Goal: Task Accomplishment & Management: Manage account settings

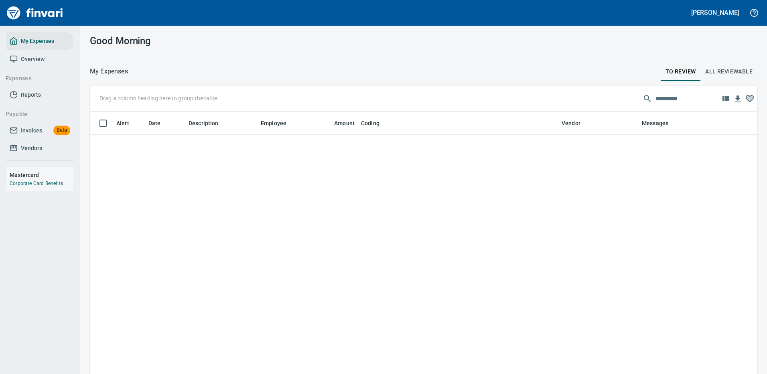
scroll to position [274, 650]
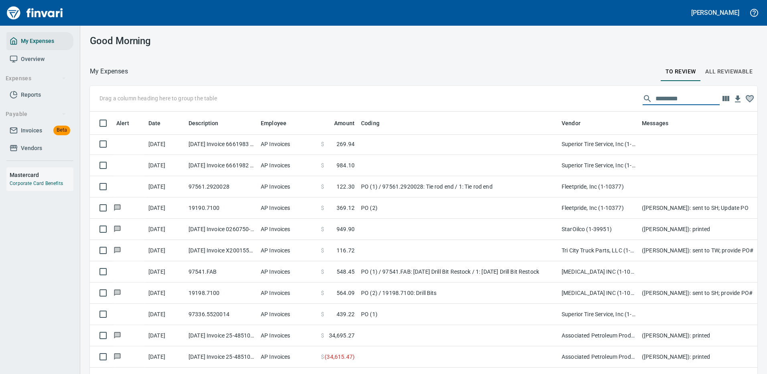
click at [661, 96] on input "text" at bounding box center [688, 98] width 64 height 13
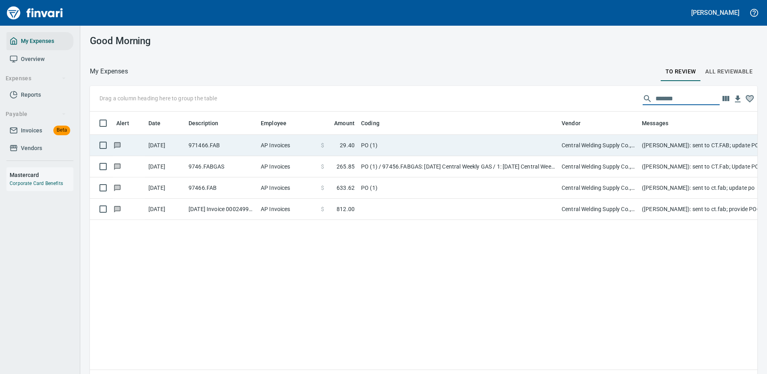
type input "*******"
click at [432, 140] on td "PO (1)" at bounding box center [458, 145] width 201 height 21
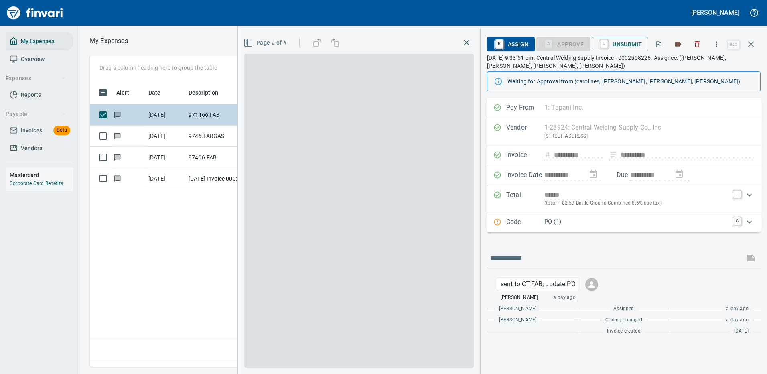
scroll to position [274, 461]
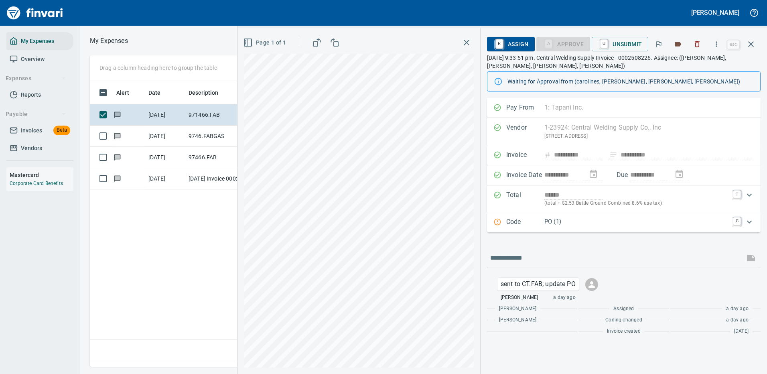
click at [598, 218] on p "PO (1)" at bounding box center [637, 221] width 184 height 9
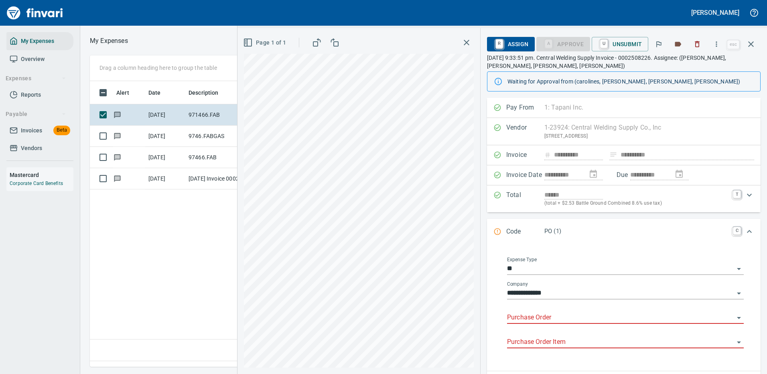
click at [545, 312] on input "Purchase Order" at bounding box center [620, 317] width 227 height 11
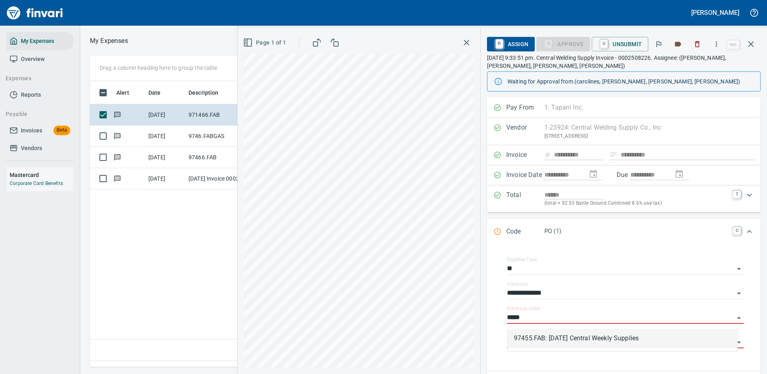
click at [563, 336] on li "97455.FAB: 10/06/25 Central Weekly Supplies" at bounding box center [623, 338] width 230 height 19
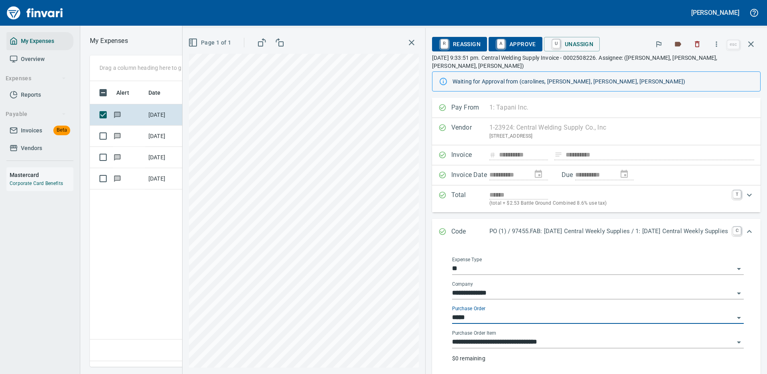
type input "**********"
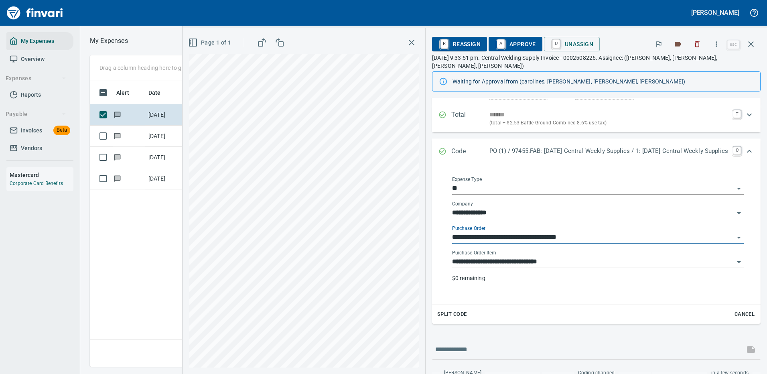
scroll to position [120, 0]
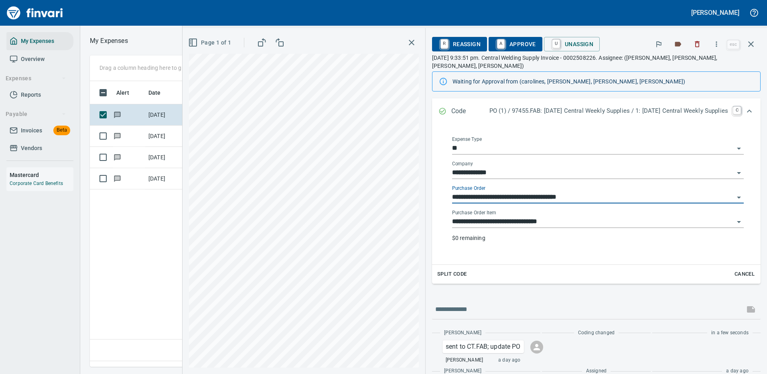
type input "**********"
click at [462, 216] on input "**********" at bounding box center [593, 221] width 282 height 11
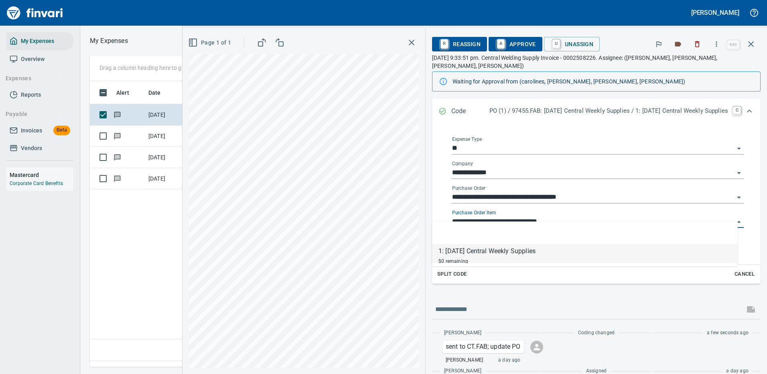
scroll to position [274, 461]
click at [462, 216] on input "**********" at bounding box center [593, 221] width 282 height 11
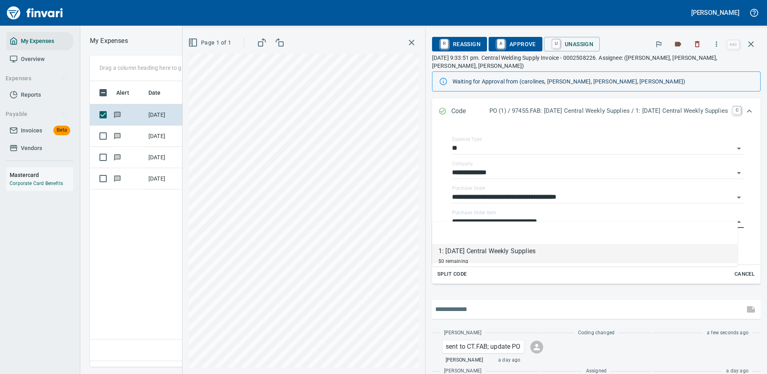
click at [459, 303] on input "text" at bounding box center [588, 309] width 306 height 13
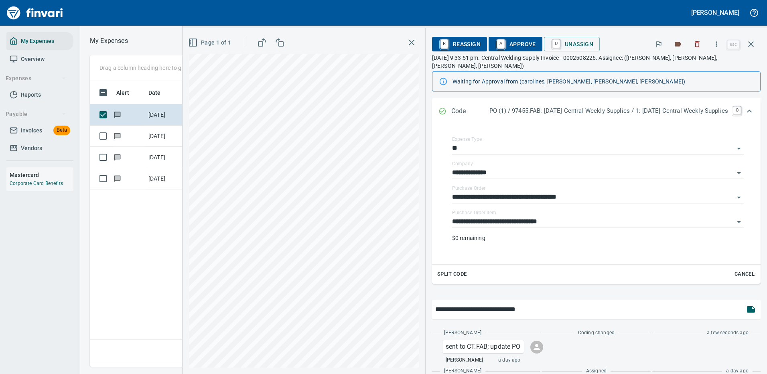
drag, startPoint x: 509, startPoint y: 300, endPoint x: 517, endPoint y: 300, distance: 8.0
click at [517, 303] on input "**********" at bounding box center [588, 309] width 306 height 13
click at [531, 303] on input "**********" at bounding box center [588, 309] width 306 height 13
type input "**********"
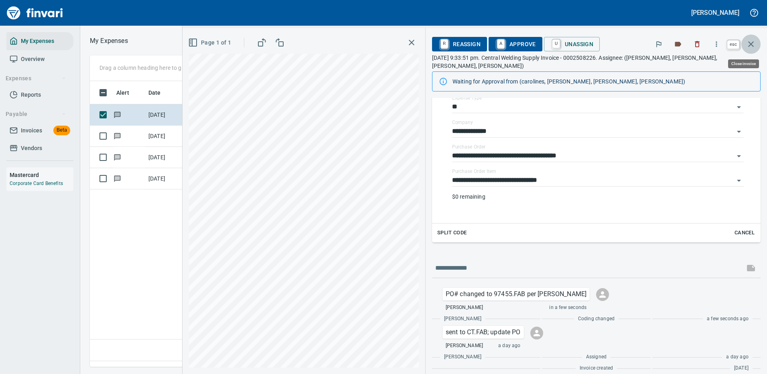
click at [750, 42] on icon "button" at bounding box center [751, 44] width 10 height 10
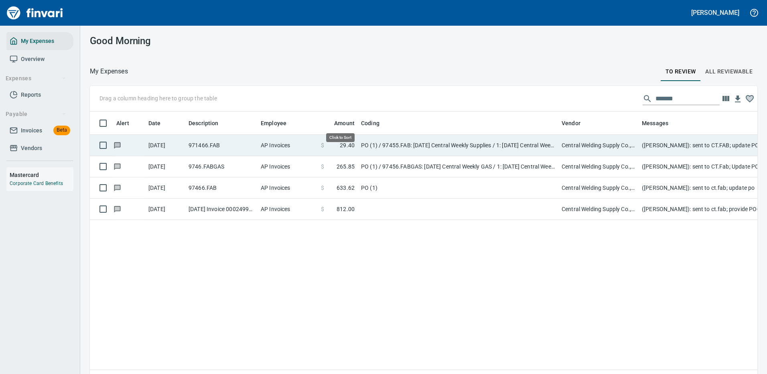
scroll to position [274, 656]
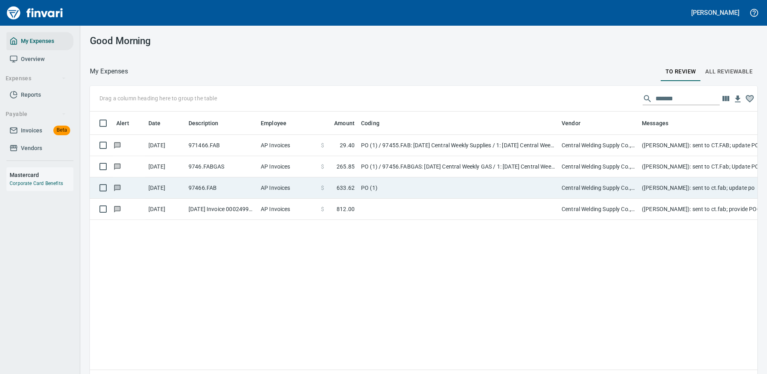
click at [424, 166] on td "PO (1) / 97456.FABGAS: [DATE] Central Weekly GAS / 1: [DATE] Central Weekly GAS" at bounding box center [458, 166] width 201 height 21
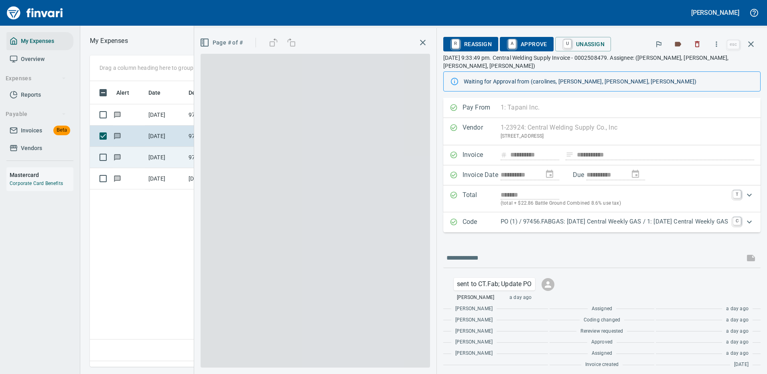
scroll to position [274, 461]
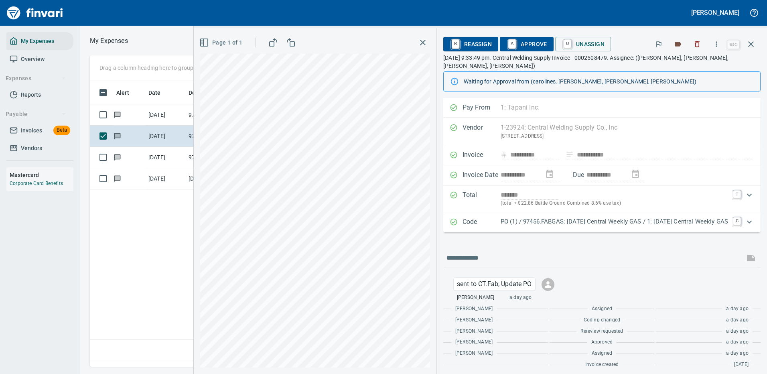
click at [536, 217] on p "PO (1) / 97456.FABGAS: [DATE] Central Weekly GAS / 1: [DATE] Central Weekly GAS" at bounding box center [615, 221] width 228 height 9
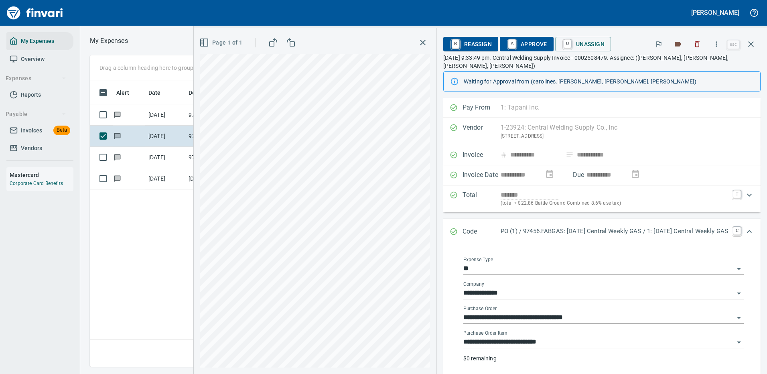
scroll to position [40, 0]
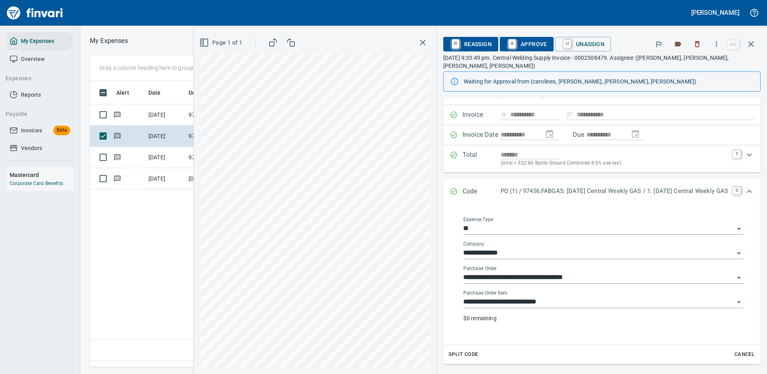
click at [500, 297] on input "**********" at bounding box center [598, 302] width 271 height 11
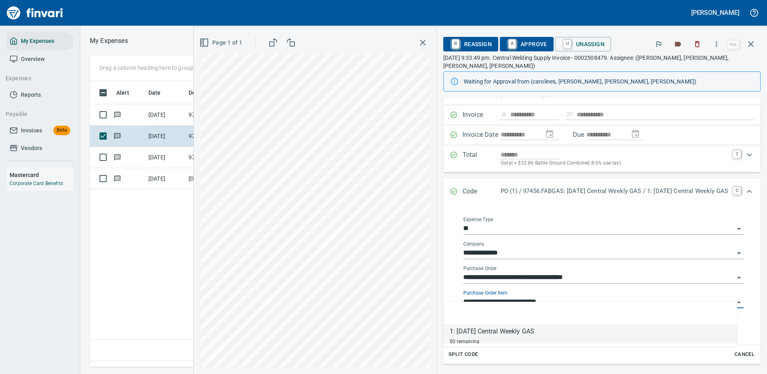
scroll to position [274, 461]
click at [502, 297] on input "**********" at bounding box center [598, 302] width 271 height 11
click at [752, 40] on icon "button" at bounding box center [751, 44] width 10 height 10
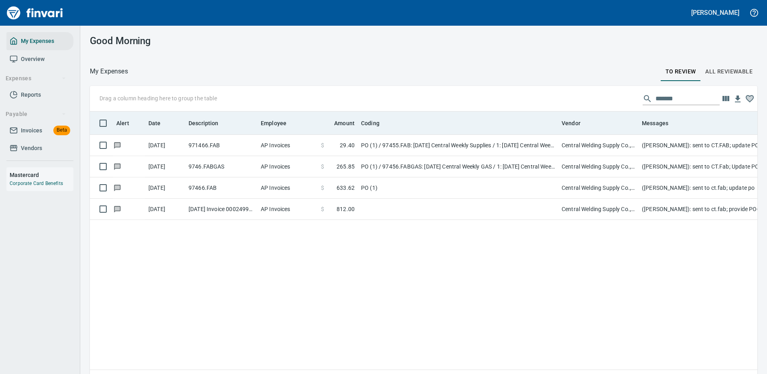
scroll to position [274, 656]
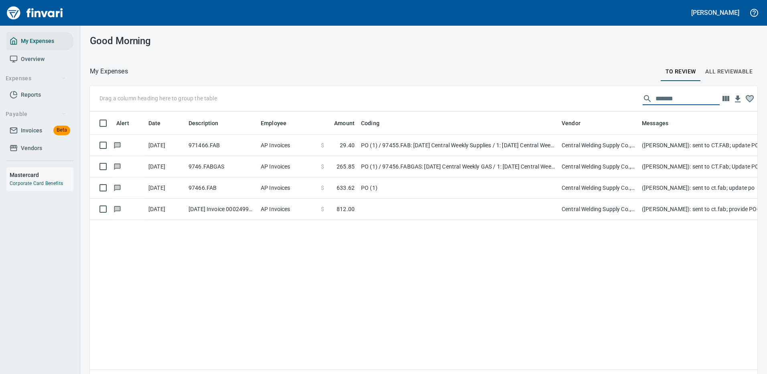
drag, startPoint x: 674, startPoint y: 100, endPoint x: 575, endPoint y: 87, distance: 99.6
click at [575, 93] on div "Drag a column heading here to group the table *******" at bounding box center [424, 99] width 668 height 26
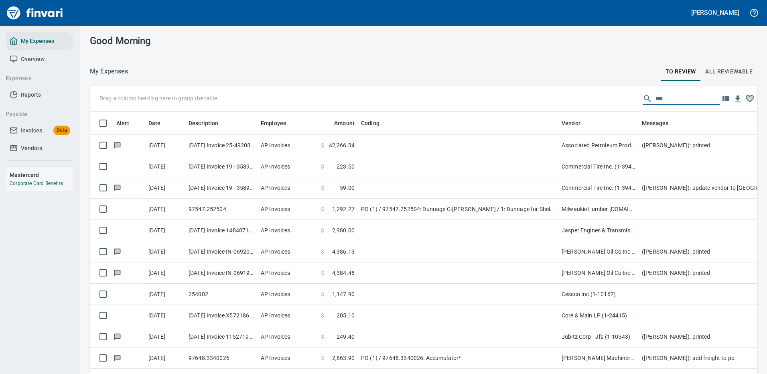
scroll to position [274, 650]
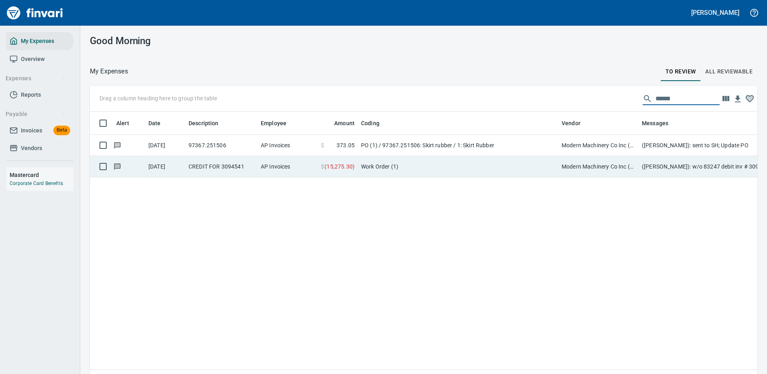
type input "******"
click at [463, 165] on td "Work Order (1)" at bounding box center [458, 166] width 201 height 21
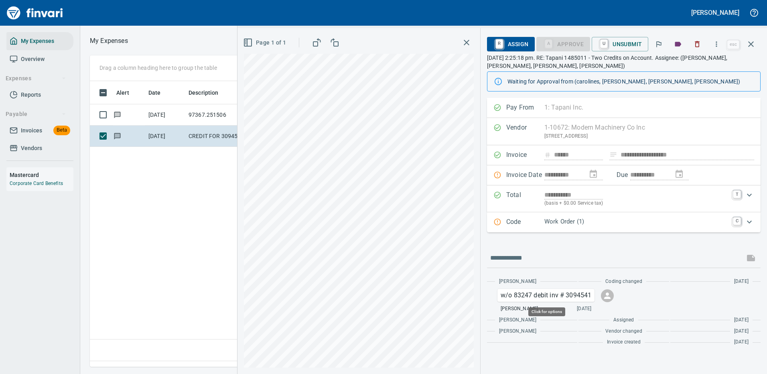
scroll to position [274, 461]
click at [601, 218] on p "Work Order (1)" at bounding box center [637, 221] width 184 height 9
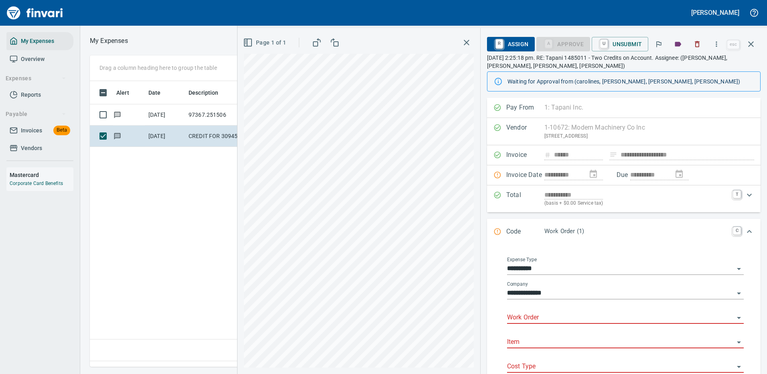
click at [535, 317] on input "Work Order" at bounding box center [620, 317] width 227 height 11
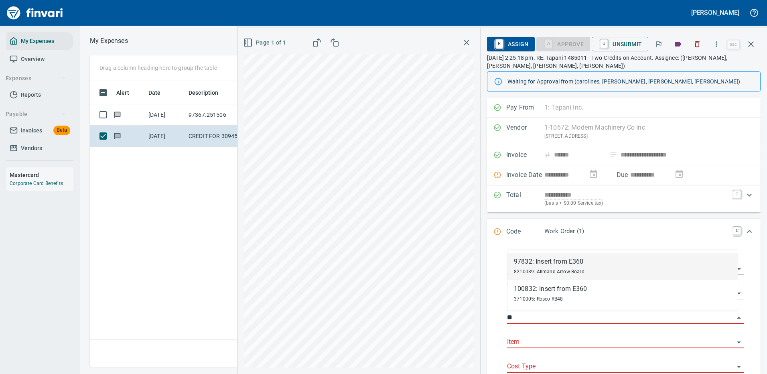
type input "*"
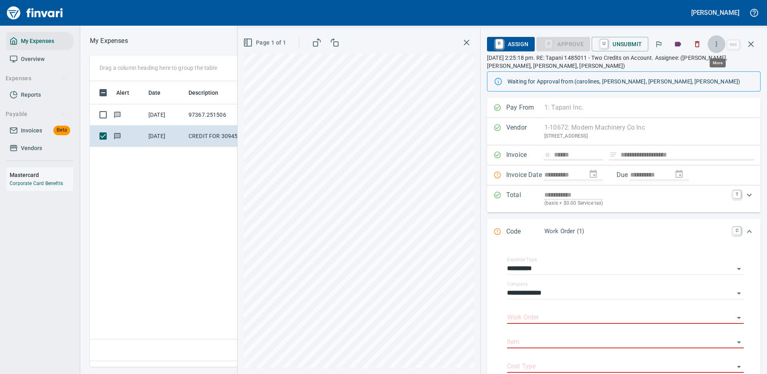
click at [717, 40] on icon "button" at bounding box center [717, 44] width 8 height 8
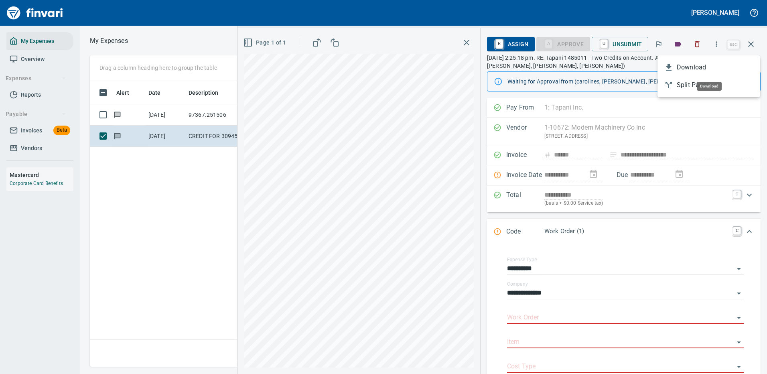
click at [699, 63] on span "Download" at bounding box center [715, 68] width 77 height 10
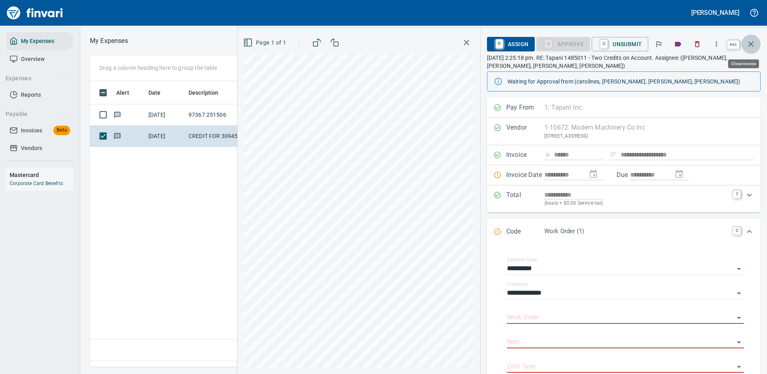
click at [752, 43] on icon "button" at bounding box center [751, 44] width 10 height 10
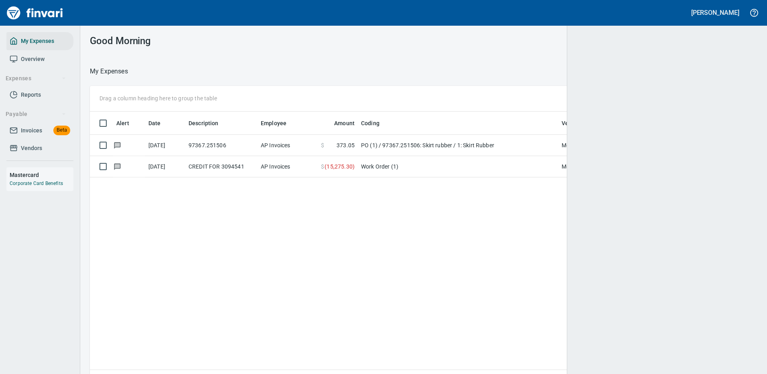
scroll to position [1, 1]
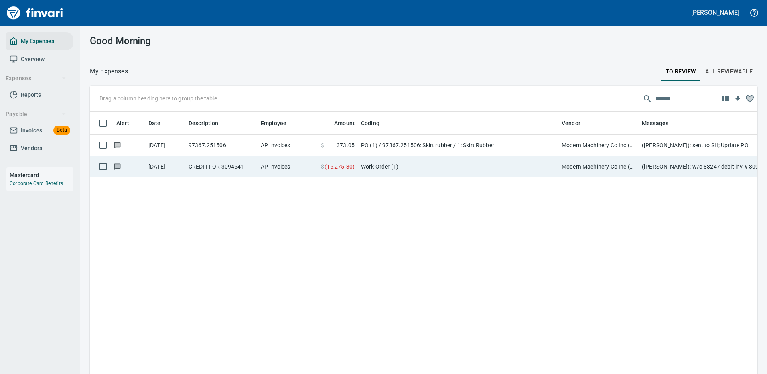
click at [428, 141] on td "PO (1) / 97367.251506: Skirt rubber / 1: Skirt Rubber" at bounding box center [458, 145] width 201 height 21
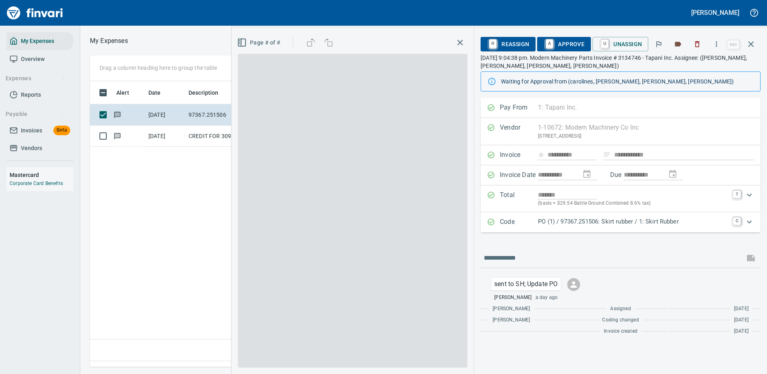
scroll to position [274, 461]
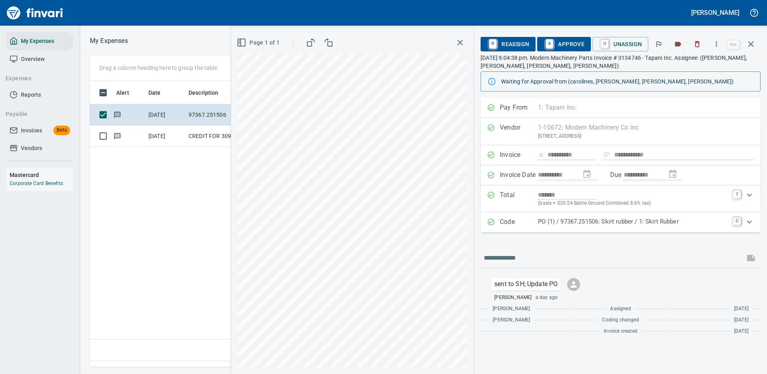
click at [587, 218] on p "PO (1) / 97367.251506: Skirt rubber / 1: Skirt Rubber" at bounding box center [633, 221] width 190 height 9
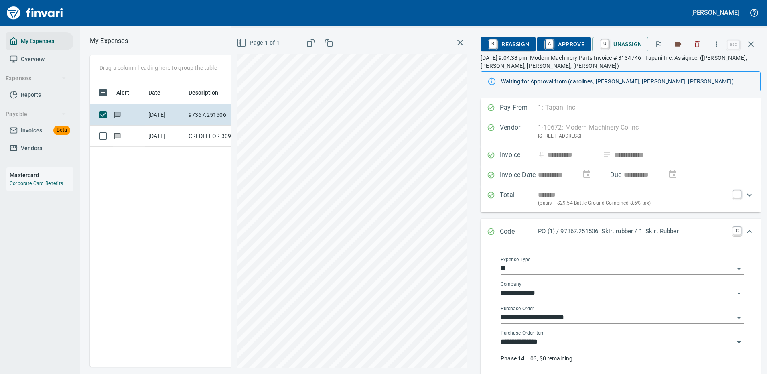
scroll to position [40, 0]
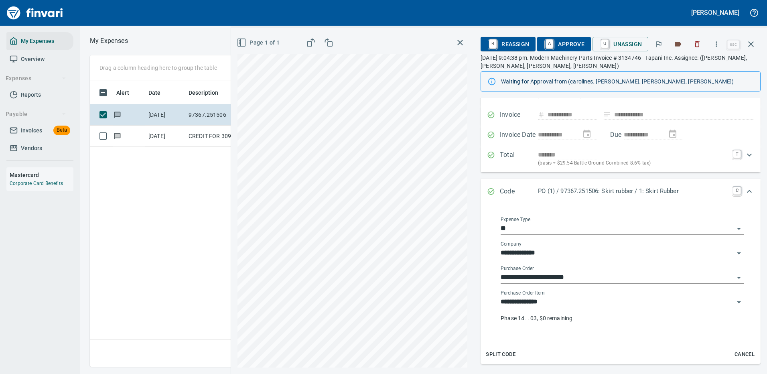
click at [522, 301] on input "**********" at bounding box center [618, 302] width 234 height 11
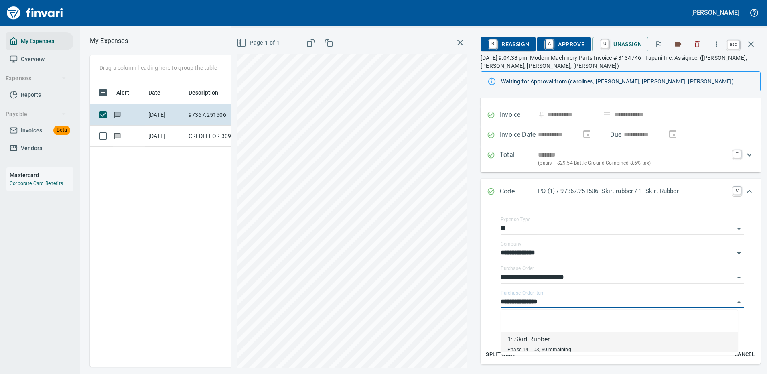
scroll to position [274, 461]
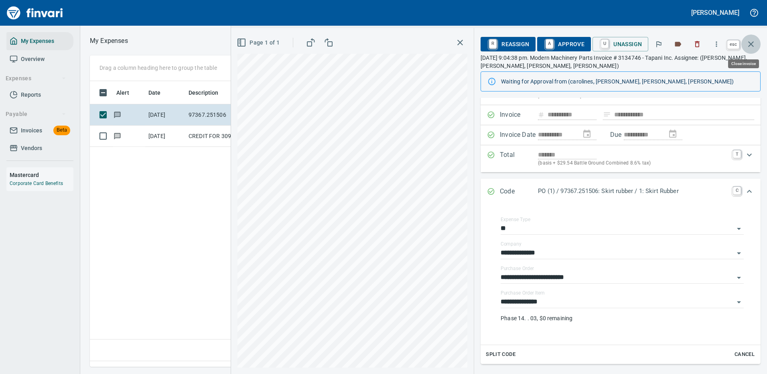
click at [750, 41] on icon "button" at bounding box center [751, 44] width 10 height 10
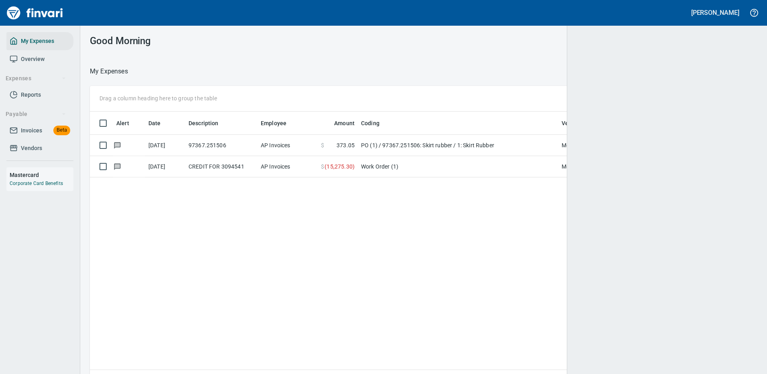
scroll to position [1, 1]
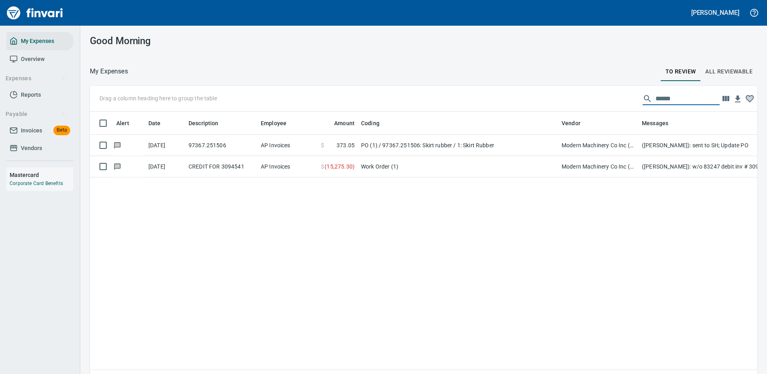
drag, startPoint x: 683, startPoint y: 96, endPoint x: 569, endPoint y: 95, distance: 113.6
click at [569, 95] on div "Drag a column heading here to group the table ******" at bounding box center [424, 99] width 668 height 26
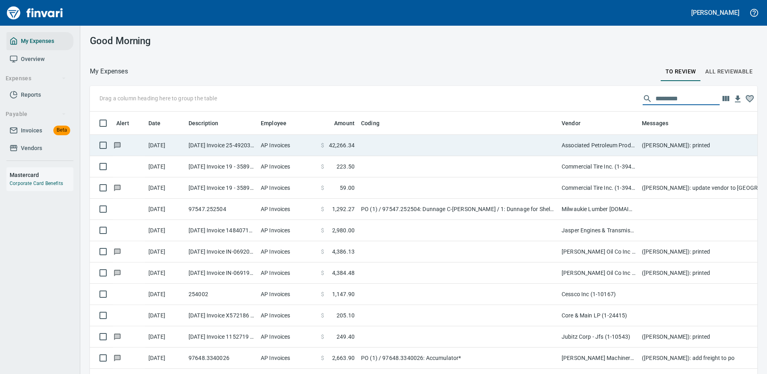
scroll to position [274, 650]
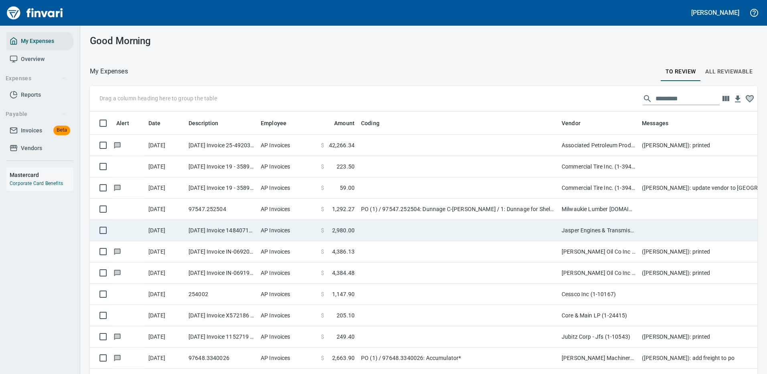
click at [478, 207] on td "PO (1) / 97547.252504: Dunnage C-[PERSON_NAME] / 1: Dunnage for Shelters" at bounding box center [458, 209] width 201 height 21
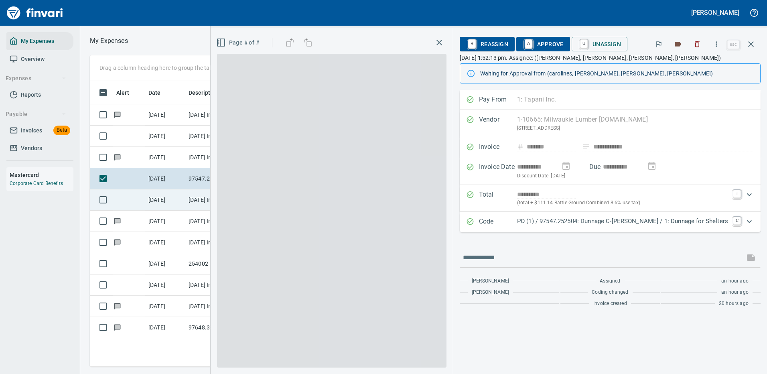
scroll to position [274, 455]
click at [581, 224] on p "PO (1) / 97547.252504: Dunnage C-[PERSON_NAME] / 1: Dunnage for Shelters" at bounding box center [622, 221] width 211 height 9
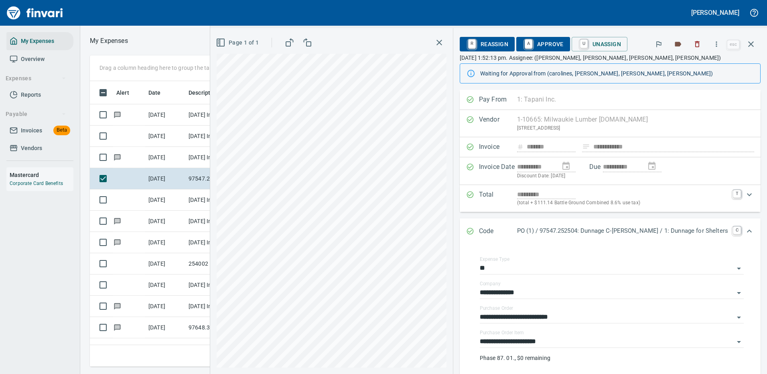
scroll to position [115, 0]
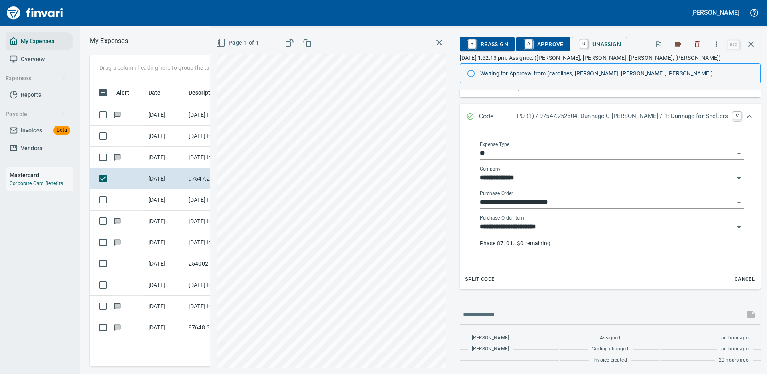
click at [535, 226] on input "**********" at bounding box center [607, 227] width 254 height 11
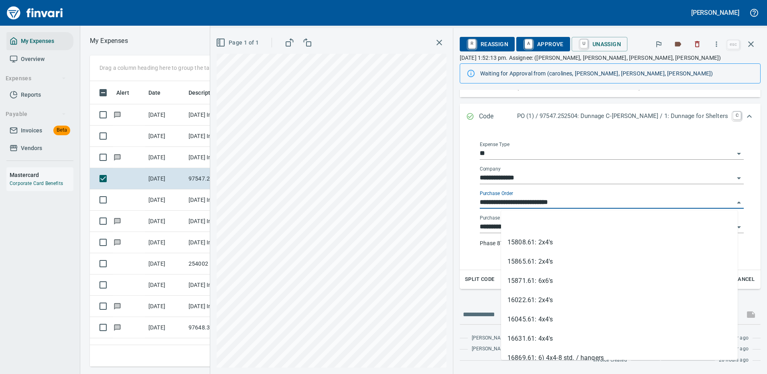
scroll to position [274, 455]
drag, startPoint x: 544, startPoint y: 201, endPoint x: 487, endPoint y: 206, distance: 56.8
click at [487, 206] on div "**********" at bounding box center [610, 200] width 301 height 140
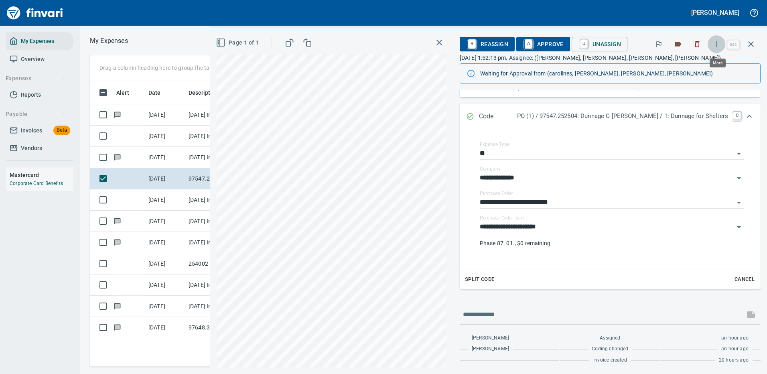
click at [718, 43] on icon "button" at bounding box center [717, 44] width 8 height 8
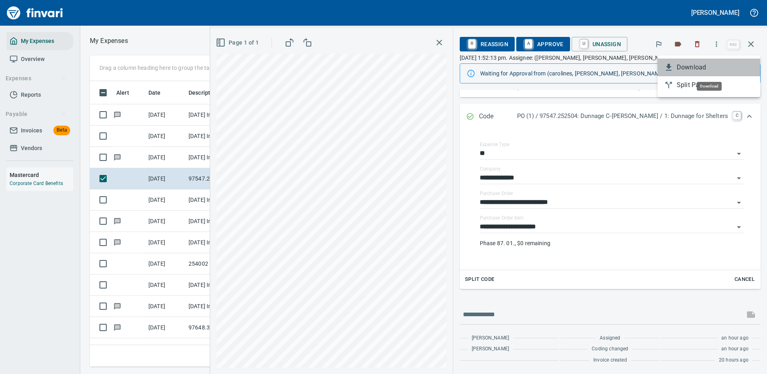
click at [693, 68] on span "Download" at bounding box center [715, 68] width 77 height 10
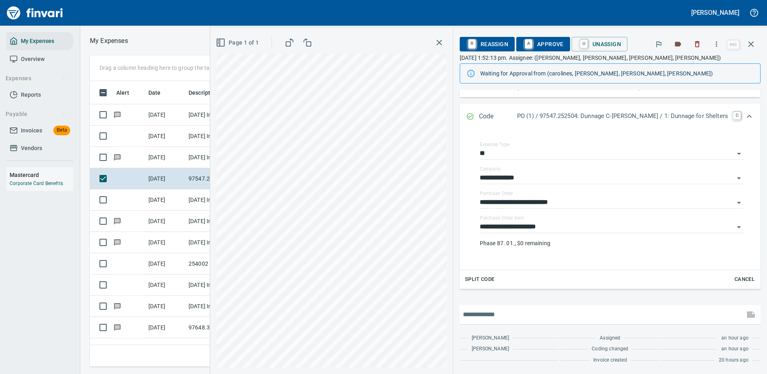
click at [524, 312] on input "text" at bounding box center [602, 314] width 278 height 13
type input "**********"
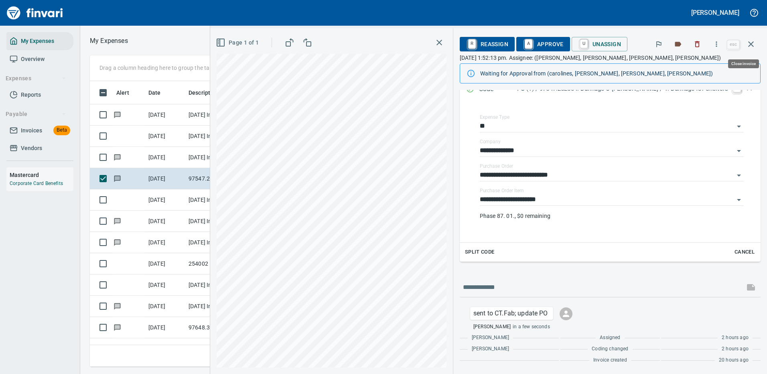
click at [752, 41] on icon "button" at bounding box center [751, 44] width 10 height 10
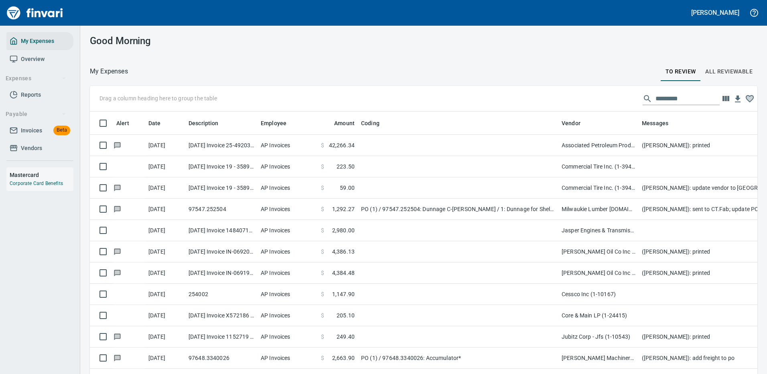
scroll to position [1, 1]
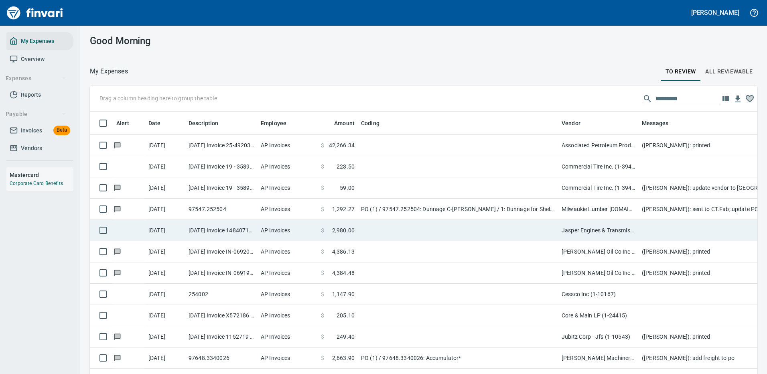
click at [398, 229] on td at bounding box center [458, 230] width 201 height 21
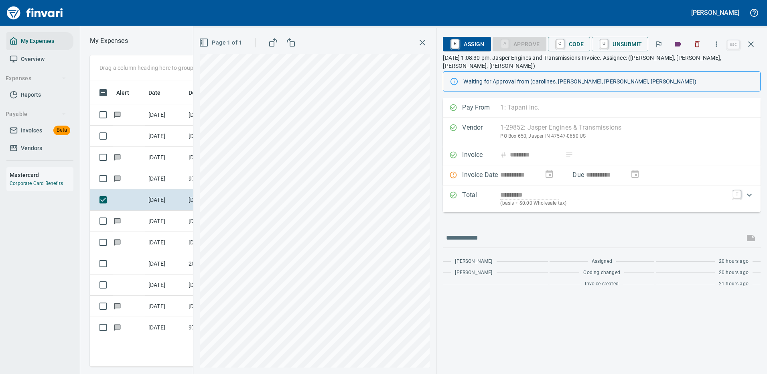
scroll to position [274, 455]
click at [719, 45] on icon "button" at bounding box center [717, 44] width 8 height 8
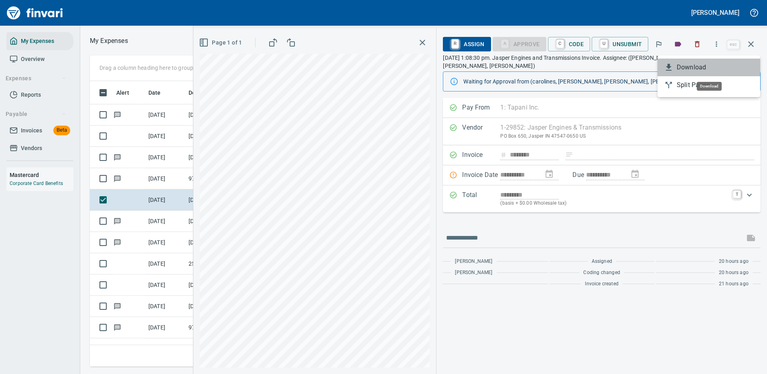
click at [686, 67] on span "Download" at bounding box center [715, 68] width 77 height 10
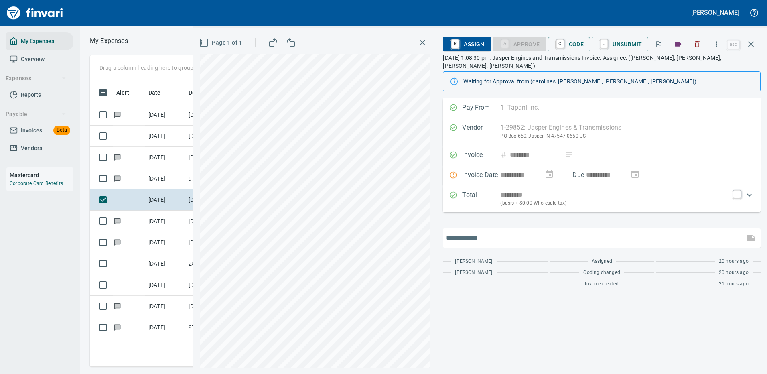
click at [478, 232] on input "text" at bounding box center [593, 238] width 295 height 13
type input "**********"
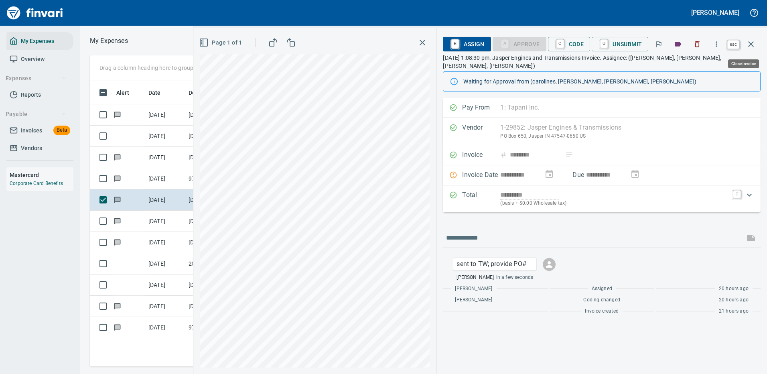
click at [750, 45] on icon "button" at bounding box center [751, 44] width 6 height 6
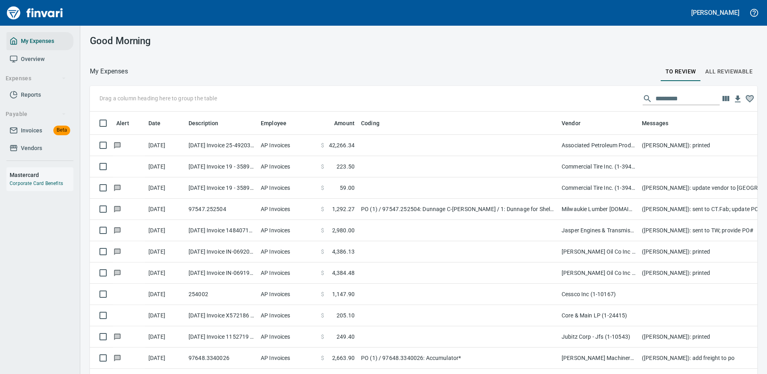
scroll to position [1, 1]
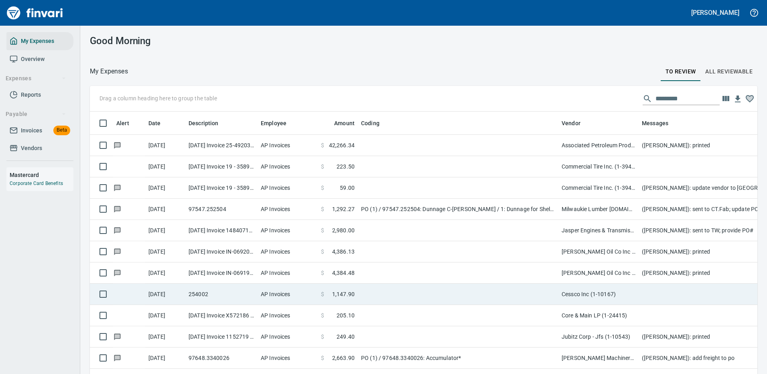
click at [398, 288] on td at bounding box center [458, 294] width 201 height 21
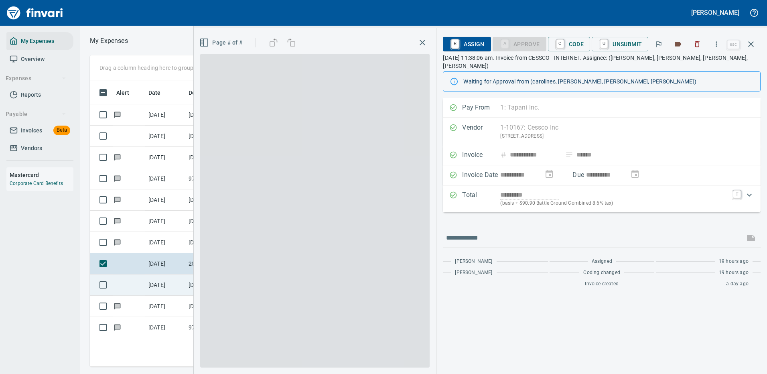
scroll to position [274, 455]
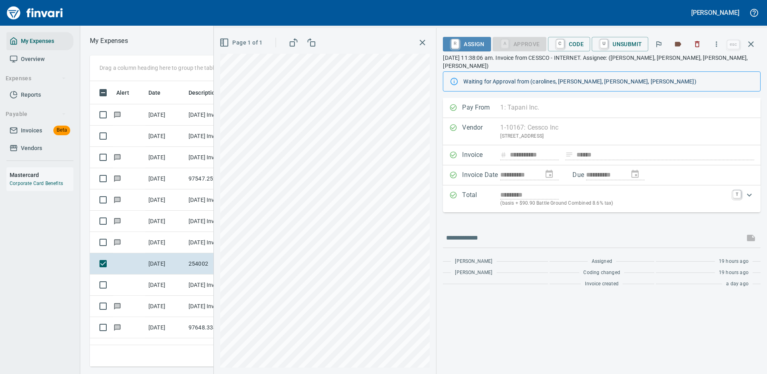
click at [471, 45] on span "R Assign" at bounding box center [466, 44] width 35 height 14
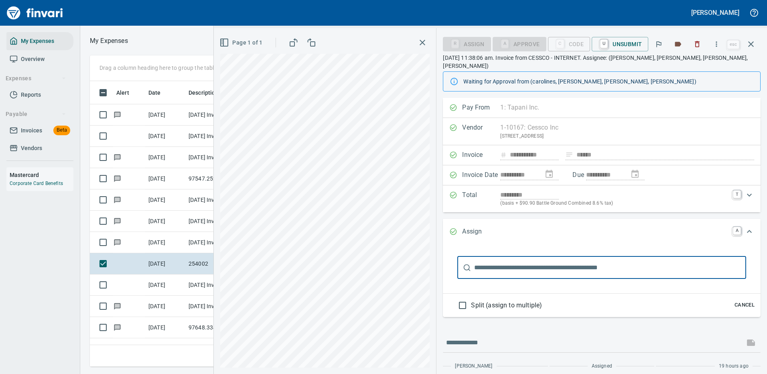
click at [512, 261] on input "text" at bounding box center [610, 267] width 272 height 22
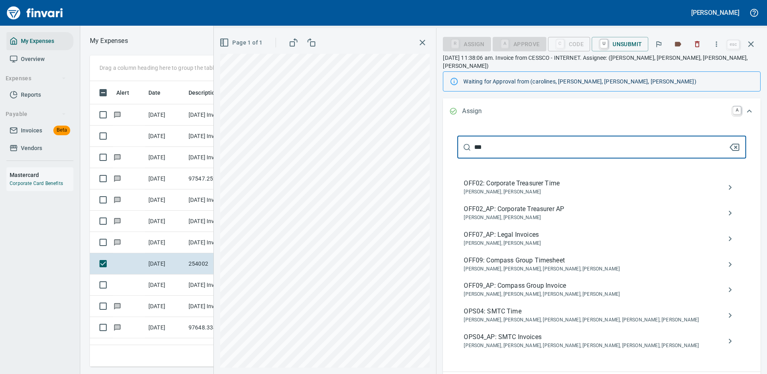
scroll to position [161, 0]
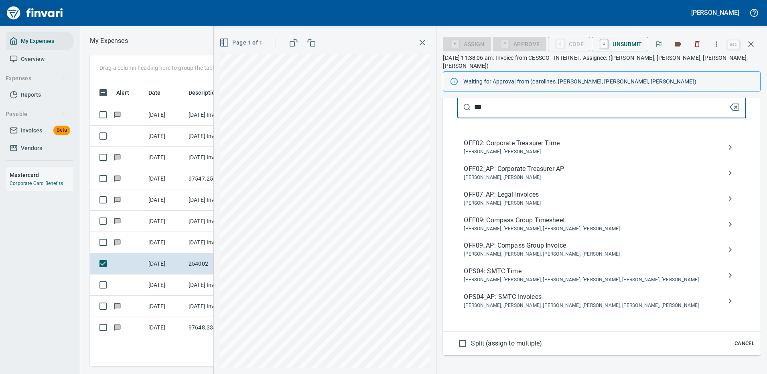
type input "***"
drag, startPoint x: 516, startPoint y: 291, endPoint x: 547, endPoint y: 266, distance: 40.3
click at [516, 292] on span "OPS04_AP: SMTC Invoices" at bounding box center [595, 297] width 263 height 10
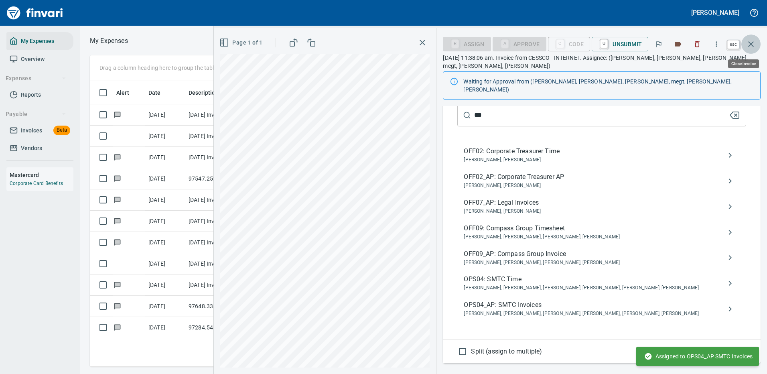
click at [750, 44] on icon "button" at bounding box center [751, 44] width 10 height 10
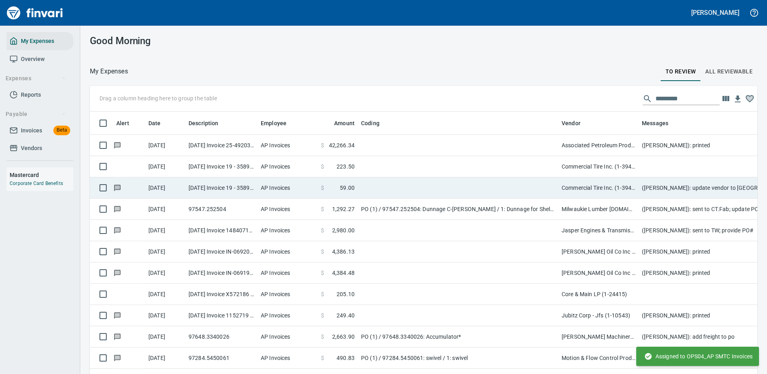
scroll to position [274, 650]
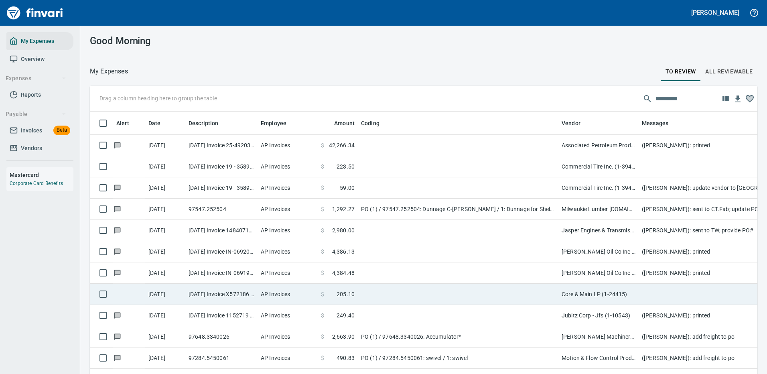
click at [372, 293] on td at bounding box center [458, 294] width 201 height 21
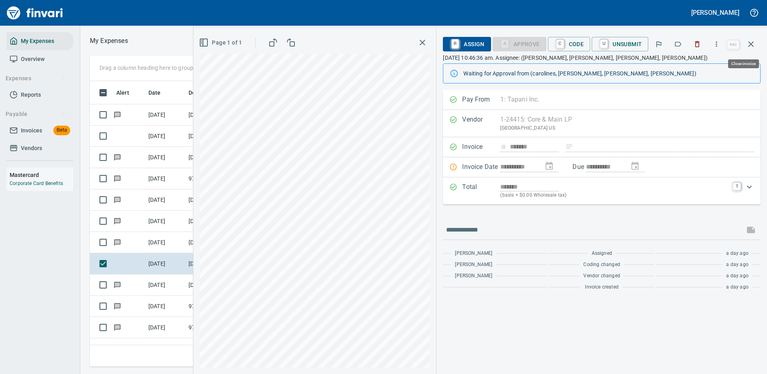
scroll to position [274, 455]
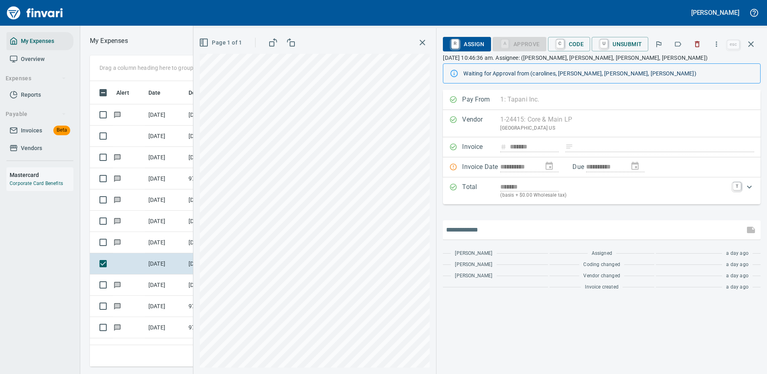
click at [471, 228] on input "text" at bounding box center [593, 230] width 295 height 13
type input "**********"
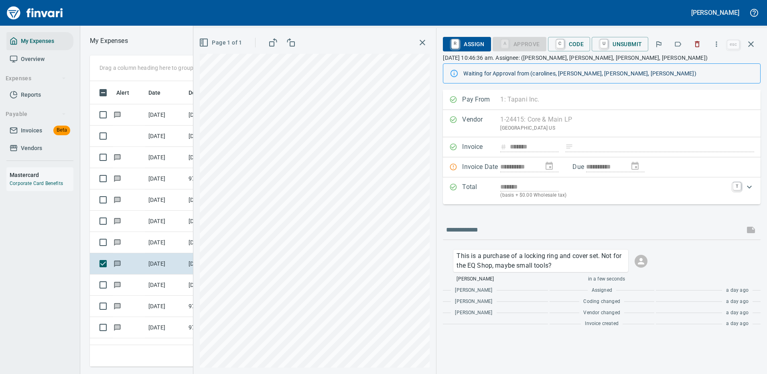
click at [474, 45] on span "R Assign" at bounding box center [466, 44] width 35 height 14
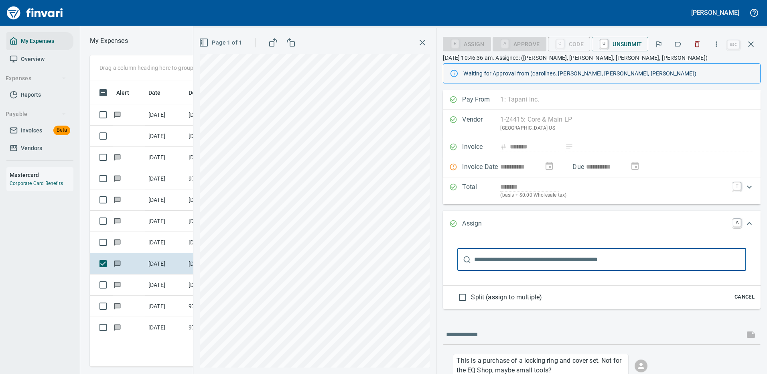
scroll to position [68, 0]
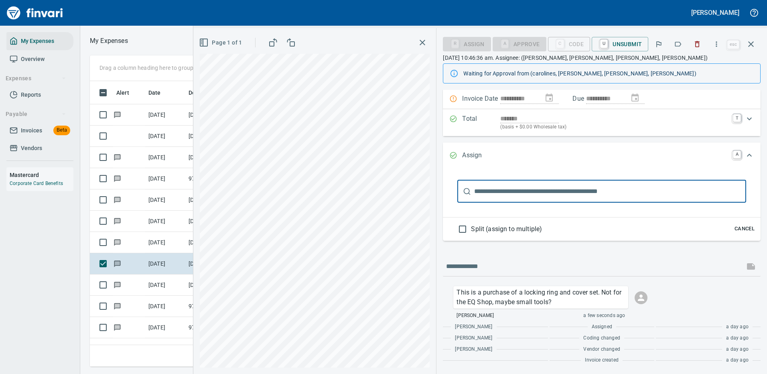
click at [514, 189] on input "text" at bounding box center [610, 191] width 272 height 22
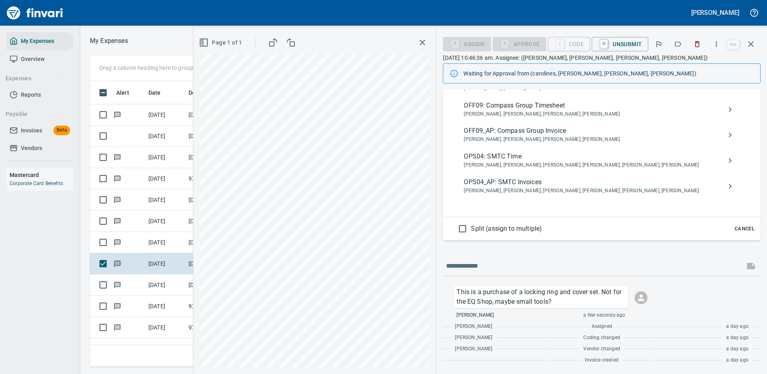
scroll to position [274, 455]
type input "***"
click at [482, 185] on span "OPS04_AP: SMTC Invoices" at bounding box center [595, 182] width 263 height 10
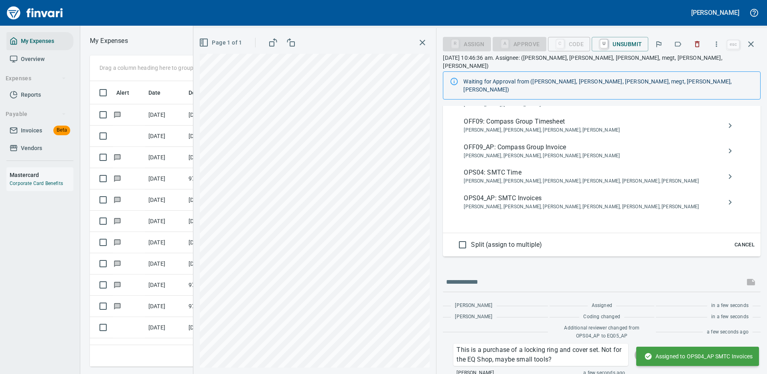
click at [752, 44] on icon "button" at bounding box center [751, 44] width 6 height 6
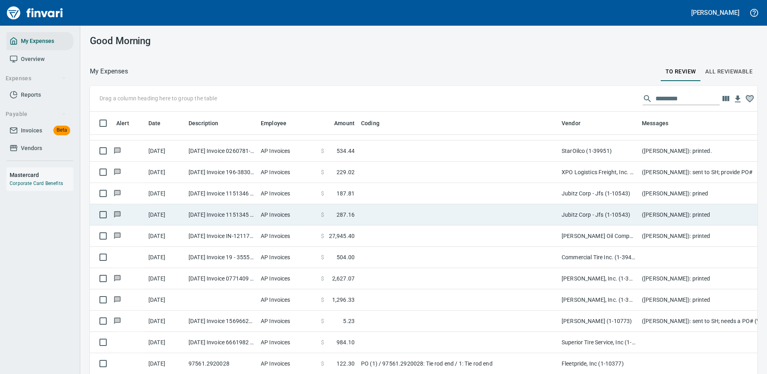
scroll to position [522, 0]
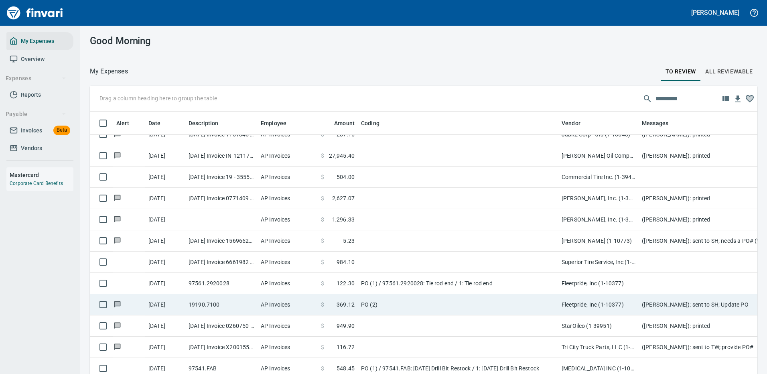
click at [508, 281] on td "PO (1) / 97561.2920028: Tie rod end / 1: Tie rod end" at bounding box center [458, 283] width 201 height 21
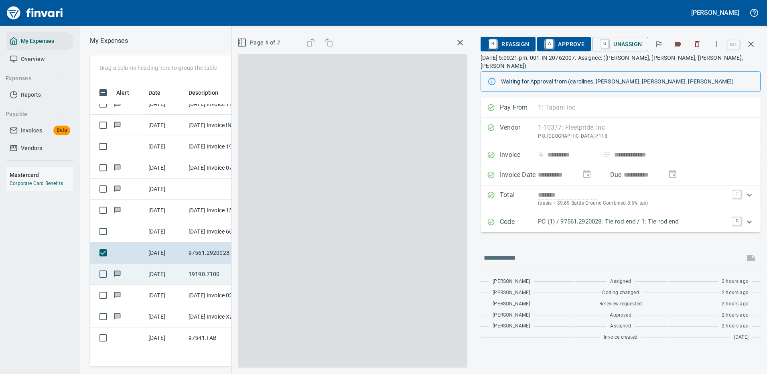
scroll to position [274, 455]
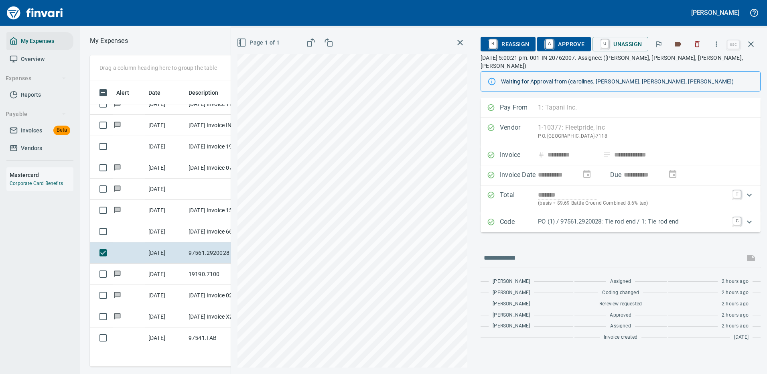
click at [582, 217] on p "PO (1) / 97561.2920028: Tie rod end / 1: Tie rod end" at bounding box center [633, 221] width 190 height 9
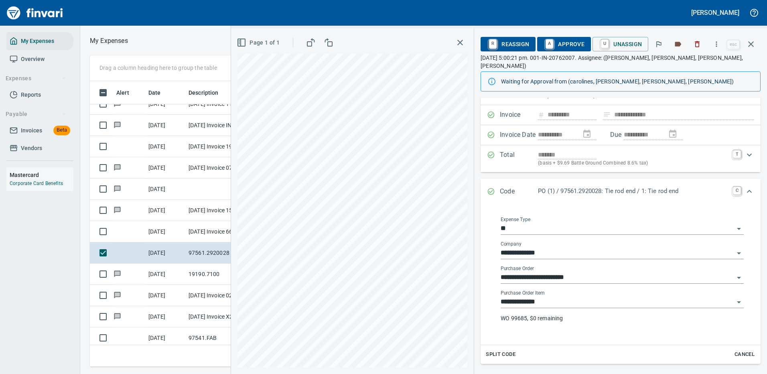
scroll to position [80, 0]
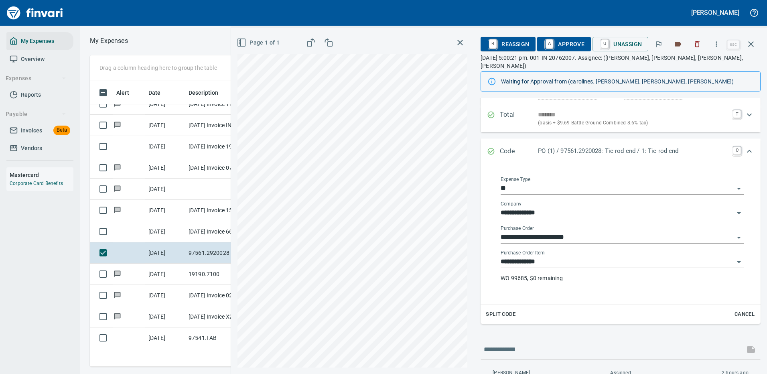
click at [533, 264] on div "**********" at bounding box center [622, 269] width 243 height 39
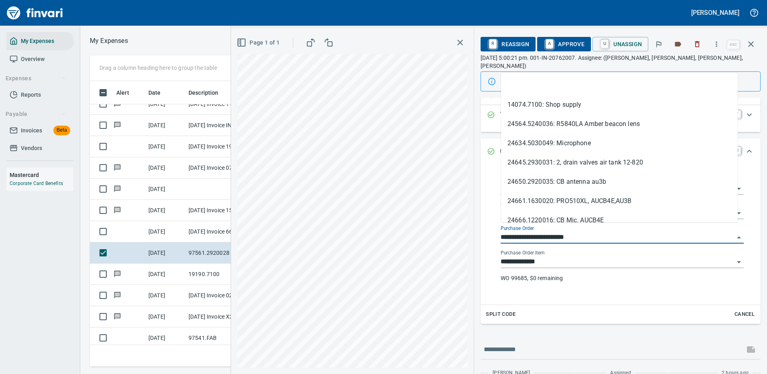
scroll to position [274, 455]
drag, startPoint x: 548, startPoint y: 226, endPoint x: 478, endPoint y: 235, distance: 70.0
click at [478, 235] on div "**********" at bounding box center [620, 230] width 293 height 425
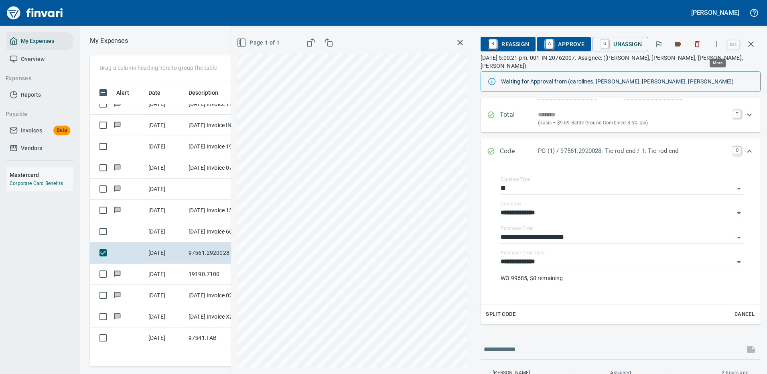
click at [718, 44] on icon "button" at bounding box center [717, 44] width 8 height 8
click at [701, 69] on span "Download" at bounding box center [715, 68] width 77 height 10
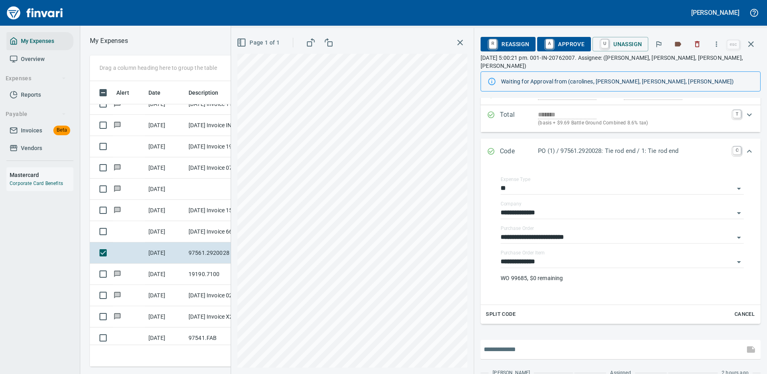
click at [550, 343] on input "text" at bounding box center [613, 349] width 258 height 13
type input "**********"
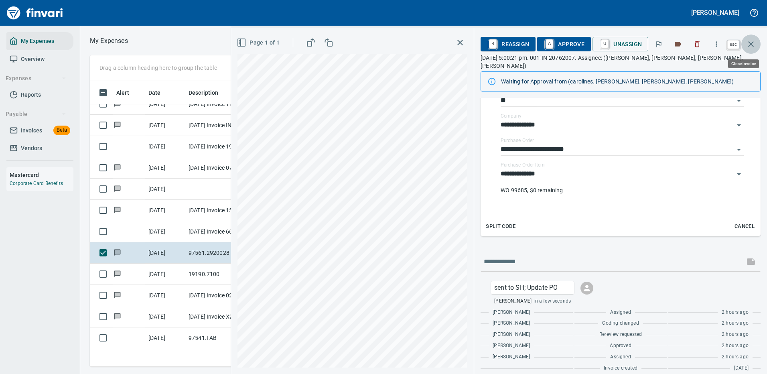
click at [749, 41] on icon "button" at bounding box center [751, 44] width 10 height 10
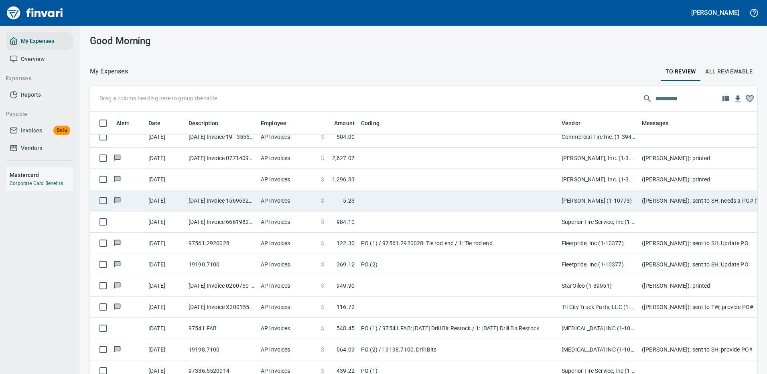
scroll to position [602, 0]
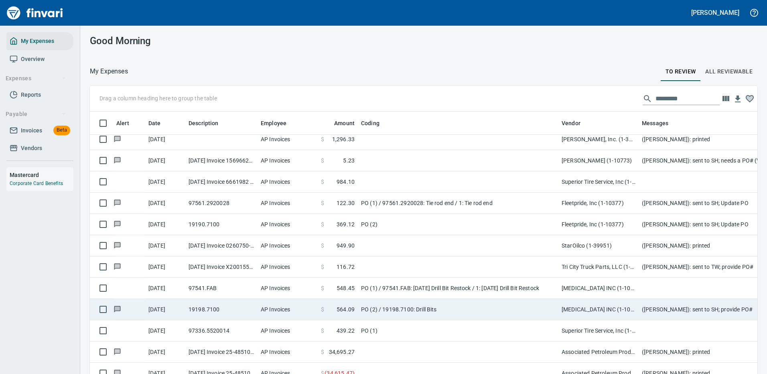
click at [458, 288] on td "PO (1) / 97541.FAB: [DATE] Drill Bit Restock / 1: [DATE] Drill Bit Restock" at bounding box center [458, 288] width 201 height 21
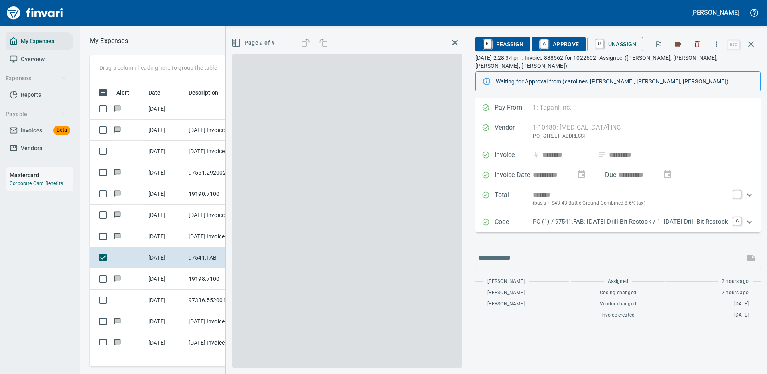
scroll to position [274, 455]
click at [585, 217] on p "PO (1) / 97541.FAB: [DATE] Drill Bit Restock / 1: [DATE] Drill Bit Restock" at bounding box center [630, 221] width 195 height 9
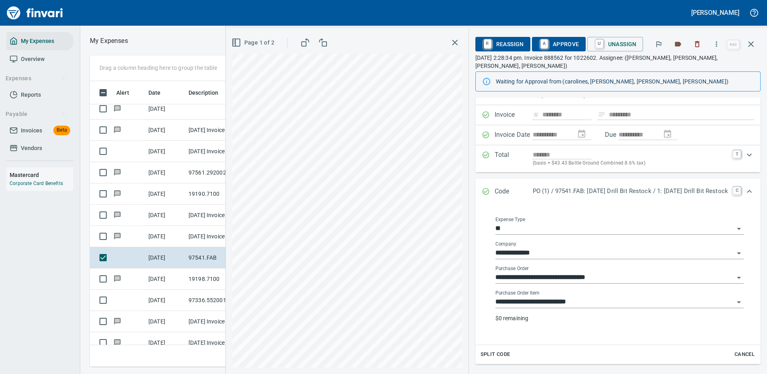
scroll to position [80, 0]
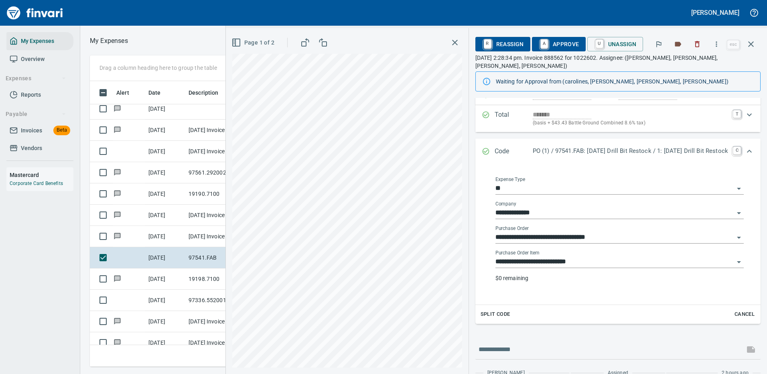
click at [528, 256] on input "**********" at bounding box center [615, 261] width 239 height 11
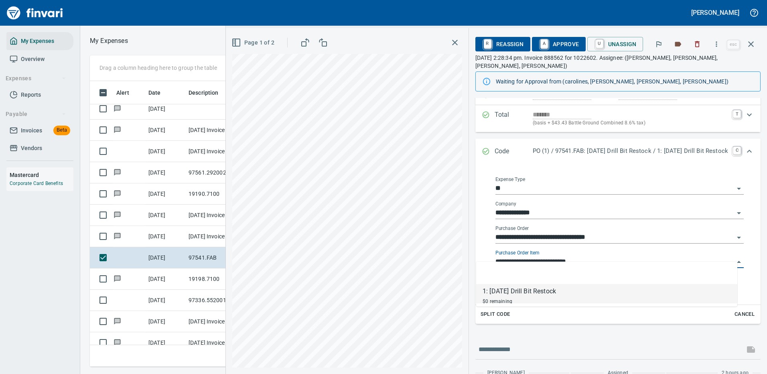
scroll to position [274, 455]
click at [528, 256] on input "**********" at bounding box center [615, 261] width 239 height 11
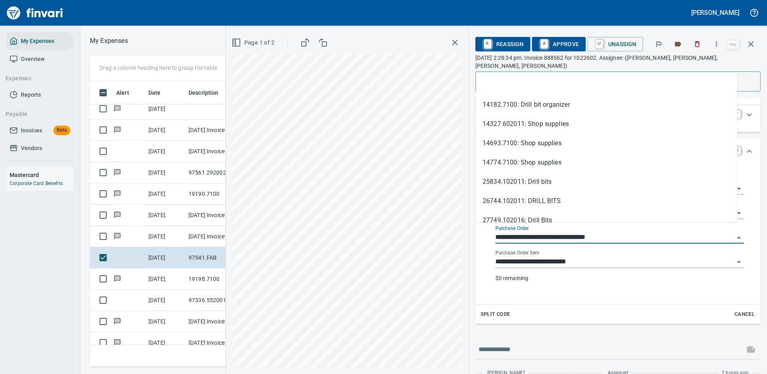
drag, startPoint x: 509, startPoint y: 229, endPoint x: 475, endPoint y: 230, distance: 34.1
click at [489, 230] on div "**********" at bounding box center [619, 234] width 261 height 128
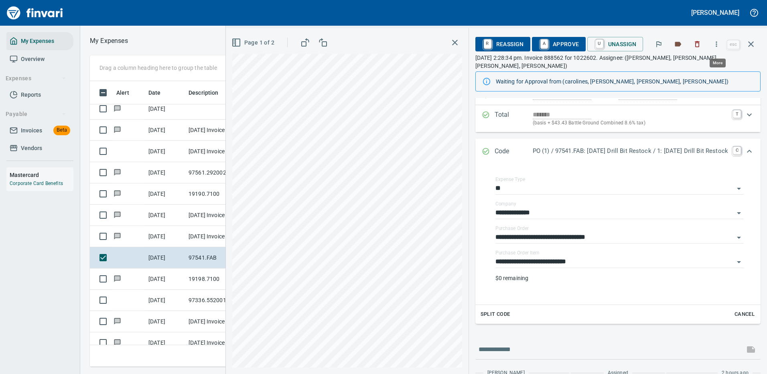
click at [716, 42] on icon "button" at bounding box center [717, 44] width 8 height 8
click at [689, 69] on span "Download" at bounding box center [715, 68] width 77 height 10
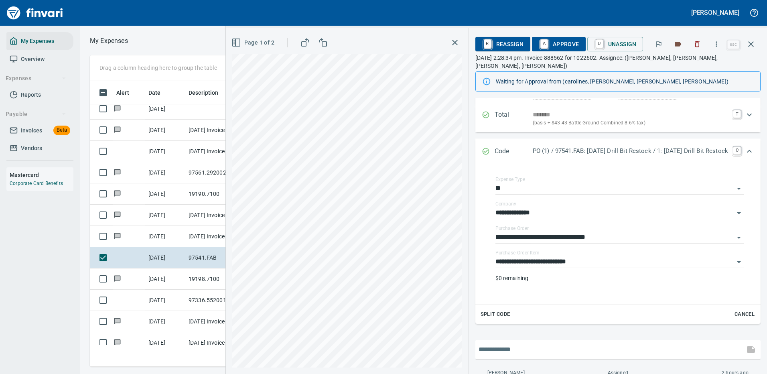
click at [535, 343] on input "text" at bounding box center [610, 349] width 263 height 13
type input "**********"
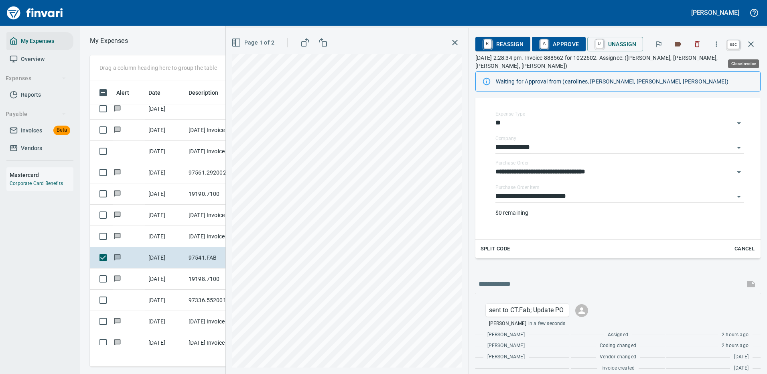
click at [748, 39] on button "button" at bounding box center [751, 44] width 19 height 19
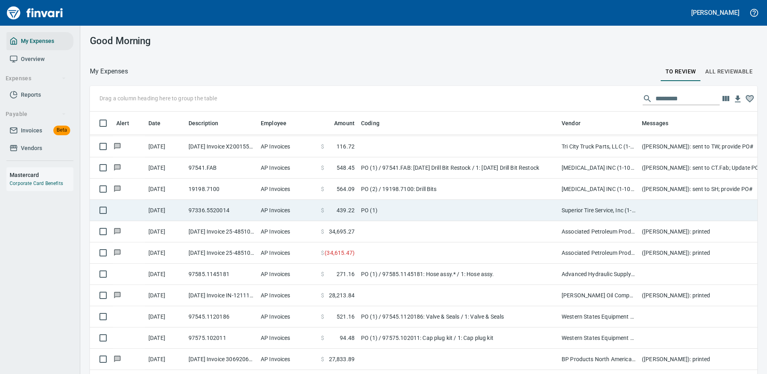
scroll to position [762, 0]
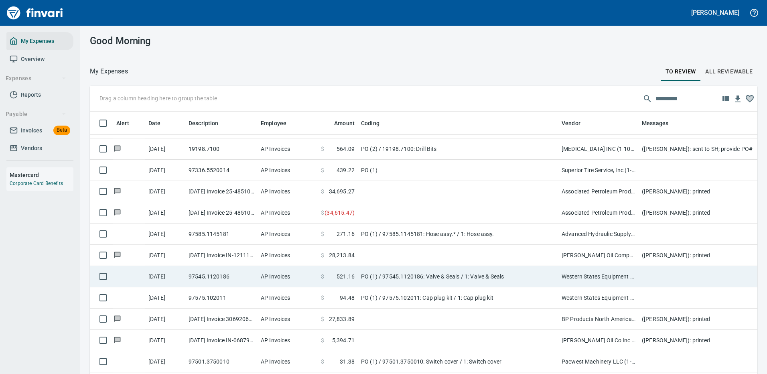
click at [452, 275] on td "PO (1) / 97545.1120186: Valve & Seals / 1: Valve & Seals" at bounding box center [458, 276] width 201 height 21
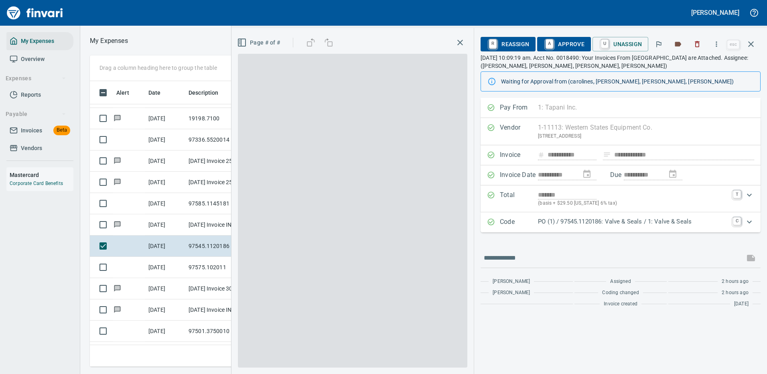
scroll to position [274, 455]
click at [603, 221] on p "PO (1) / 97545.1120186: Valve & Seals / 1: Valve & Seals" at bounding box center [633, 221] width 190 height 9
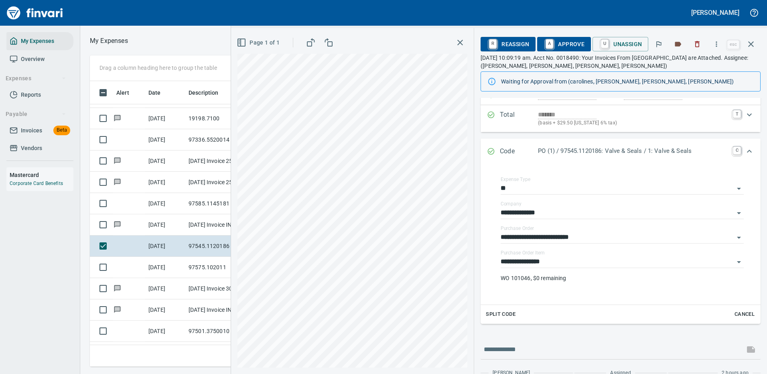
scroll to position [115, 0]
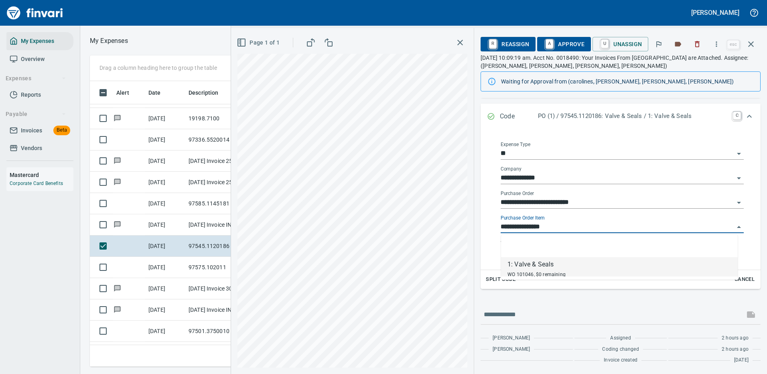
click at [538, 226] on input "**********" at bounding box center [618, 227] width 234 height 11
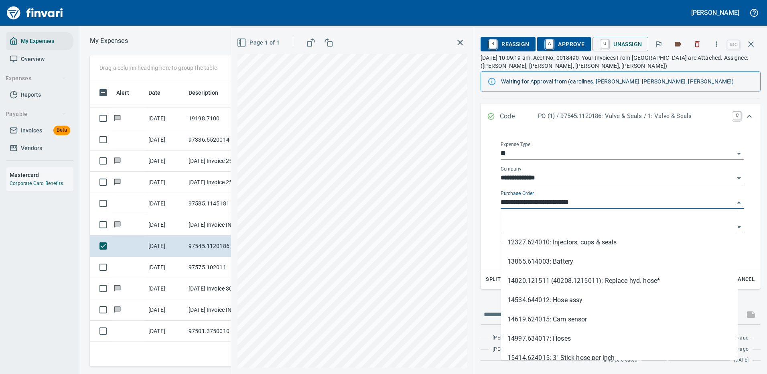
drag, startPoint x: 548, startPoint y: 203, endPoint x: 491, endPoint y: 203, distance: 57.0
click at [491, 203] on div "**********" at bounding box center [622, 197] width 264 height 131
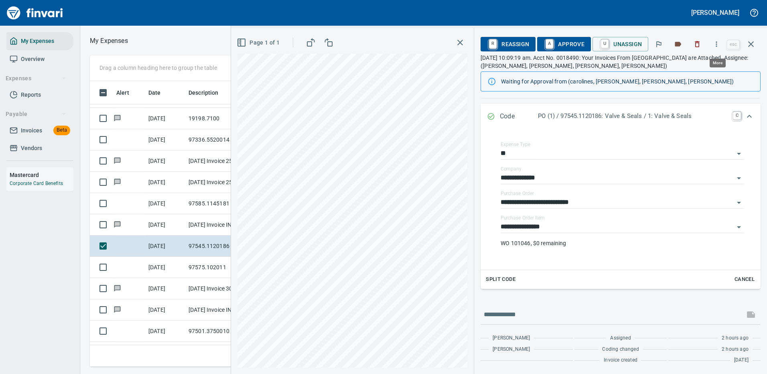
click at [716, 42] on icon "button" at bounding box center [717, 44] width 8 height 8
click at [699, 65] on span "Download" at bounding box center [715, 68] width 77 height 10
click at [524, 320] on input "text" at bounding box center [613, 314] width 258 height 13
type input "**********"
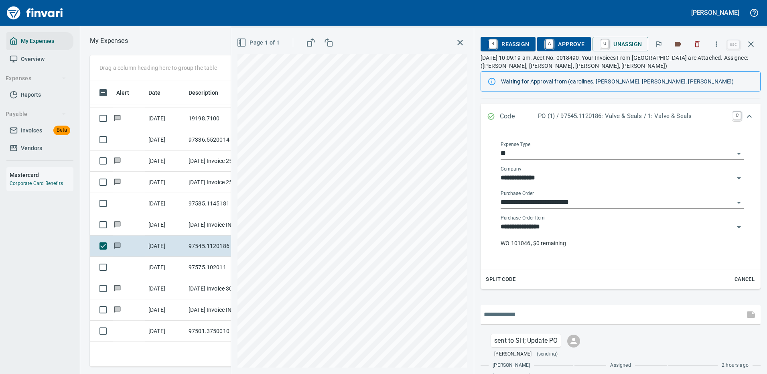
scroll to position [142, 0]
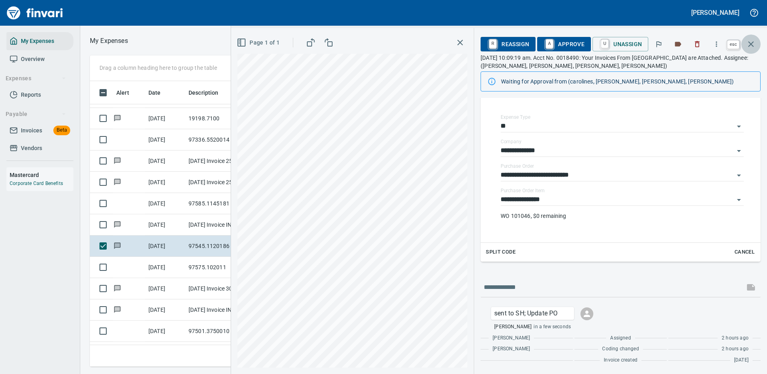
click at [751, 43] on icon "button" at bounding box center [751, 44] width 10 height 10
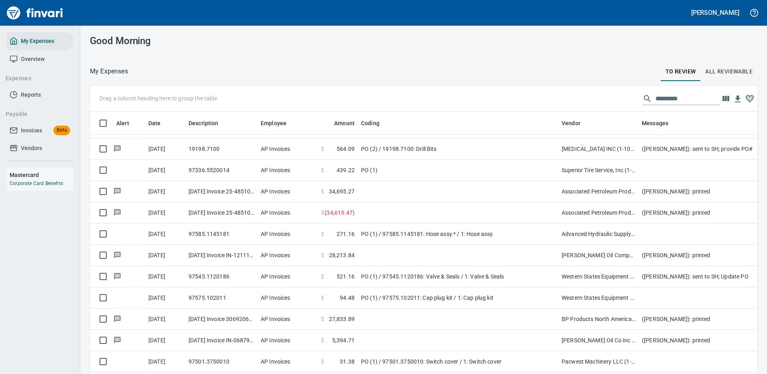
scroll to position [1, 1]
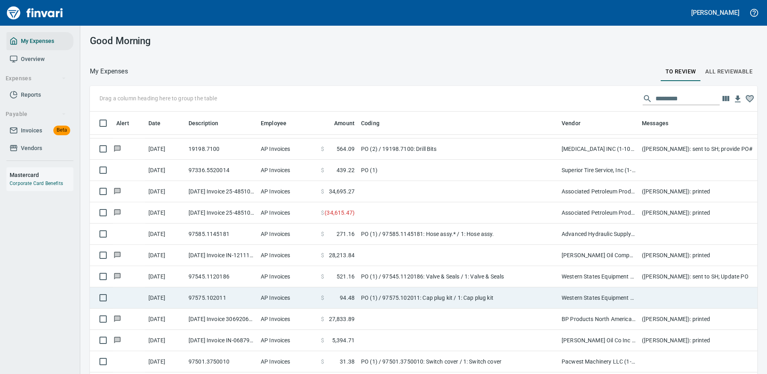
click at [438, 298] on td "PO (1) / 97575.102011: Cap plug kit / 1: Cap plug kit" at bounding box center [458, 297] width 201 height 21
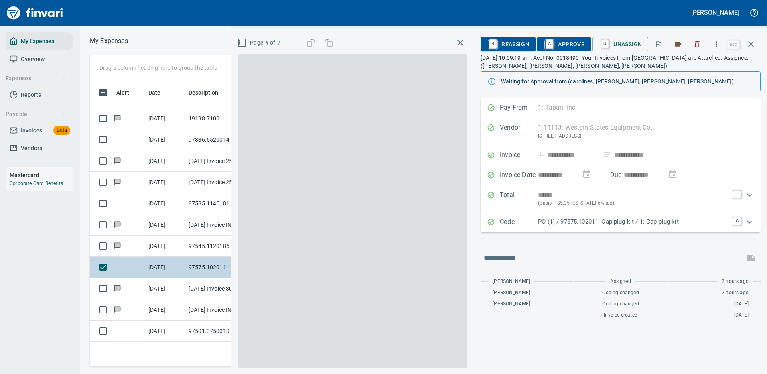
scroll to position [274, 455]
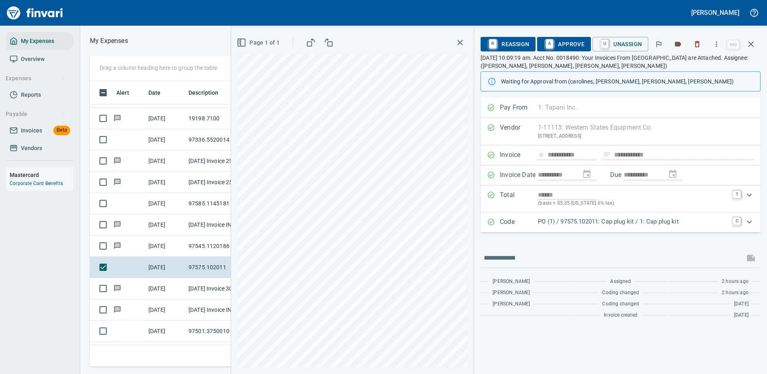
click at [612, 218] on p "PO (1) / 97575.102011: Cap plug kit / 1: Cap plug kit" at bounding box center [633, 221] width 190 height 9
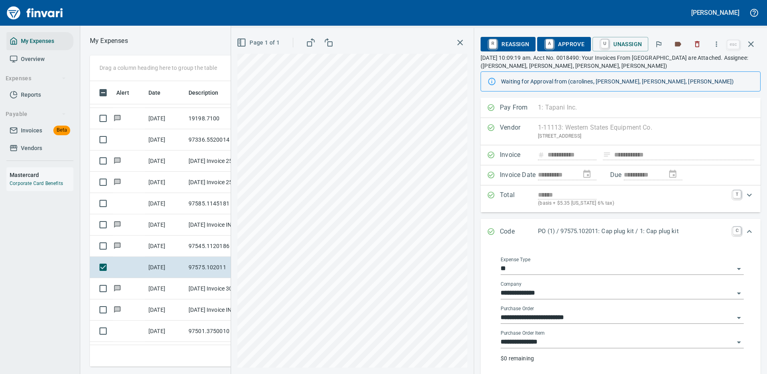
scroll to position [80, 0]
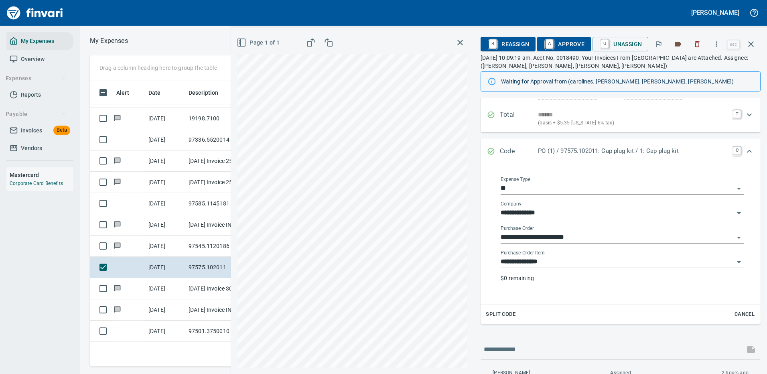
click at [526, 260] on input "**********" at bounding box center [618, 261] width 234 height 11
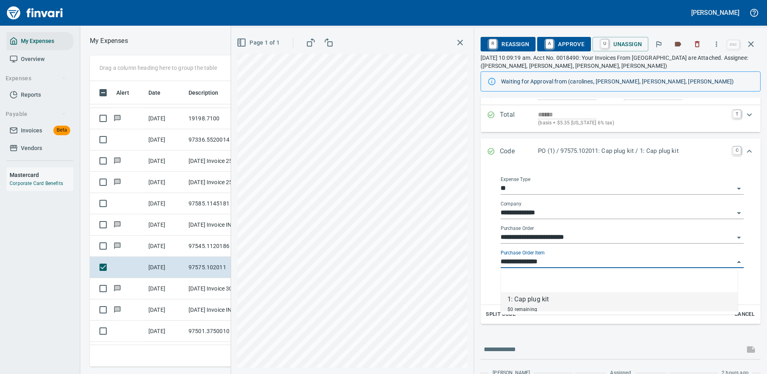
click at [526, 260] on input "**********" at bounding box center [618, 261] width 234 height 11
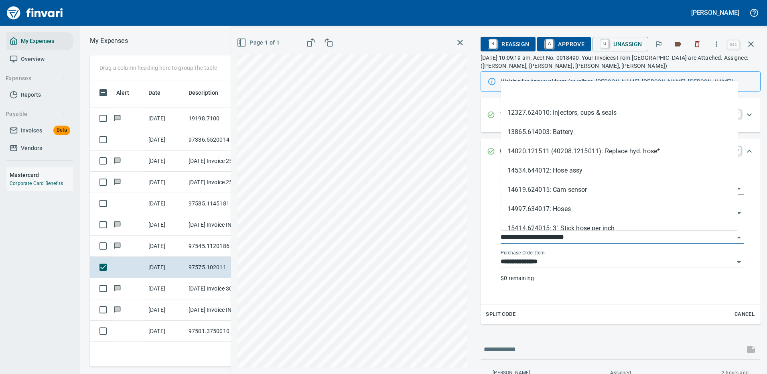
drag, startPoint x: 545, startPoint y: 236, endPoint x: 496, endPoint y: 236, distance: 49.0
click at [496, 236] on div "**********" at bounding box center [622, 234] width 256 height 128
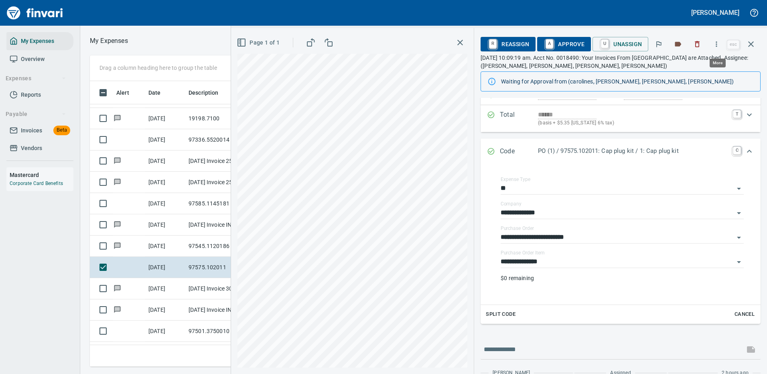
click at [719, 43] on icon "button" at bounding box center [717, 44] width 8 height 8
click at [694, 64] on span "Download" at bounding box center [715, 68] width 77 height 10
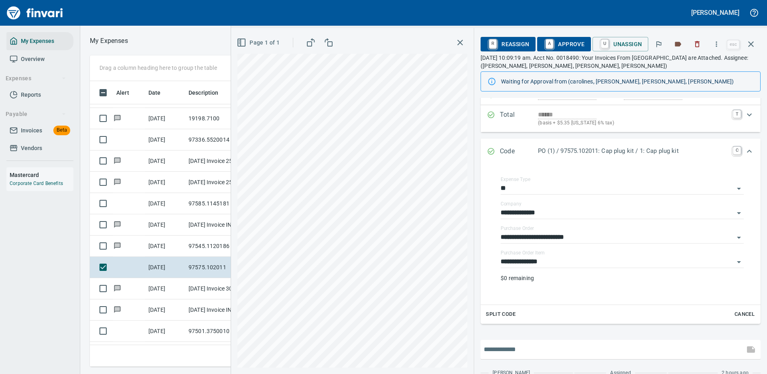
click at [530, 344] on input "text" at bounding box center [613, 349] width 258 height 13
type input "**********"
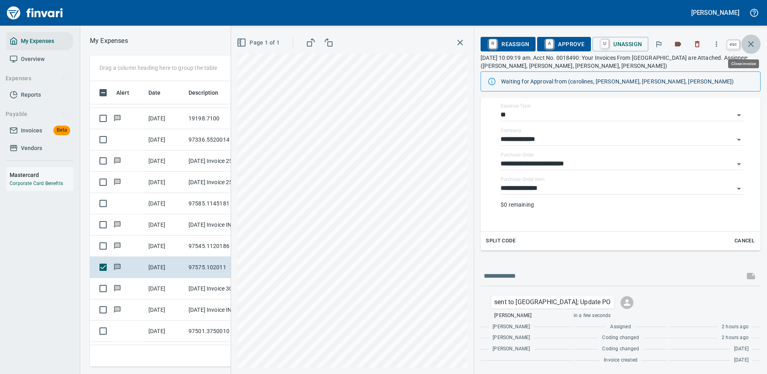
click at [752, 44] on icon "button" at bounding box center [751, 44] width 6 height 6
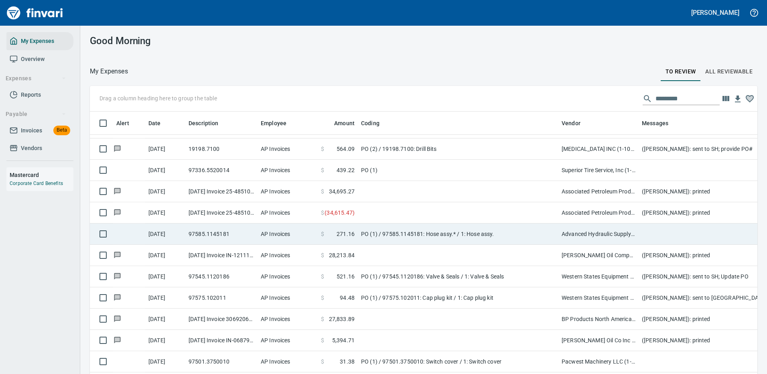
scroll to position [274, 650]
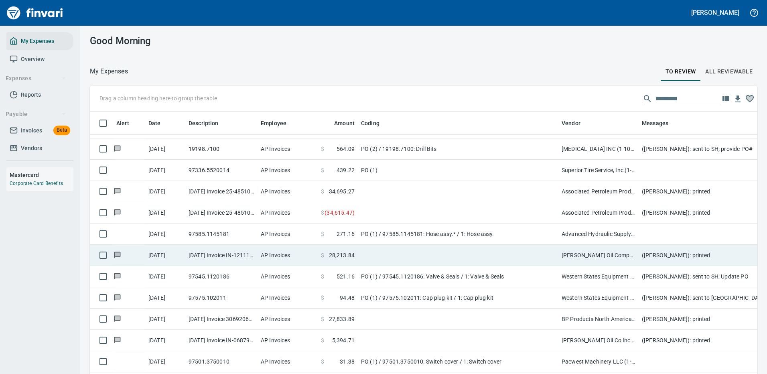
click at [480, 234] on td "PO (1) / 97585.1145181: Hose assy.* / 1: Hose assy." at bounding box center [458, 234] width 201 height 21
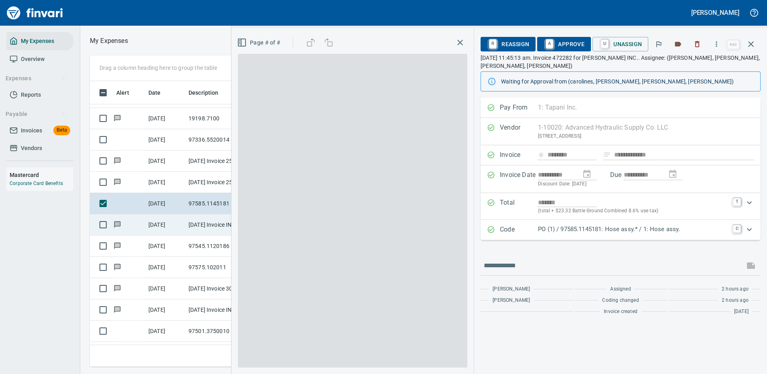
scroll to position [274, 455]
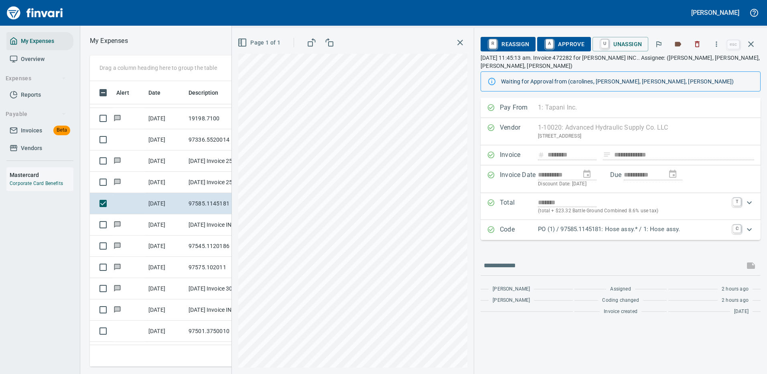
click at [616, 228] on p "PO (1) / 97585.1145181: Hose assy.* / 1: Hose assy." at bounding box center [633, 229] width 190 height 9
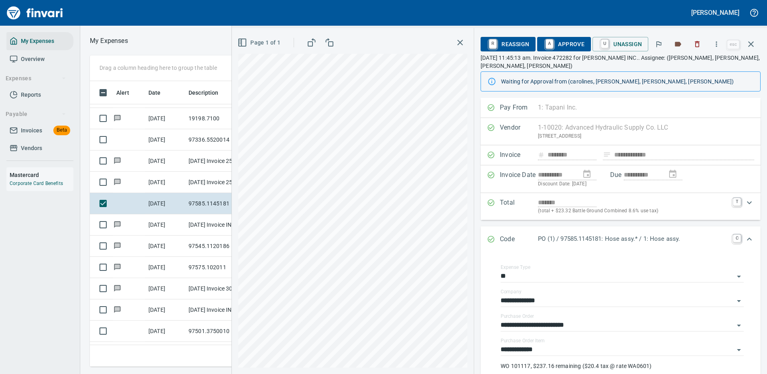
click at [571, 41] on span "A Approve" at bounding box center [564, 44] width 41 height 14
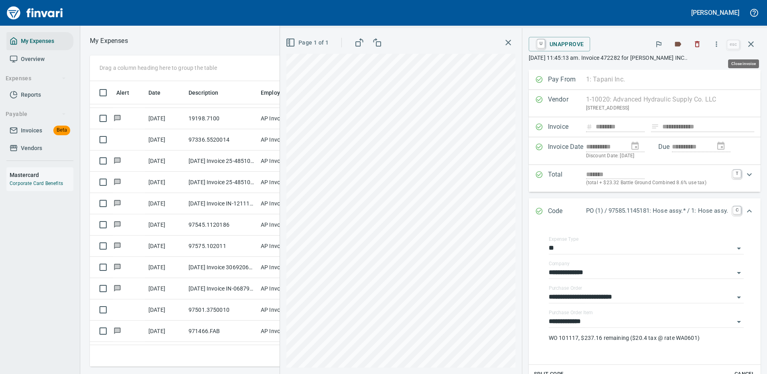
click at [751, 43] on icon "button" at bounding box center [751, 44] width 10 height 10
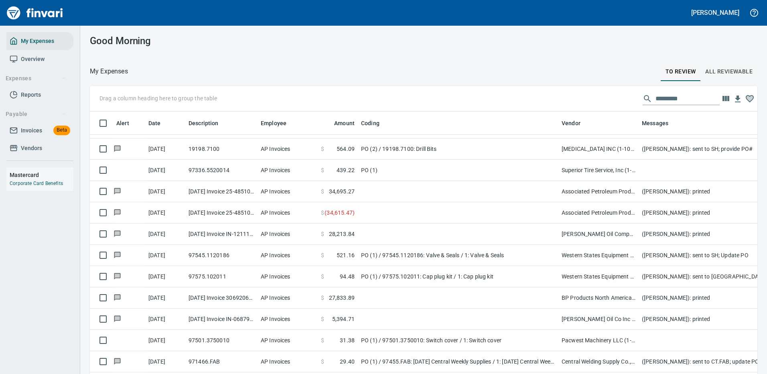
scroll to position [274, 650]
click at [492, 342] on td "PO (1) / 97501.3750010: Switch cover / 1: Switch cover" at bounding box center [458, 340] width 201 height 21
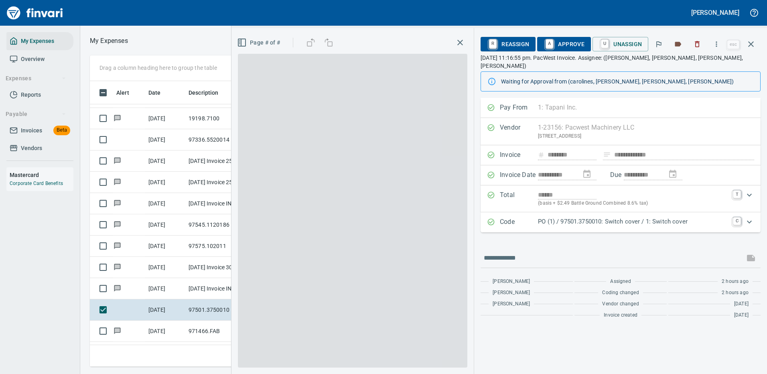
scroll to position [274, 455]
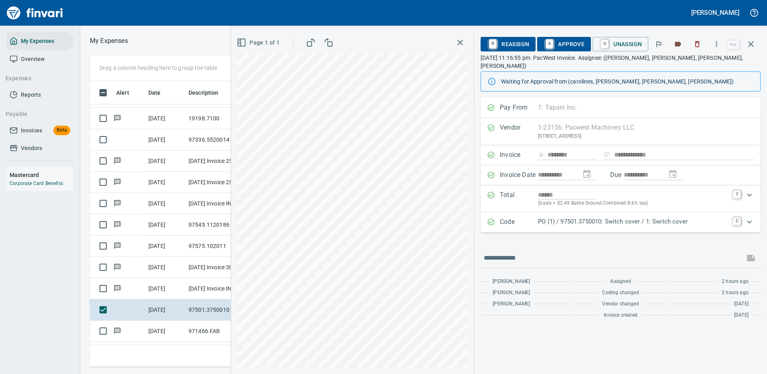
click at [593, 217] on p "PO (1) / 97501.3750010: Switch cover / 1: Switch cover" at bounding box center [633, 221] width 190 height 9
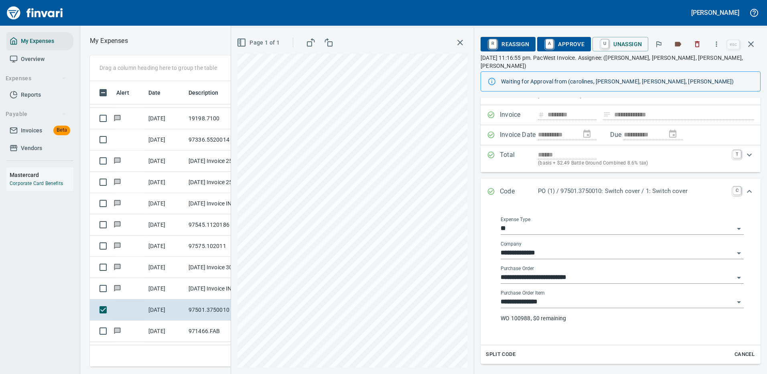
scroll to position [80, 0]
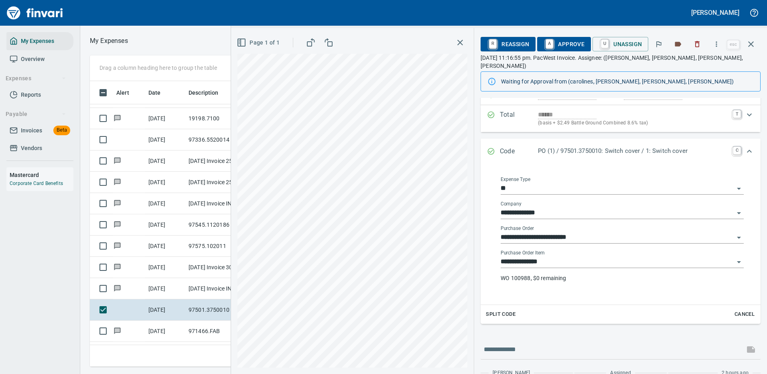
click at [540, 256] on input "**********" at bounding box center [618, 261] width 234 height 11
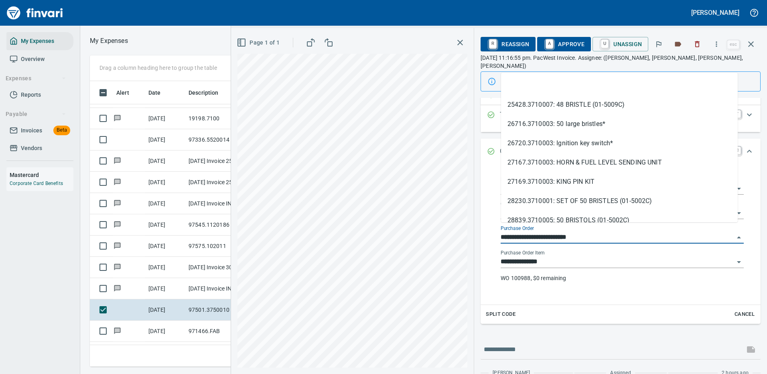
scroll to position [274, 455]
drag, startPoint x: 548, startPoint y: 228, endPoint x: 494, endPoint y: 228, distance: 53.8
click at [494, 228] on div "**********" at bounding box center [622, 232] width 264 height 131
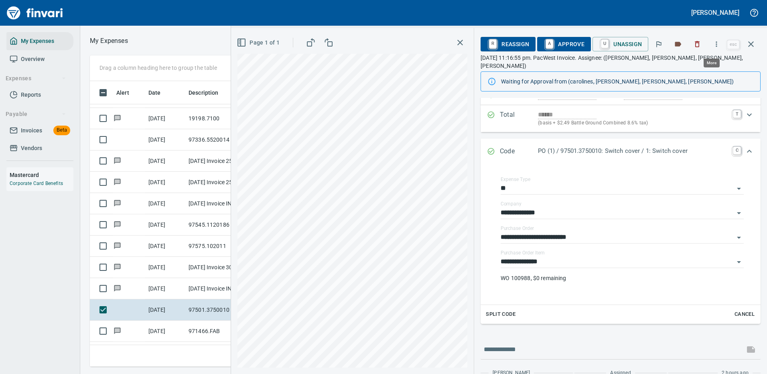
click at [716, 45] on icon "button" at bounding box center [717, 44] width 8 height 8
click at [697, 66] on span "Download" at bounding box center [715, 68] width 77 height 10
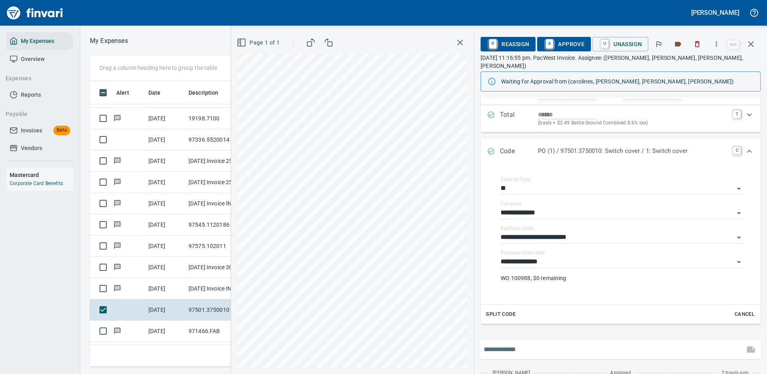
click at [512, 343] on input "text" at bounding box center [613, 349] width 258 height 13
type input "**********"
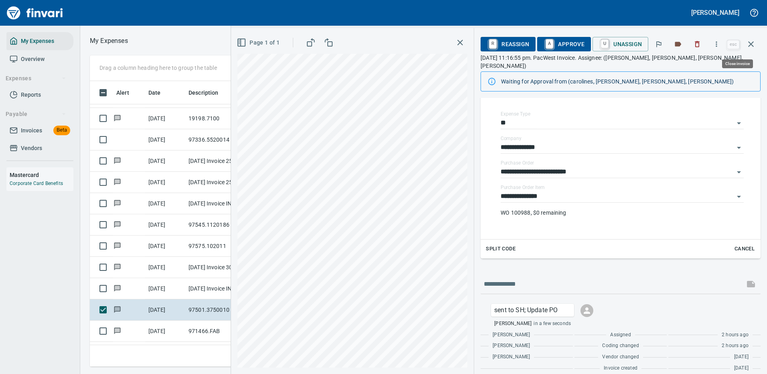
click at [751, 42] on icon "button" at bounding box center [751, 44] width 10 height 10
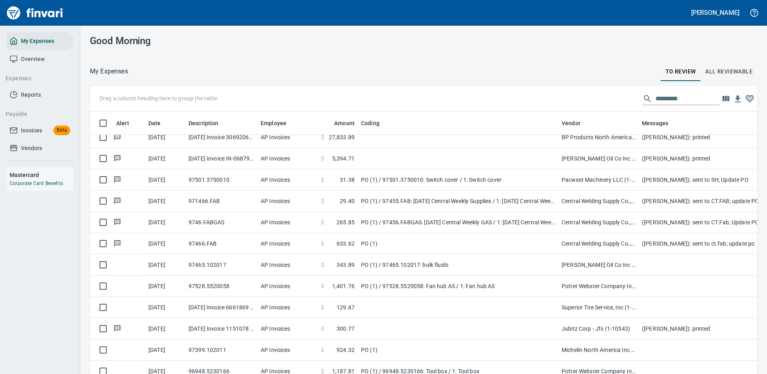
scroll to position [963, 0]
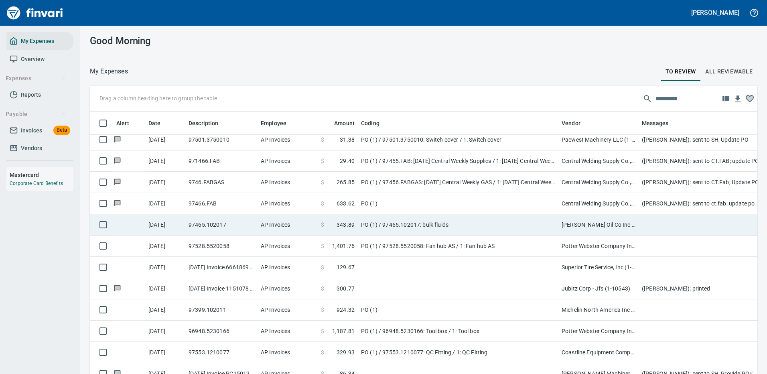
click at [498, 220] on td "PO (1) / 97465.102017: bulk fluids" at bounding box center [458, 224] width 201 height 21
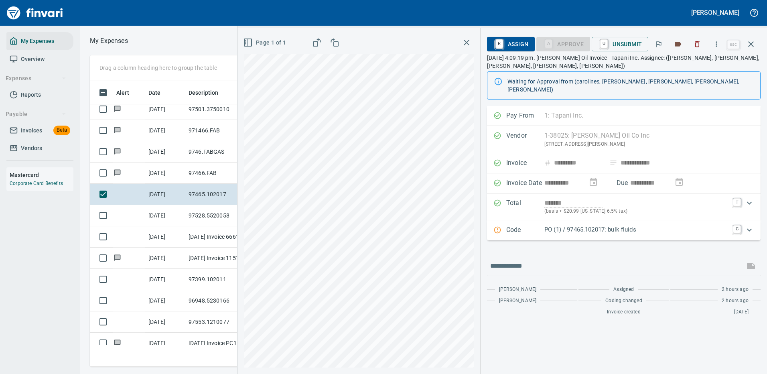
scroll to position [274, 455]
click at [717, 41] on icon "button" at bounding box center [717, 44] width 8 height 8
click at [689, 68] on span "Download" at bounding box center [715, 68] width 77 height 10
click at [539, 260] on input "text" at bounding box center [615, 266] width 251 height 13
type input "*******"
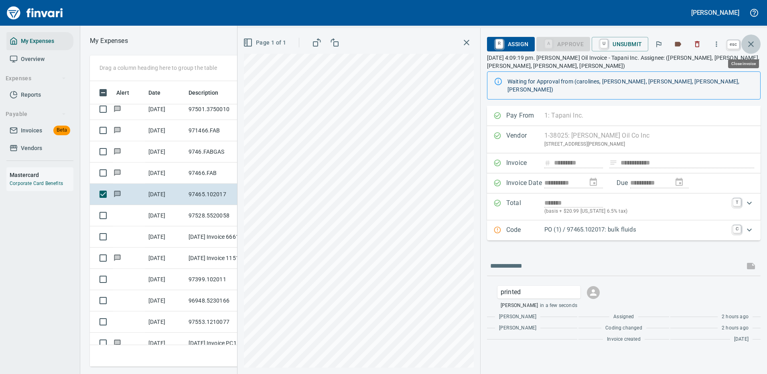
click at [751, 43] on icon "button" at bounding box center [751, 44] width 10 height 10
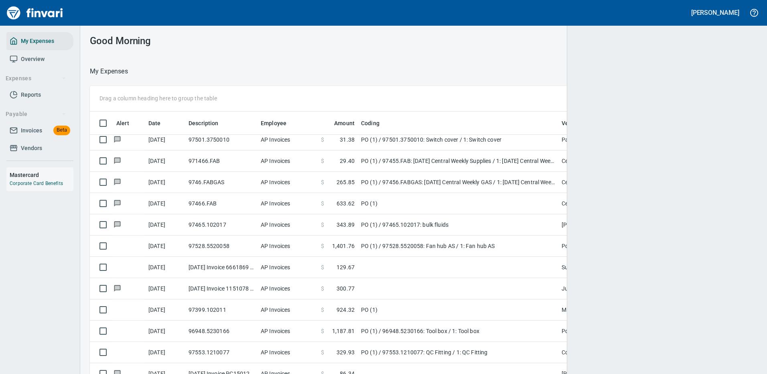
scroll to position [1, 1]
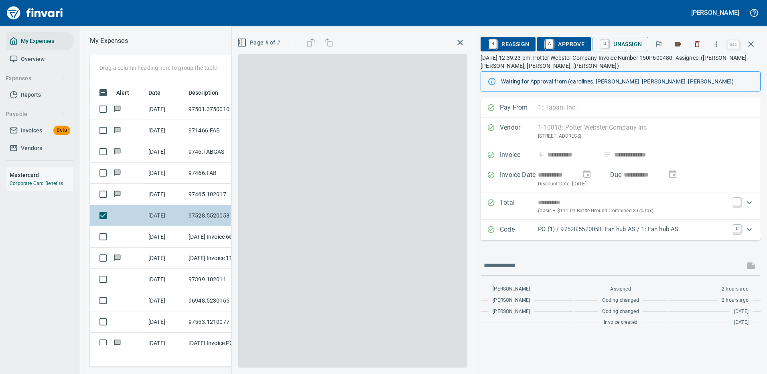
scroll to position [274, 455]
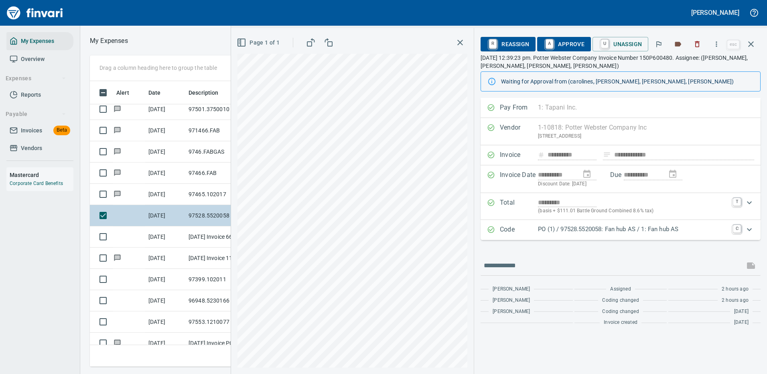
click at [587, 229] on p "PO (1) / 97528.5520058: Fan hub AS / 1: Fan hub AS" at bounding box center [633, 229] width 190 height 9
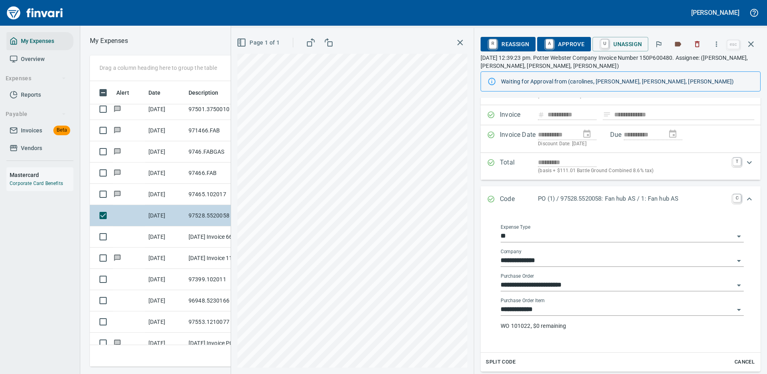
scroll to position [80, 0]
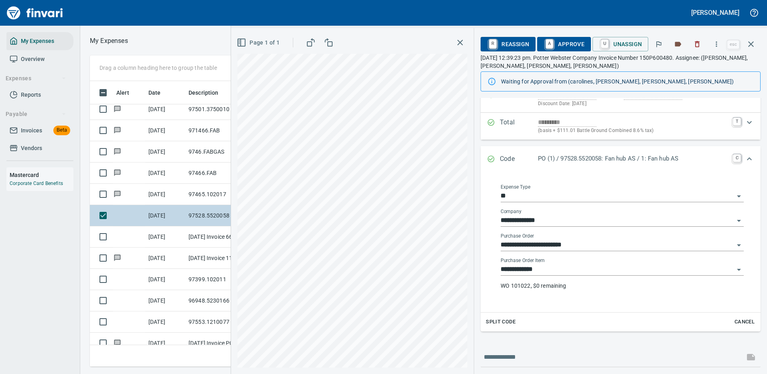
click at [529, 268] on input "**********" at bounding box center [618, 269] width 234 height 11
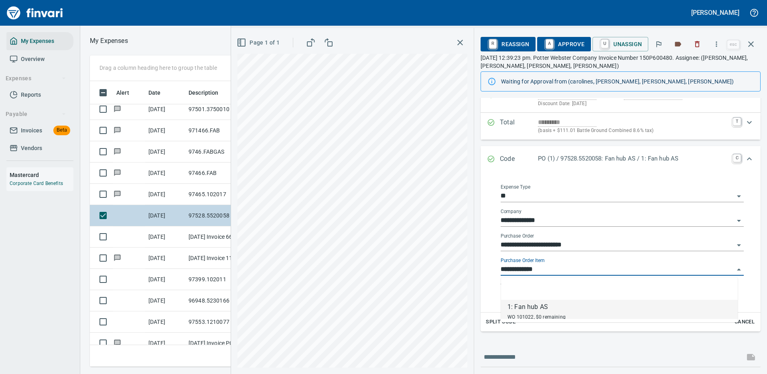
scroll to position [274, 455]
click at [529, 268] on input "**********" at bounding box center [618, 269] width 234 height 11
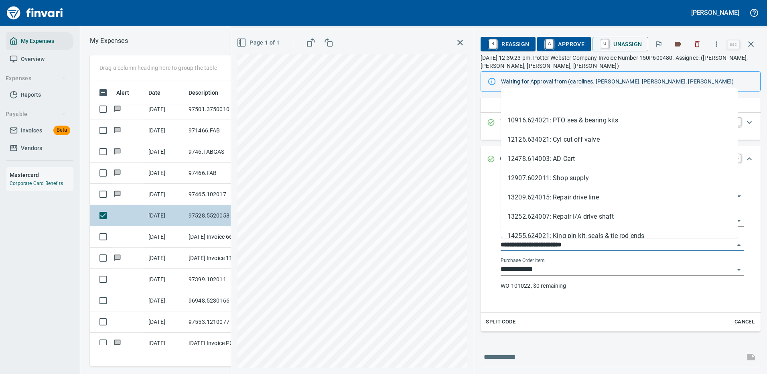
drag, startPoint x: 548, startPoint y: 242, endPoint x: 496, endPoint y: 242, distance: 51.4
click at [496, 242] on div "**********" at bounding box center [622, 242] width 256 height 128
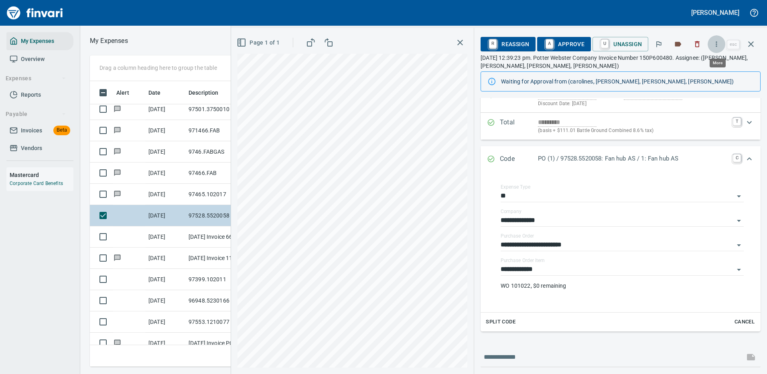
click at [718, 43] on icon "button" at bounding box center [717, 44] width 8 height 8
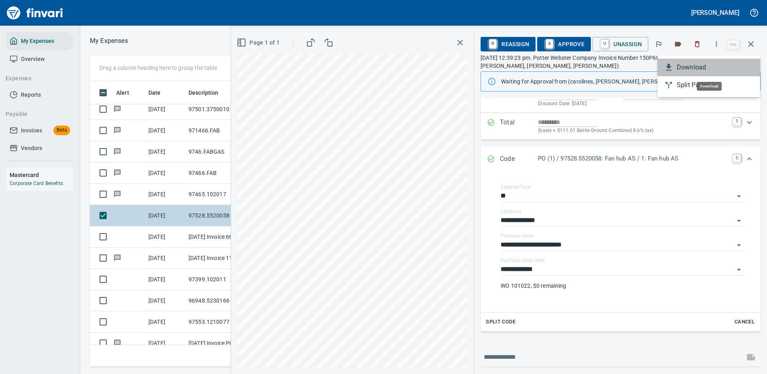
click at [694, 69] on span "Download" at bounding box center [715, 68] width 77 height 10
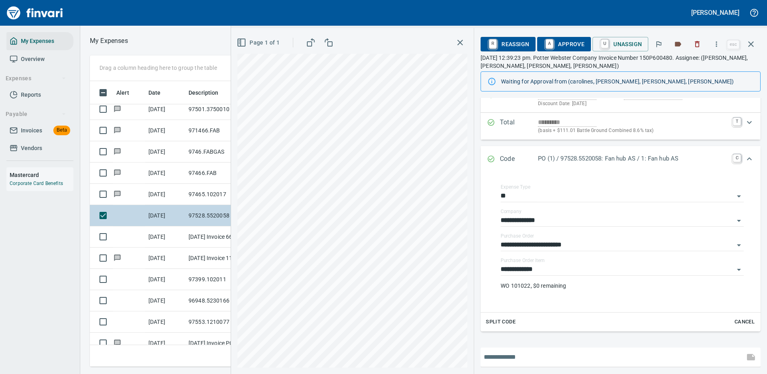
click at [532, 355] on input "text" at bounding box center [613, 357] width 258 height 13
type input "**********"
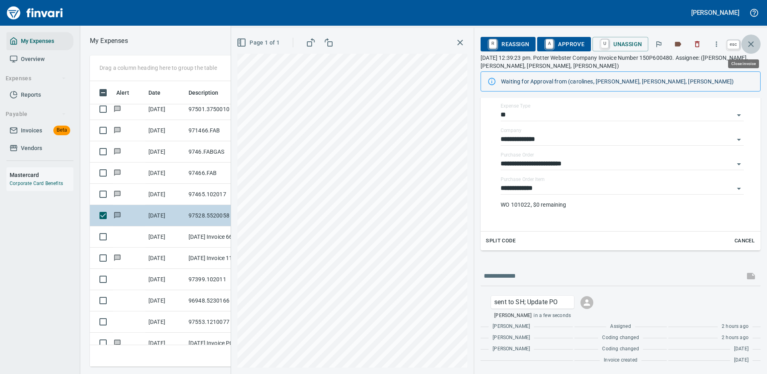
click at [751, 42] on icon "button" at bounding box center [751, 44] width 10 height 10
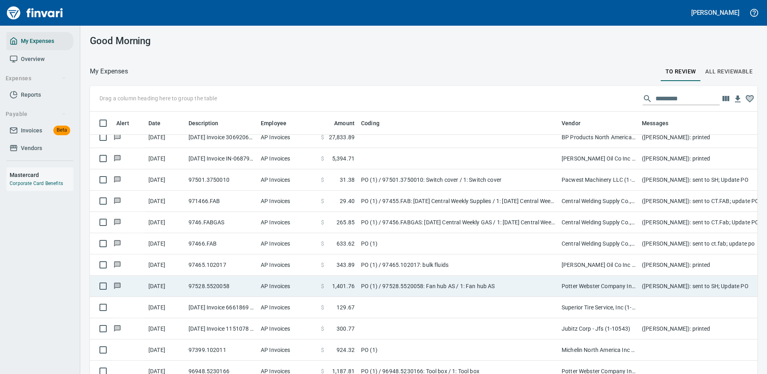
scroll to position [963, 0]
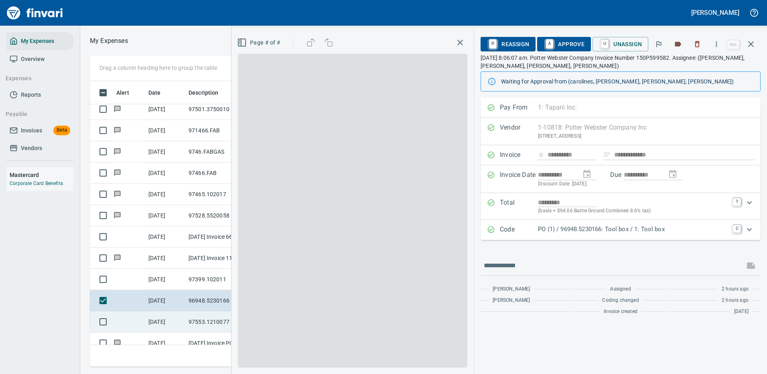
scroll to position [274, 455]
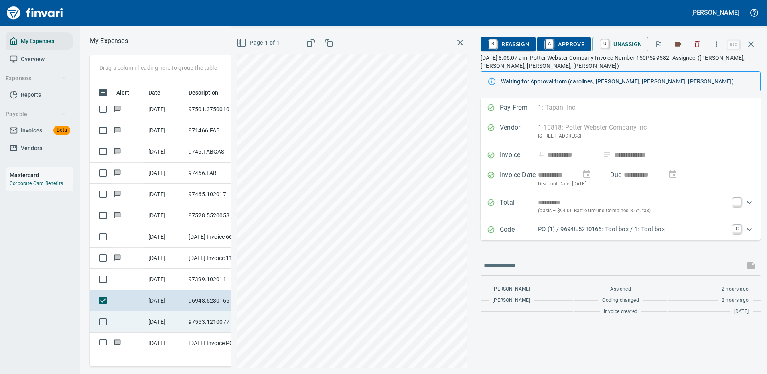
click at [581, 226] on p "PO (1) / 96948.5230166: Tool box / 1: Tool box" at bounding box center [633, 229] width 190 height 9
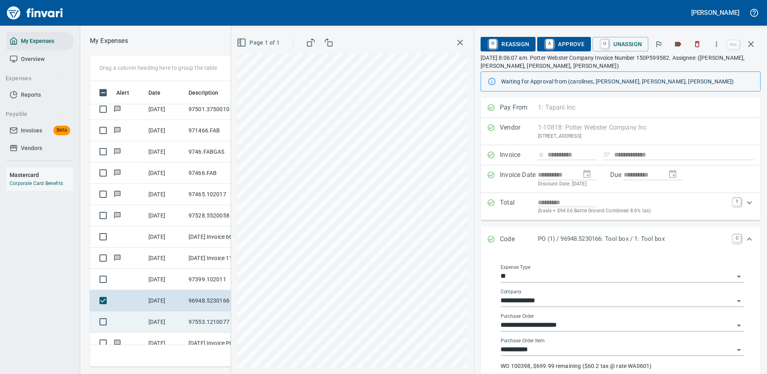
scroll to position [80, 0]
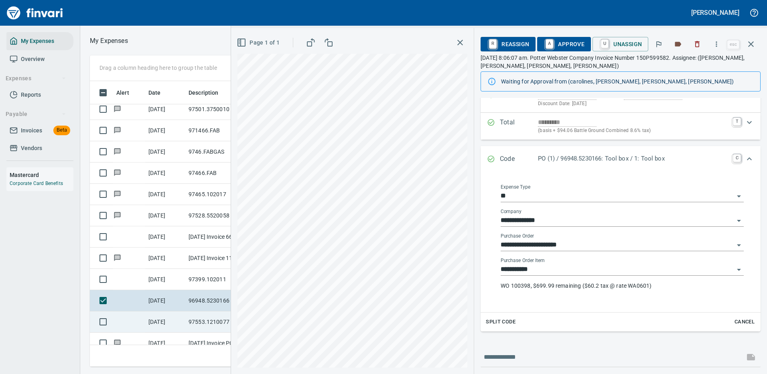
click at [549, 287] on p "WO 100398, $699.99 remaining ($60.2 tax @ rate WA0601)" at bounding box center [622, 286] width 243 height 8
click at [539, 269] on input "**********" at bounding box center [618, 269] width 234 height 11
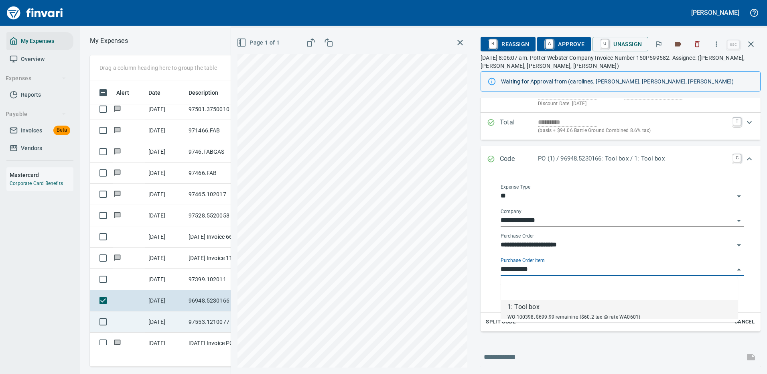
scroll to position [274, 455]
click at [539, 269] on input "**********" at bounding box center [618, 269] width 234 height 11
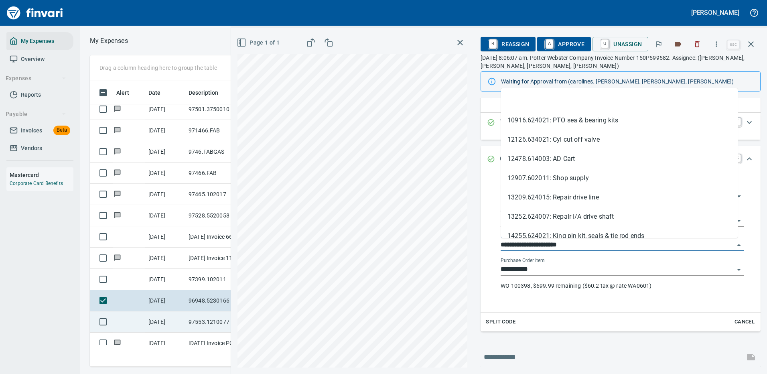
drag, startPoint x: 549, startPoint y: 244, endPoint x: 494, endPoint y: 244, distance: 54.2
click at [494, 244] on div "**********" at bounding box center [622, 240] width 264 height 131
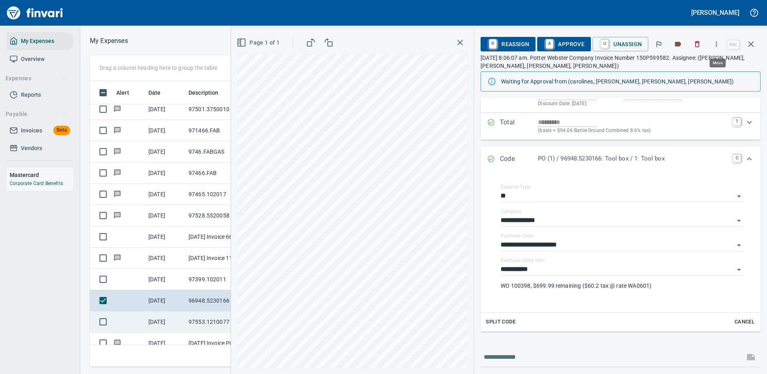
click at [719, 41] on icon "button" at bounding box center [717, 44] width 8 height 8
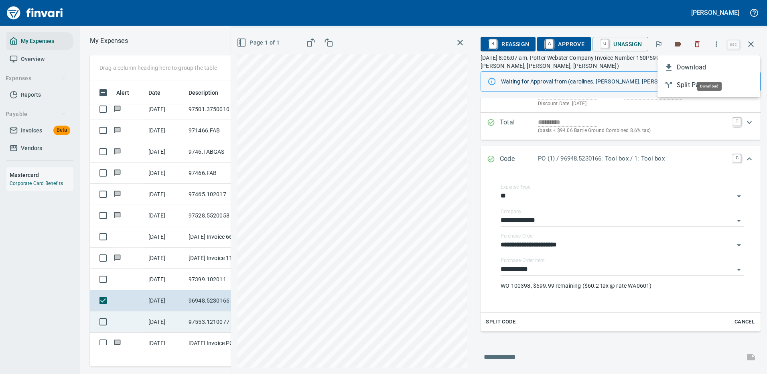
click at [693, 68] on span "Download" at bounding box center [715, 68] width 77 height 10
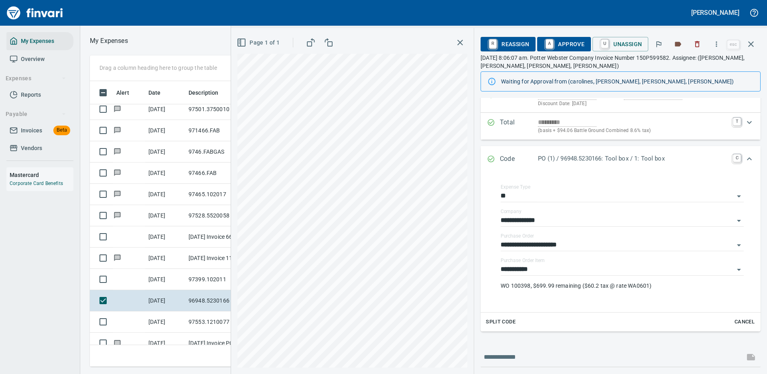
scroll to position [123, 0]
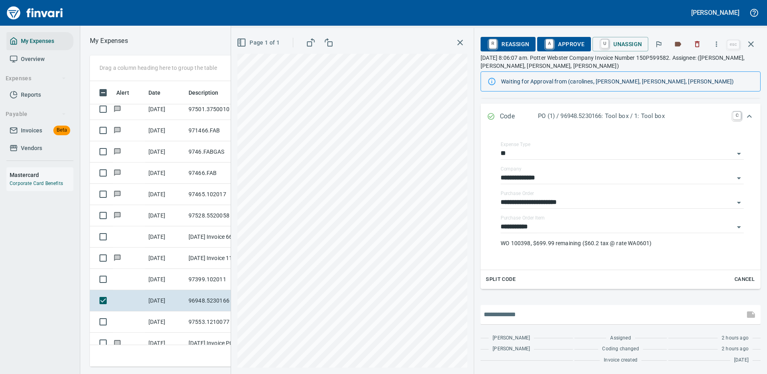
drag, startPoint x: 533, startPoint y: 315, endPoint x: 537, endPoint y: 314, distance: 4.5
click at [537, 315] on input "text" at bounding box center [613, 314] width 258 height 13
type input "**********"
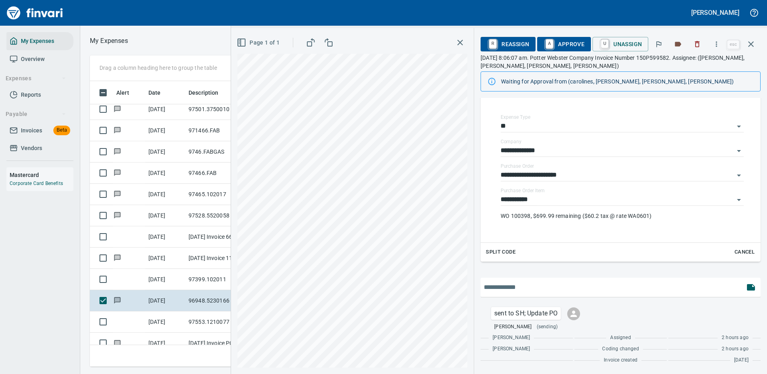
scroll to position [274, 455]
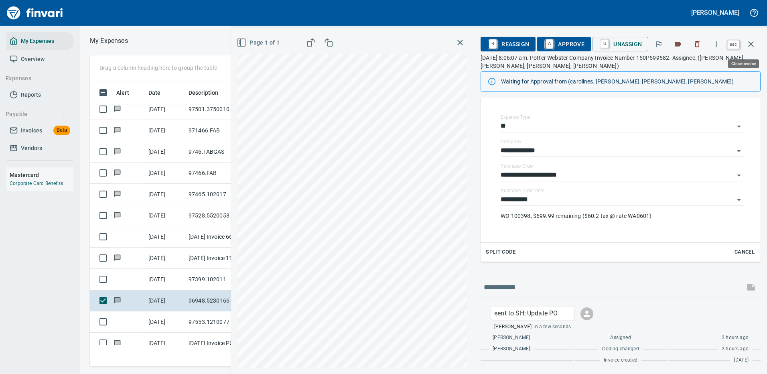
click at [752, 45] on icon "button" at bounding box center [751, 44] width 10 height 10
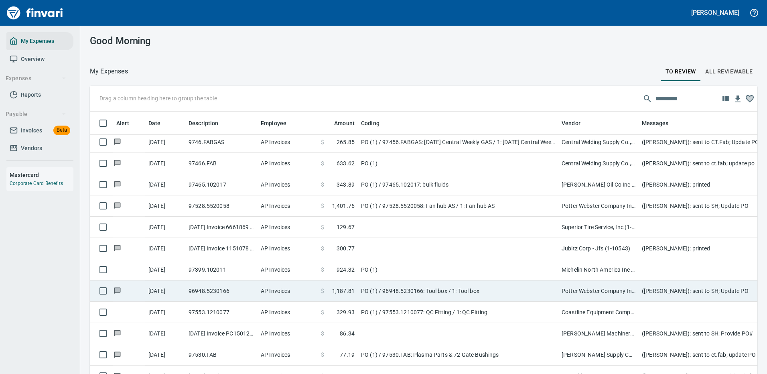
scroll to position [1043, 0]
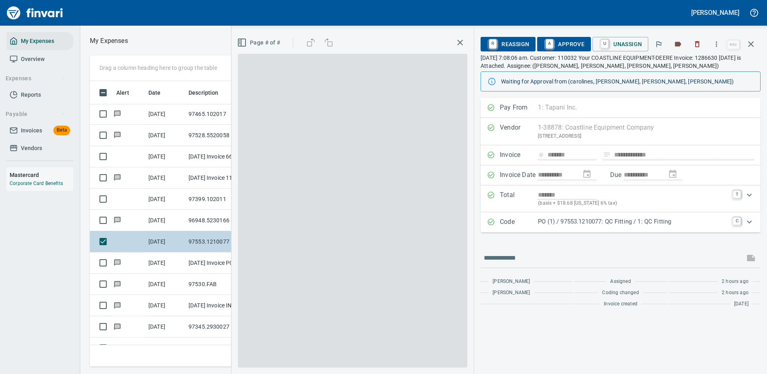
scroll to position [274, 455]
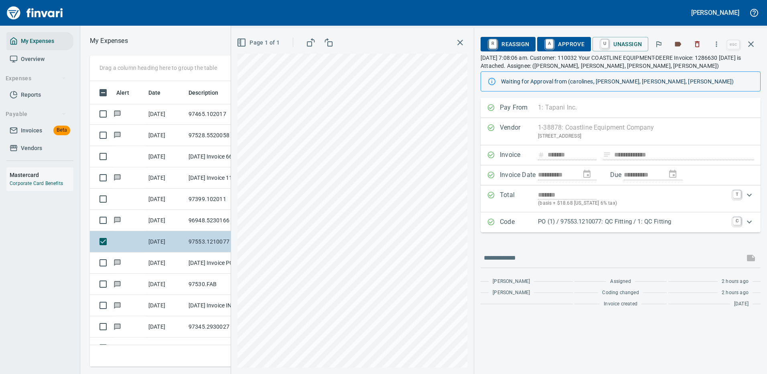
click at [588, 222] on p "PO (1) / 97553.1210077: QC Fitting / 1: QC Fitting" at bounding box center [633, 221] width 190 height 9
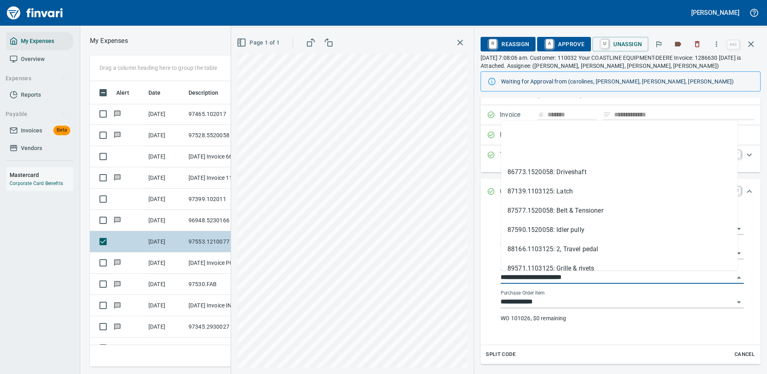
scroll to position [65, 0]
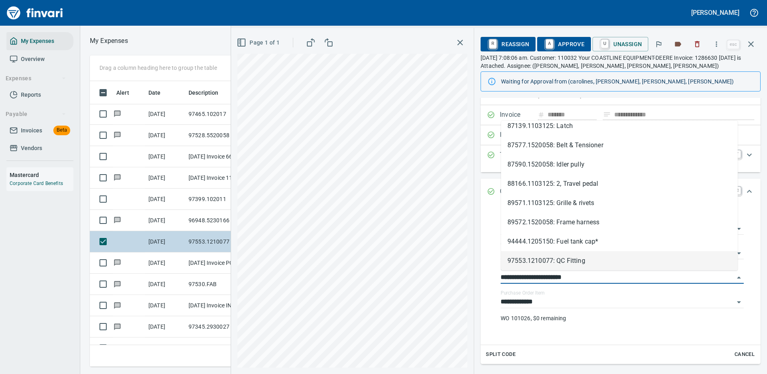
drag, startPoint x: 547, startPoint y: 276, endPoint x: 485, endPoint y: 278, distance: 62.3
click at [485, 278] on div "**********" at bounding box center [621, 275] width 280 height 140
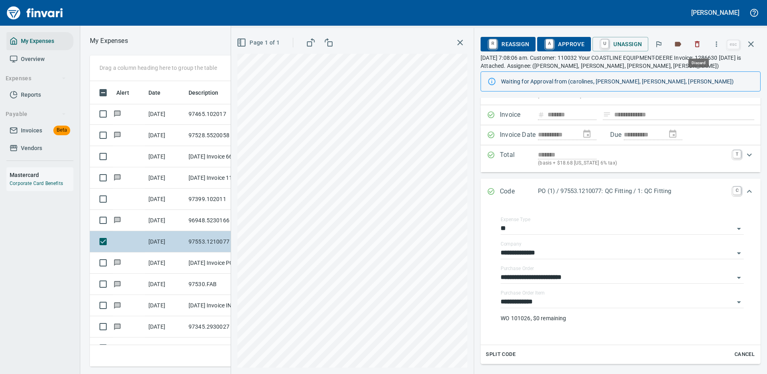
scroll to position [274, 455]
click at [716, 39] on button "button" at bounding box center [717, 44] width 18 height 18
click at [693, 65] on span "Download" at bounding box center [715, 68] width 77 height 10
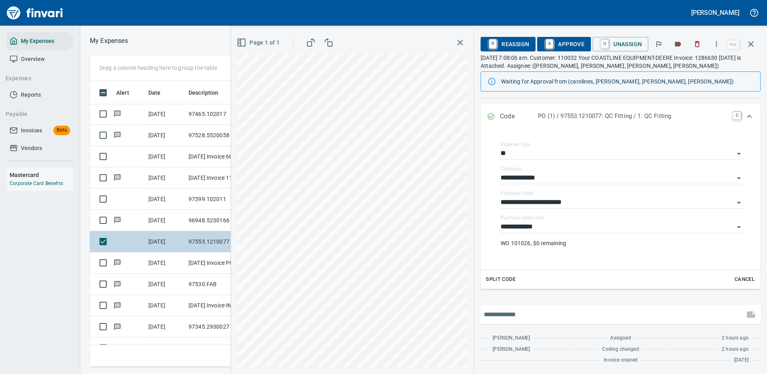
click at [522, 318] on input "text" at bounding box center [613, 314] width 258 height 13
type input "**********"
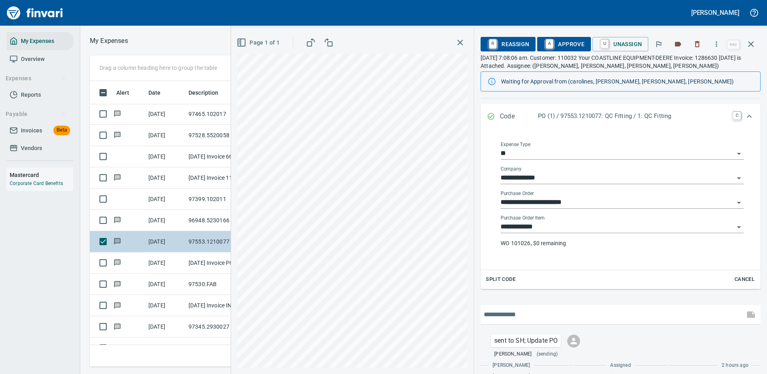
scroll to position [142, 0]
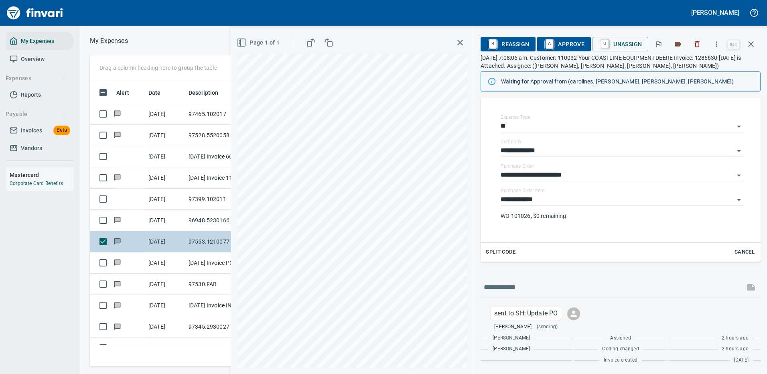
click at [752, 44] on icon "button" at bounding box center [751, 44] width 10 height 10
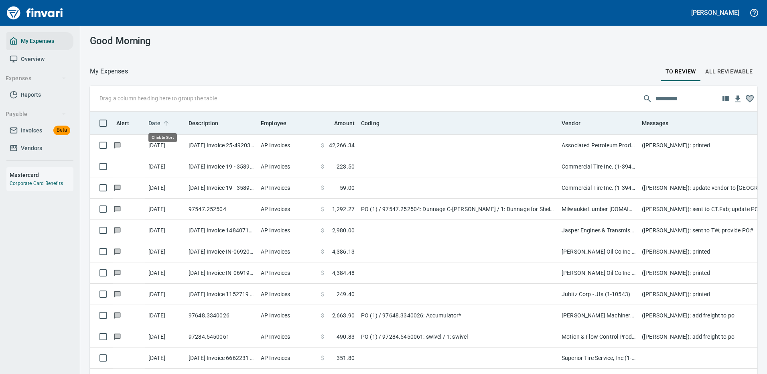
click at [154, 119] on span "Date" at bounding box center [154, 123] width 12 height 10
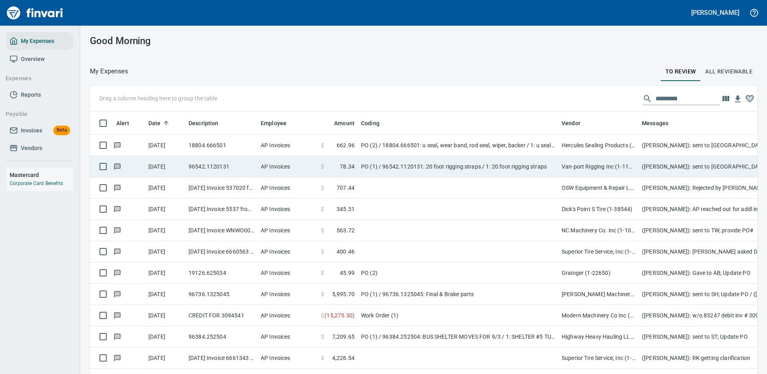
click at [521, 165] on td "PO (1) / 96542.1120131: 20 foot rigging straps / 1: 20 foot rigging straps" at bounding box center [458, 166] width 201 height 21
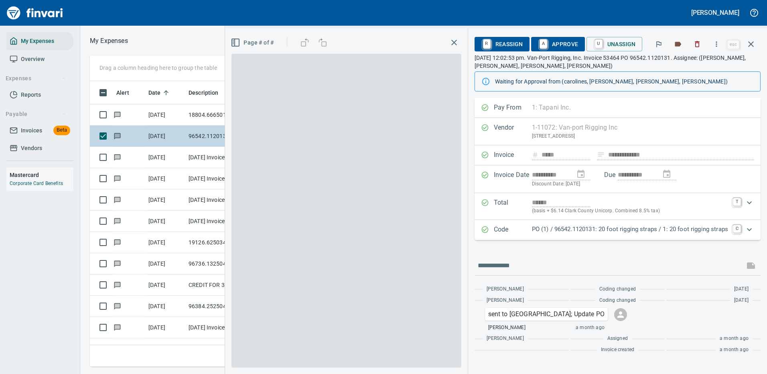
scroll to position [274, 455]
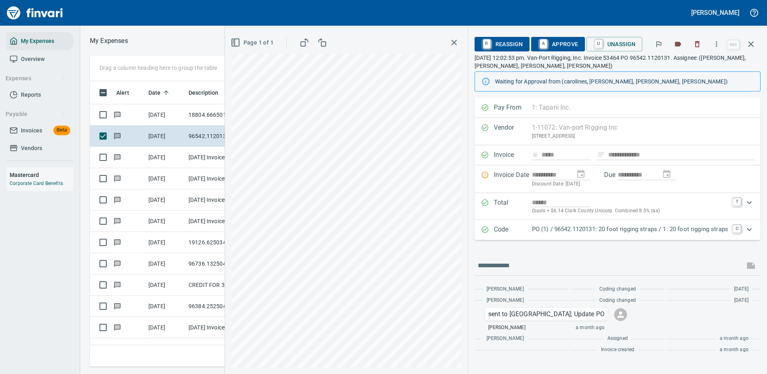
click at [572, 231] on p "PO (1) / 96542.1120131: 20 foot rigging straps / 1: 20 foot rigging straps" at bounding box center [630, 229] width 196 height 9
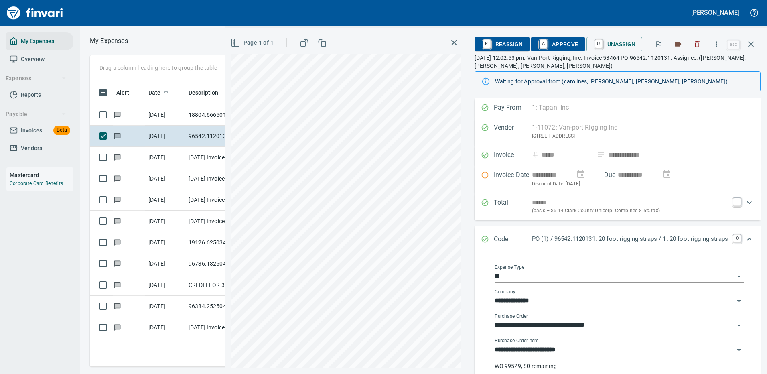
scroll to position [80, 0]
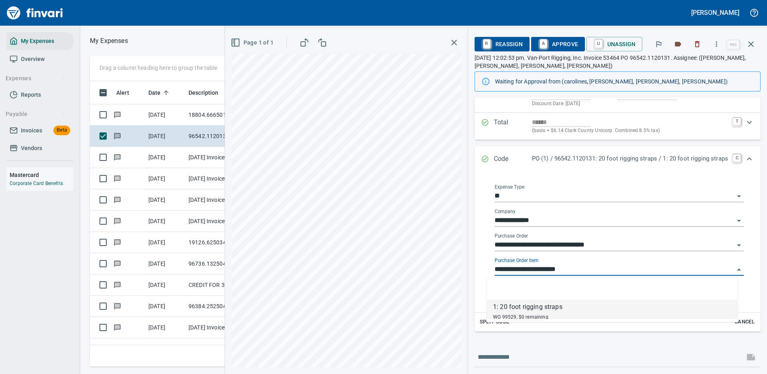
click at [533, 269] on input "**********" at bounding box center [615, 269] width 240 height 11
click at [534, 269] on input "**********" at bounding box center [615, 269] width 240 height 11
click at [571, 269] on input "**********" at bounding box center [615, 269] width 240 height 11
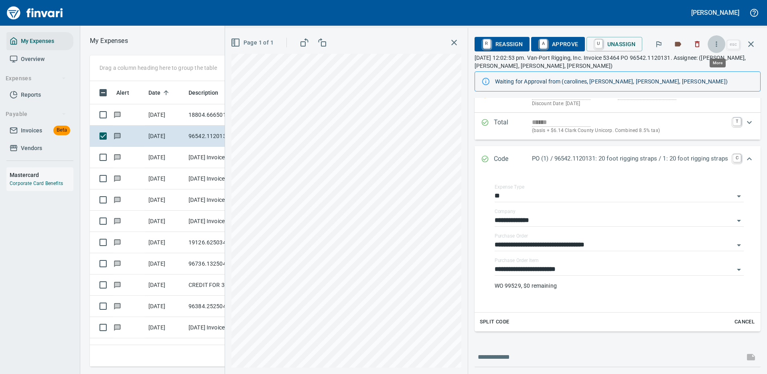
click at [716, 41] on icon "button" at bounding box center [717, 44] width 8 height 8
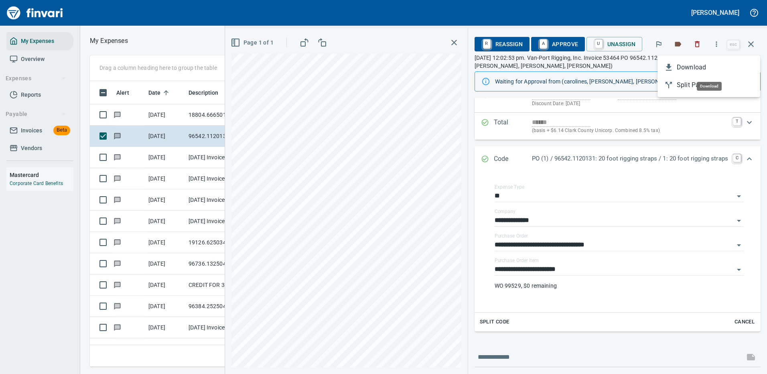
click at [702, 69] on span "Download" at bounding box center [715, 68] width 77 height 10
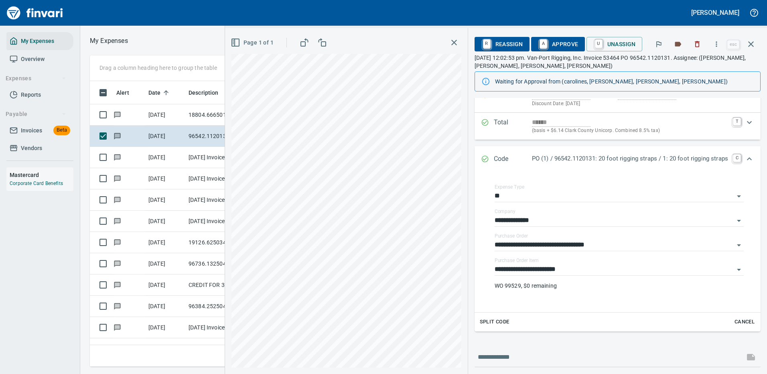
scroll to position [161, 0]
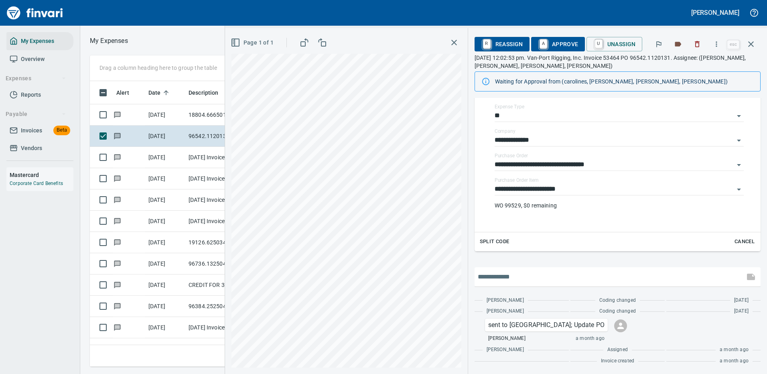
click at [505, 278] on input "text" at bounding box center [610, 276] width 264 height 13
type input "**********"
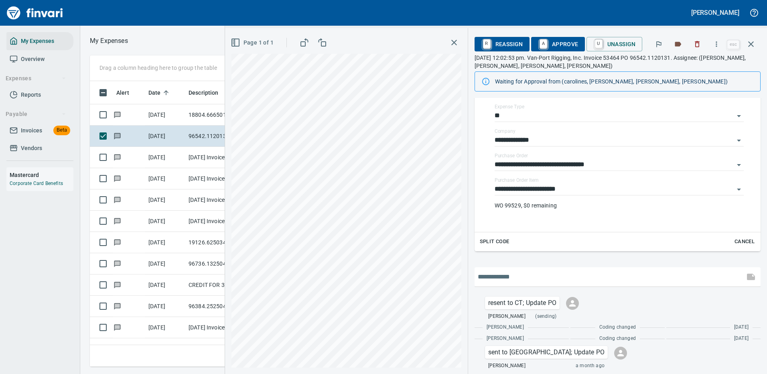
scroll to position [189, 0]
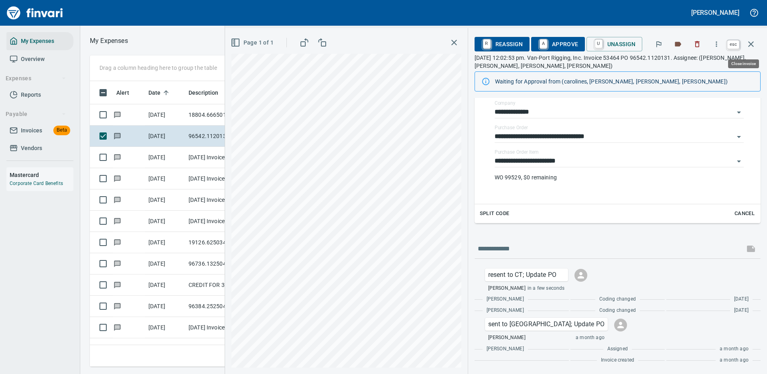
click at [752, 42] on icon "button" at bounding box center [751, 44] width 10 height 10
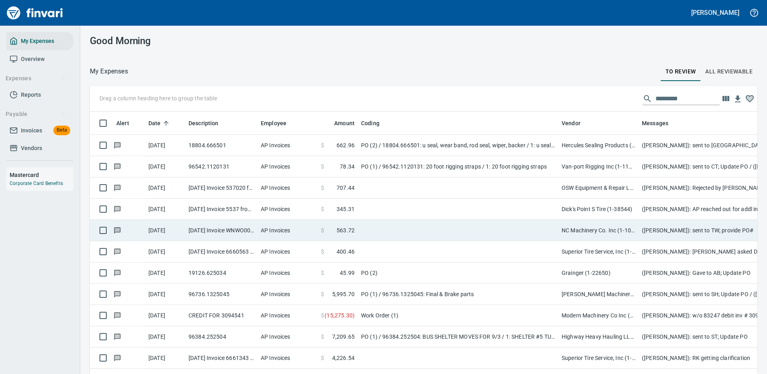
click at [478, 228] on td at bounding box center [458, 230] width 201 height 21
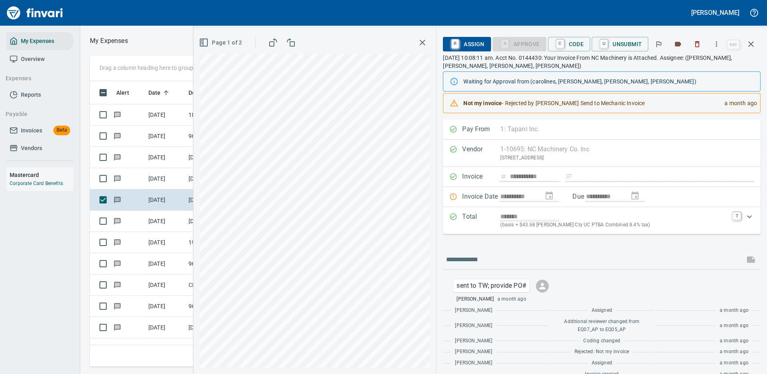
scroll to position [274, 455]
click at [204, 42] on icon "button" at bounding box center [204, 43] width 10 height 10
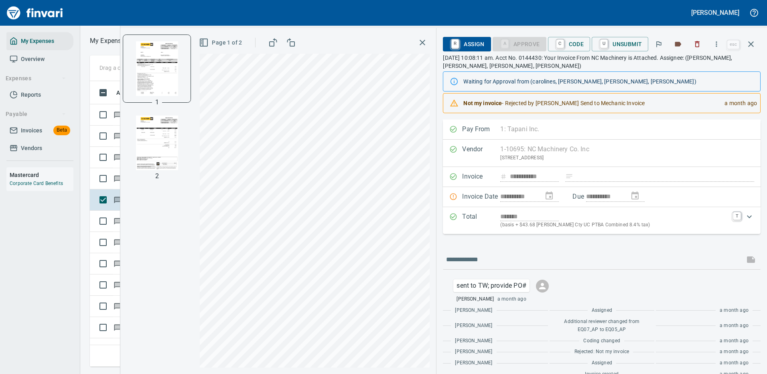
click at [148, 139] on img "button" at bounding box center [157, 143] width 55 height 55
click at [570, 41] on span "C Code" at bounding box center [570, 44] width 30 height 14
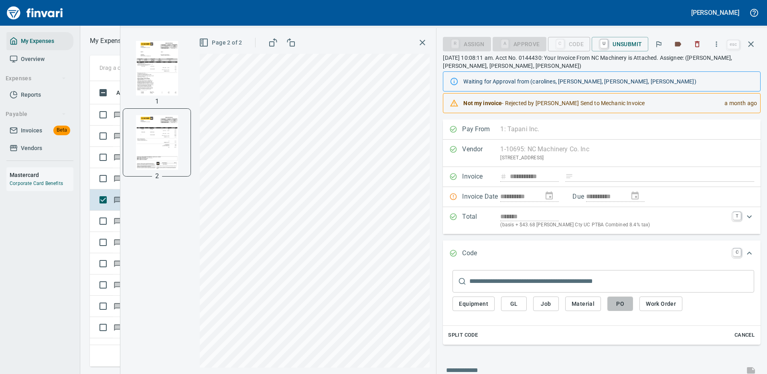
click at [622, 303] on span "PO" at bounding box center [620, 304] width 13 height 10
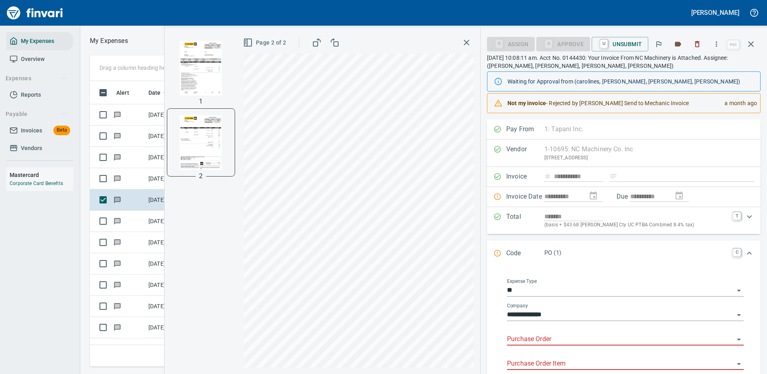
click at [543, 341] on input "Purchase Order" at bounding box center [620, 339] width 227 height 11
click at [552, 318] on li "96246.1125165: service call, low fuel rail pressure" at bounding box center [623, 319] width 230 height 19
type input "**********"
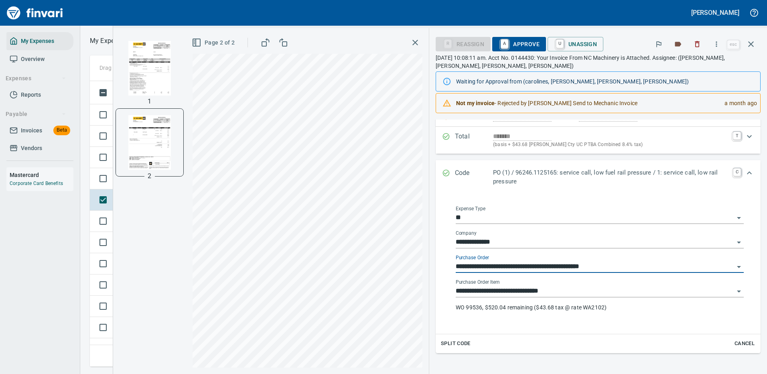
scroll to position [120, 0]
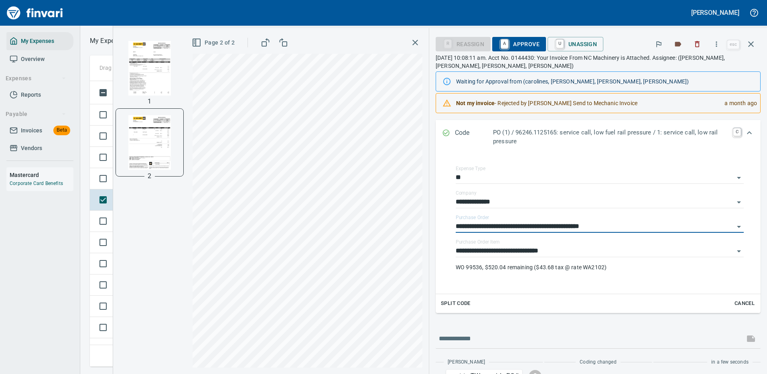
type input "**********"
click at [522, 42] on span "A Approve" at bounding box center [519, 44] width 41 height 14
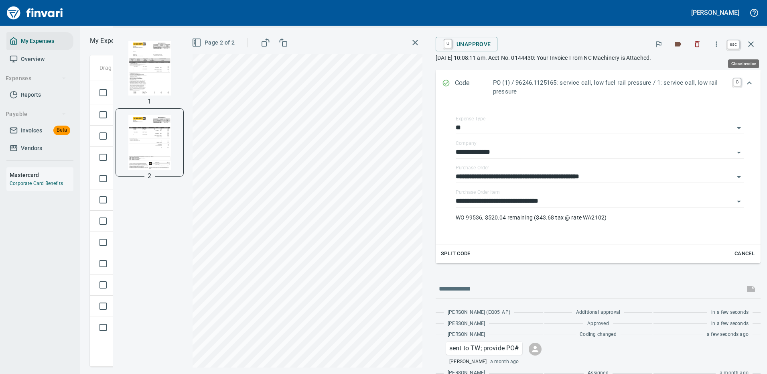
click at [749, 41] on icon "button" at bounding box center [751, 44] width 10 height 10
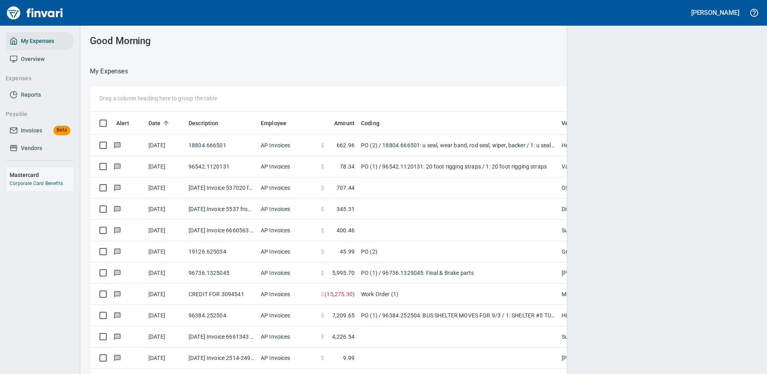
scroll to position [1, 1]
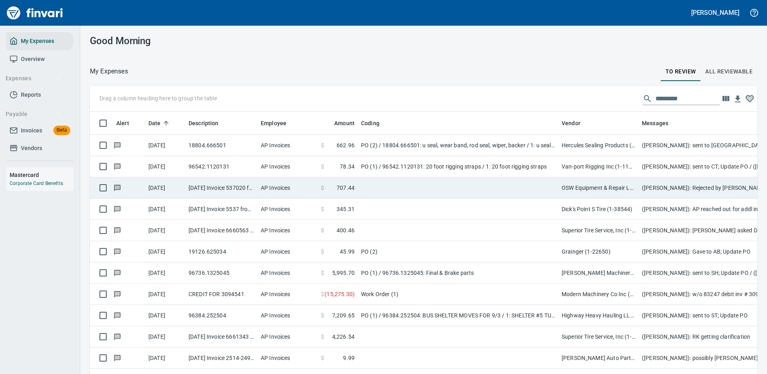
click at [583, 188] on td "OSW Equipment & Repair LLC (1-25821)" at bounding box center [599, 187] width 80 height 21
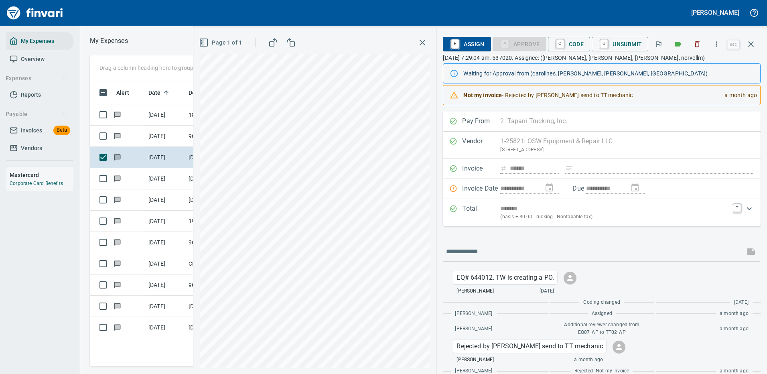
scroll to position [274, 455]
click at [718, 41] on icon "button" at bounding box center [717, 44] width 8 height 8
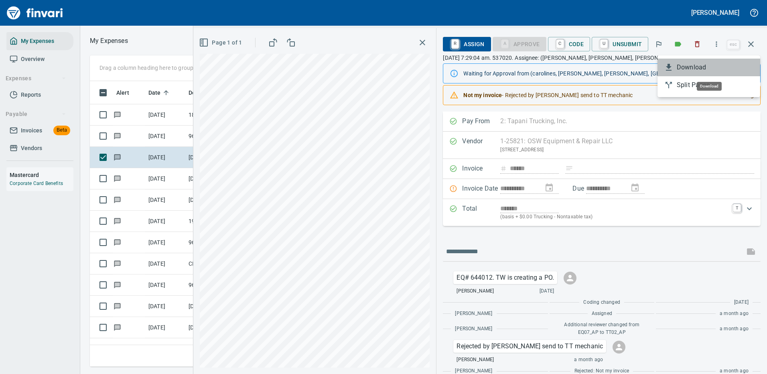
click at [697, 68] on span "Download" at bounding box center [715, 68] width 77 height 10
click at [717, 43] on icon "button" at bounding box center [717, 44] width 8 height 8
click at [679, 68] on span "Download" at bounding box center [715, 68] width 77 height 10
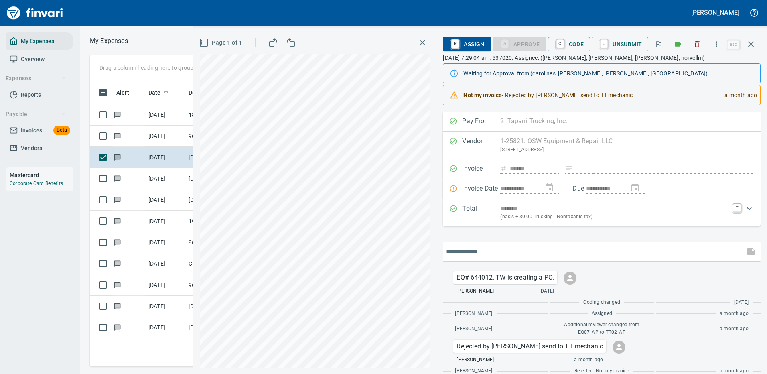
click at [483, 252] on input "text" at bounding box center [593, 251] width 295 height 13
type input "**********"
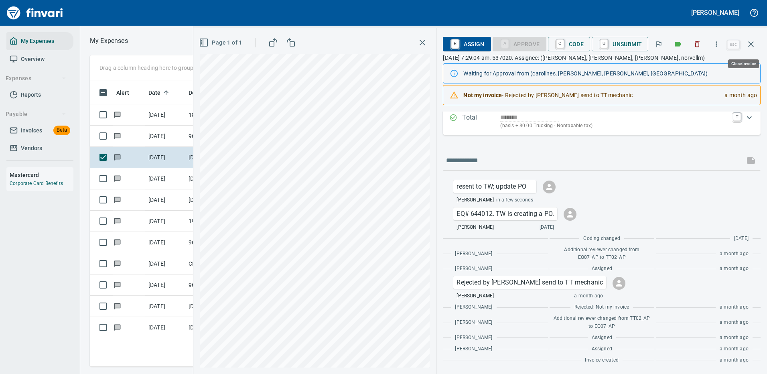
click at [751, 40] on icon "button" at bounding box center [751, 44] width 10 height 10
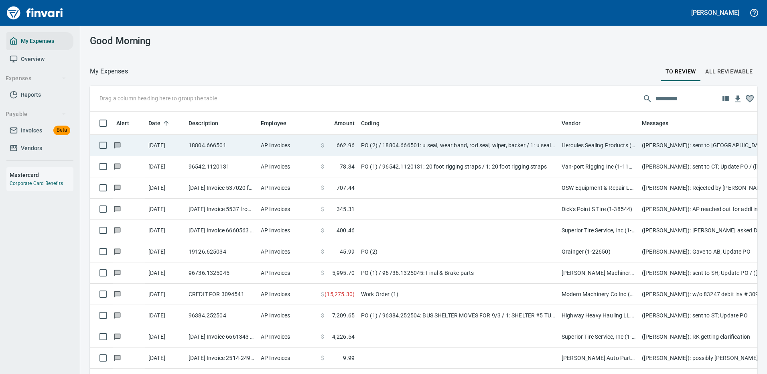
scroll to position [274, 650]
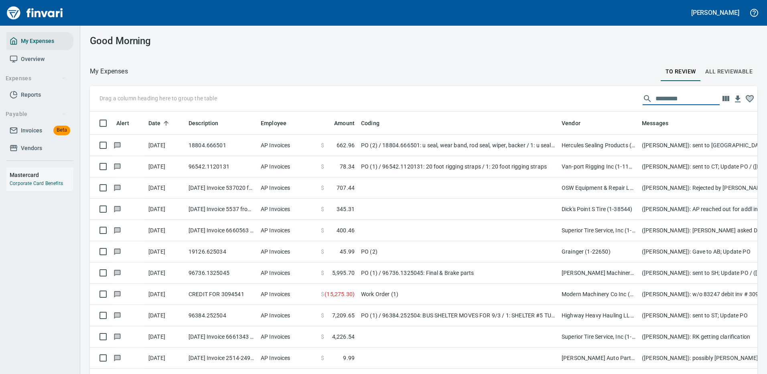
click at [657, 96] on input "text" at bounding box center [688, 98] width 64 height 13
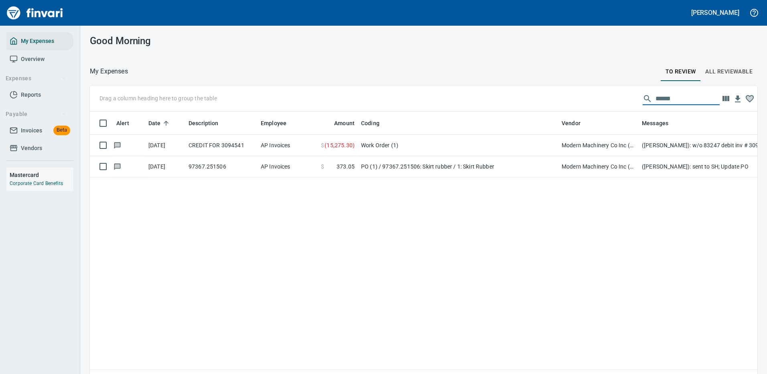
type input "******"
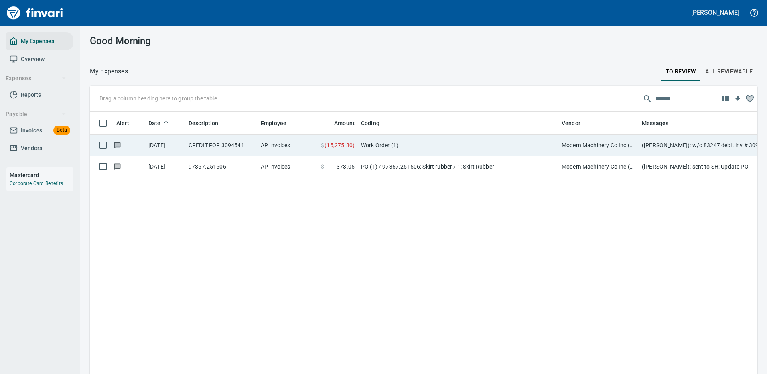
click at [431, 144] on td "Work Order (1)" at bounding box center [458, 145] width 201 height 21
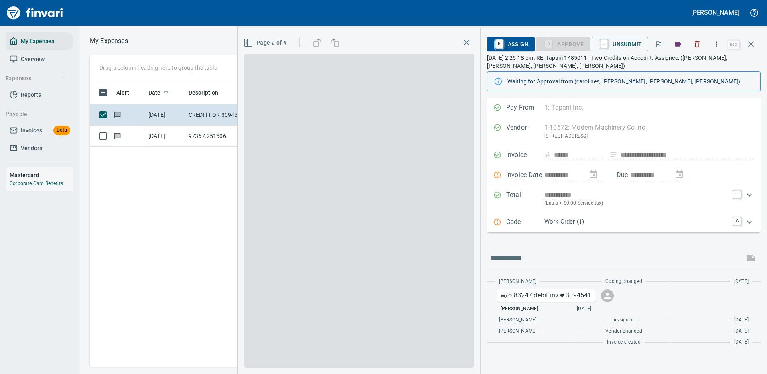
scroll to position [274, 461]
click at [564, 224] on p "Work Order (1)" at bounding box center [637, 221] width 184 height 9
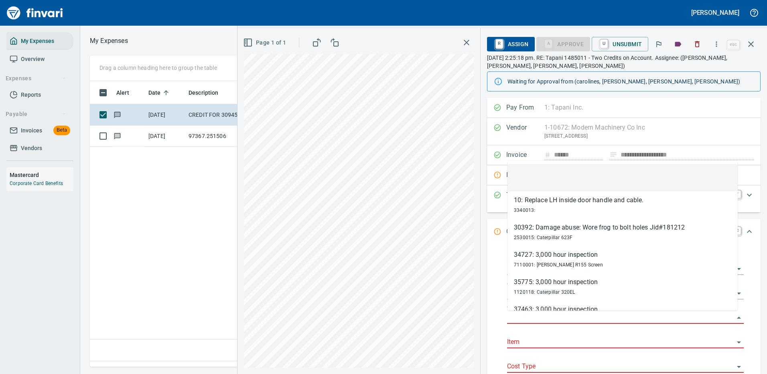
click at [535, 315] on input "Work Order" at bounding box center [620, 317] width 227 height 11
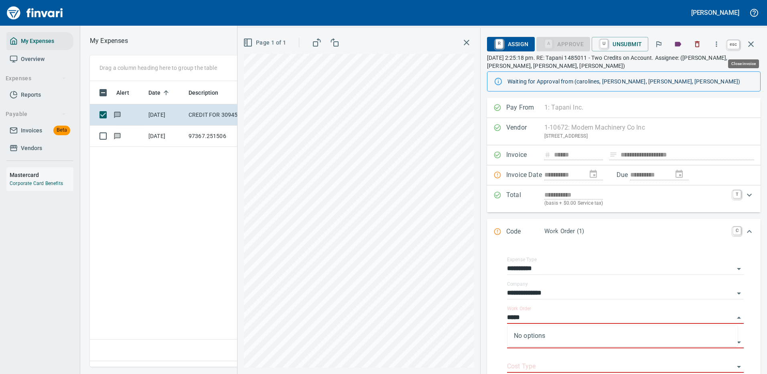
type input "*****"
click at [753, 42] on icon "button" at bounding box center [751, 44] width 6 height 6
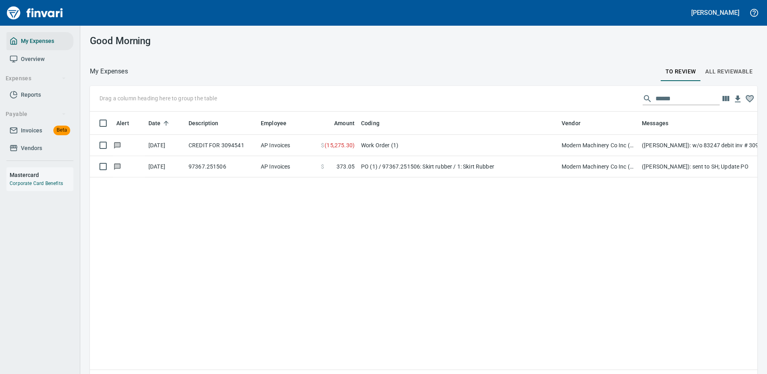
scroll to position [1, 1]
drag, startPoint x: 670, startPoint y: 98, endPoint x: 597, endPoint y: 102, distance: 72.7
click at [602, 104] on div "Drag a column heading here to group the table ******" at bounding box center [424, 99] width 668 height 26
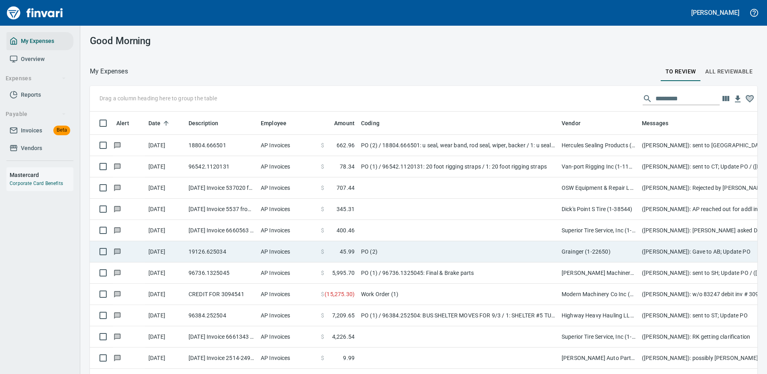
click at [593, 255] on td "Grainger (1-22650)" at bounding box center [599, 251] width 80 height 21
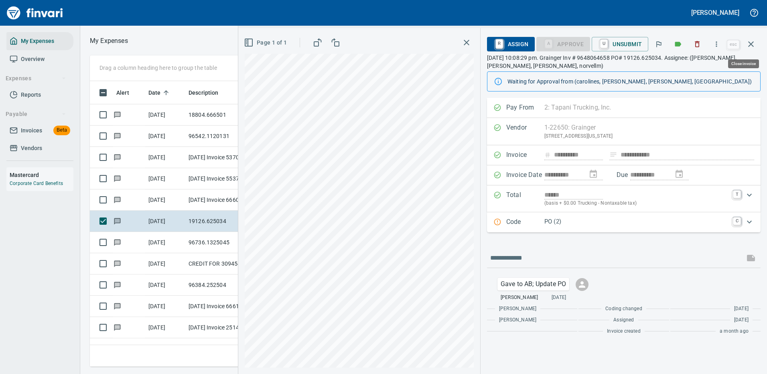
scroll to position [274, 455]
click at [718, 44] on icon "button" at bounding box center [717, 44] width 8 height 8
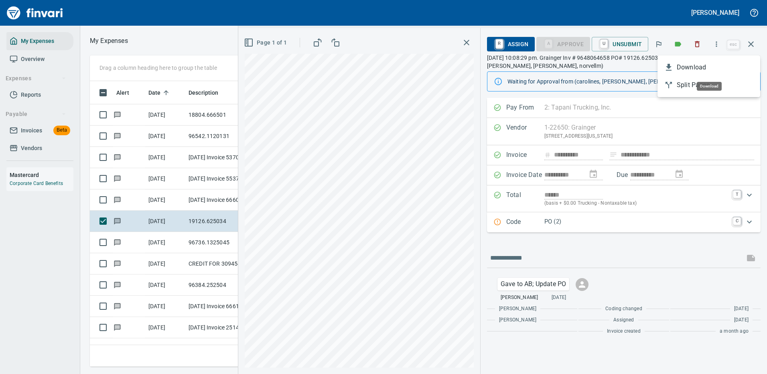
click at [699, 67] on span "Download" at bounding box center [715, 68] width 77 height 10
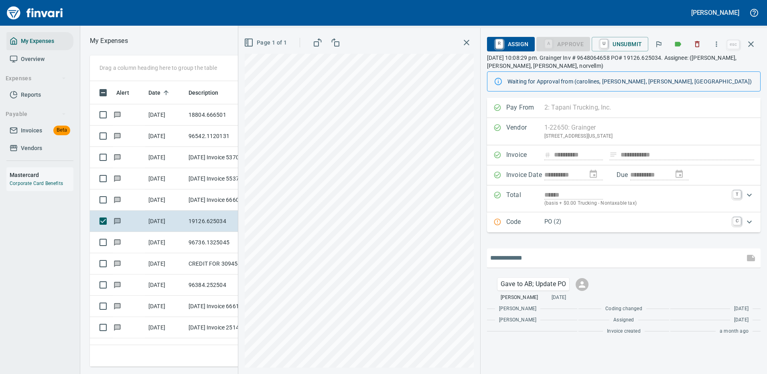
click at [533, 259] on input "text" at bounding box center [615, 258] width 251 height 13
type input "**********"
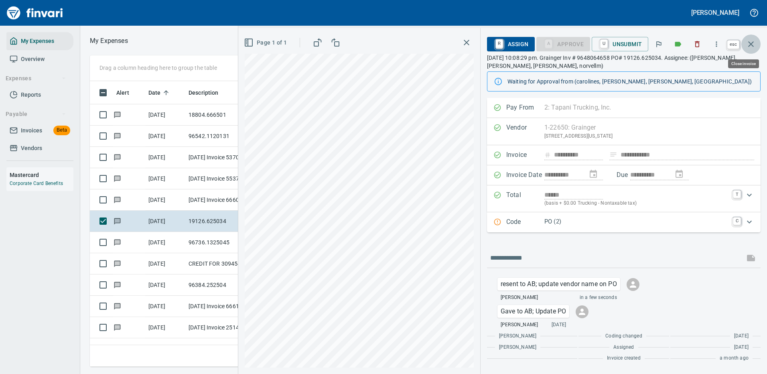
click at [752, 39] on icon "button" at bounding box center [751, 44] width 10 height 10
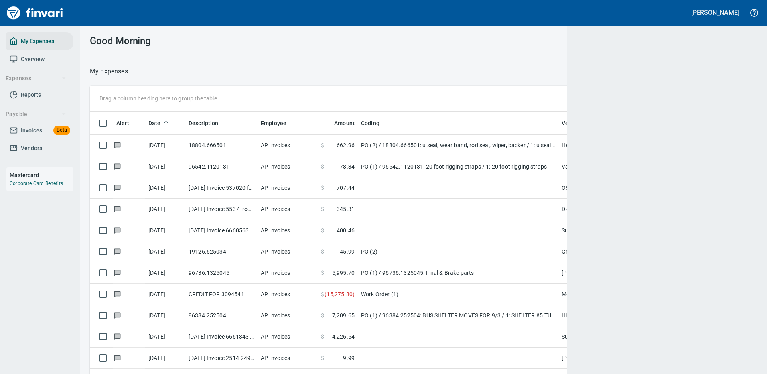
scroll to position [274, 645]
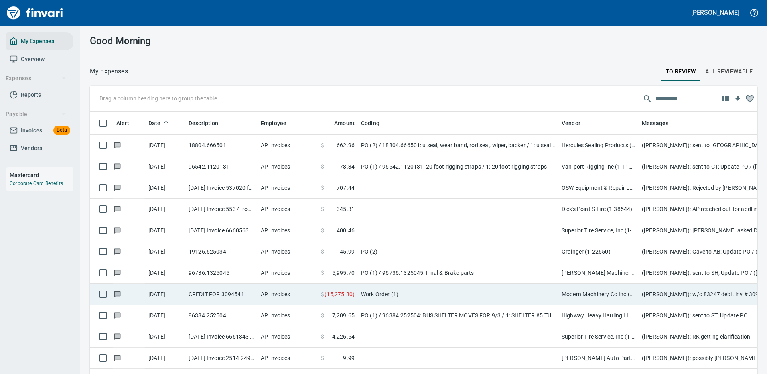
click at [514, 273] on td "PO (1) / 96736.1325045: Final & Brake parts" at bounding box center [458, 272] width 201 height 21
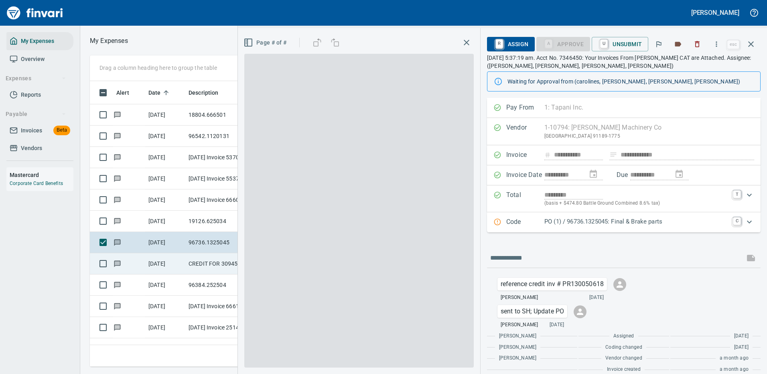
scroll to position [274, 455]
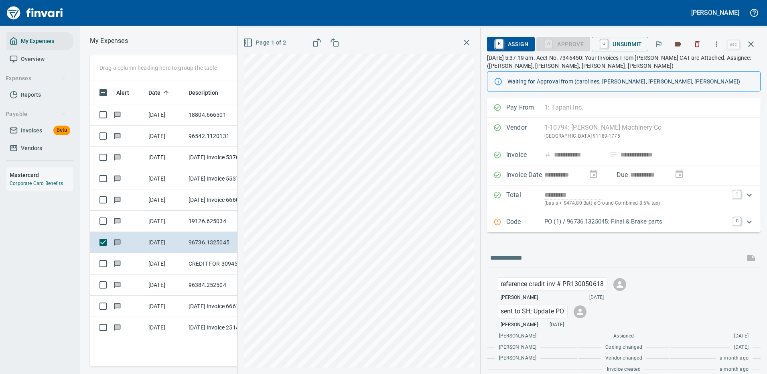
click at [634, 220] on p "PO (1) / 96736.1325045: Final & Brake parts" at bounding box center [637, 221] width 184 height 9
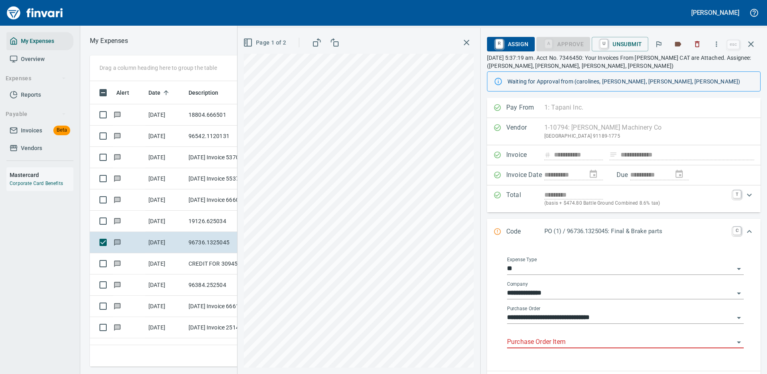
click at [558, 342] on input "Purchase Order Item" at bounding box center [620, 342] width 227 height 11
click at [537, 342] on input "Purchase Order Item" at bounding box center [620, 342] width 227 height 11
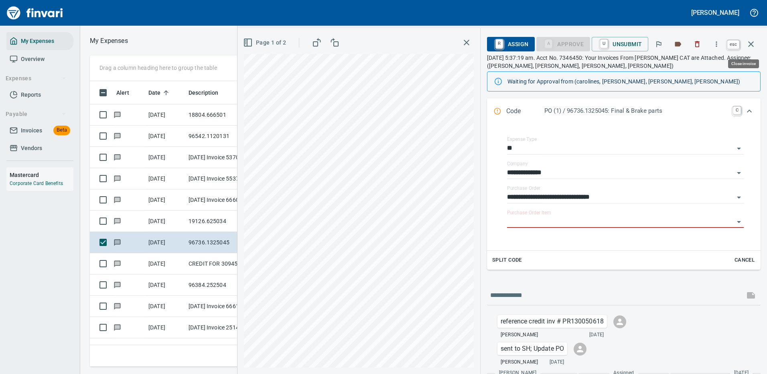
click at [752, 43] on icon "button" at bounding box center [751, 44] width 10 height 10
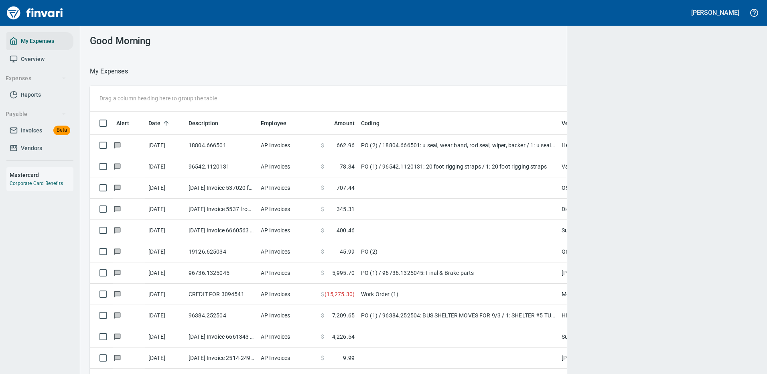
scroll to position [1, 1]
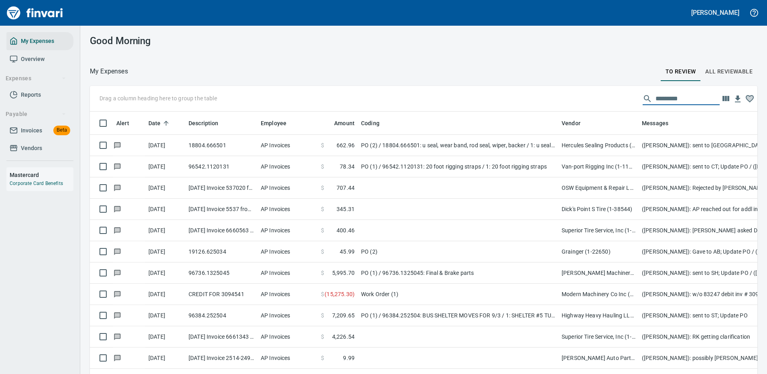
click at [659, 98] on input "text" at bounding box center [688, 98] width 64 height 13
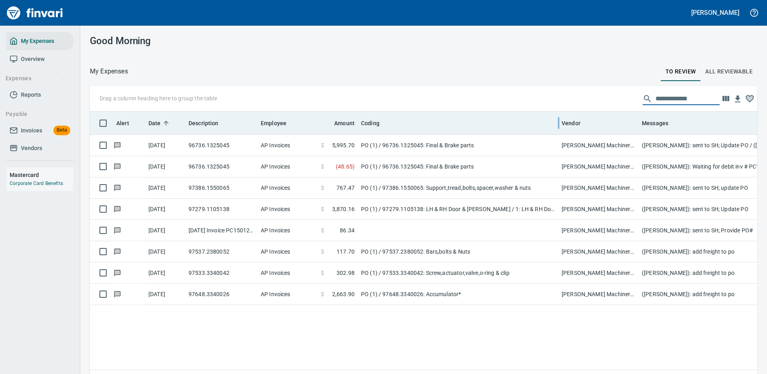
scroll to position [274, 656]
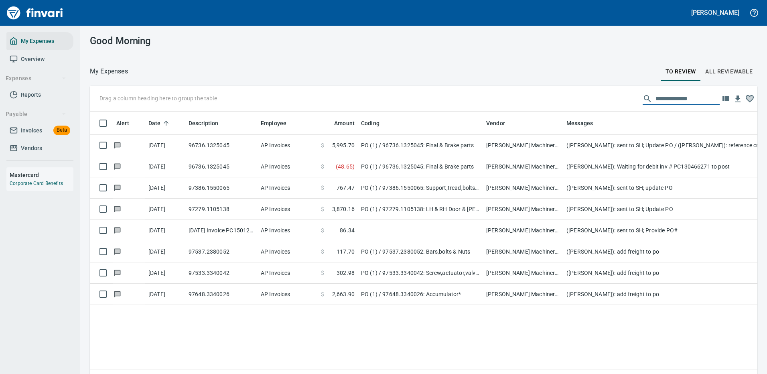
drag, startPoint x: 561, startPoint y: 120, endPoint x: 486, endPoint y: 132, distance: 76.5
click at [486, 132] on body "**********" at bounding box center [383, 187] width 767 height 374
type input "**********"
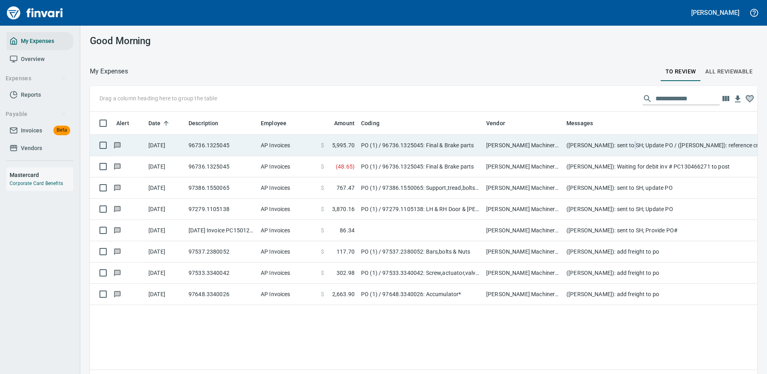
click at [630, 145] on td "(Cindy Hughes): sent to SH; Update PO / (Cindy Hughes): reference credit inv # …" at bounding box center [723, 145] width 321 height 21
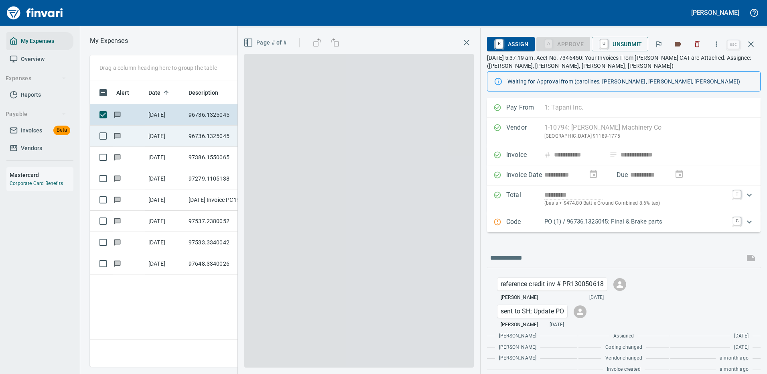
scroll to position [274, 461]
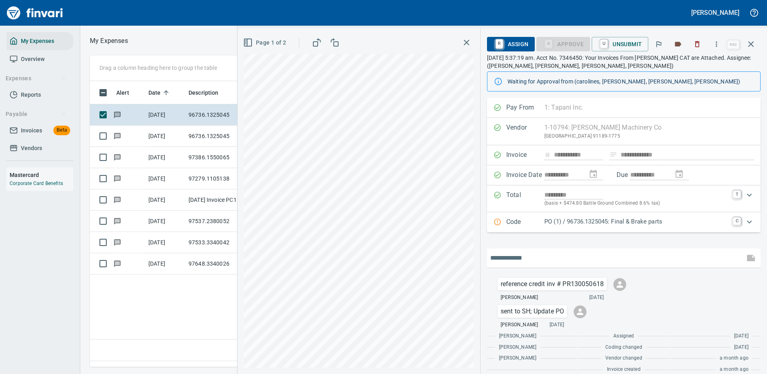
click at [541, 256] on input "text" at bounding box center [615, 258] width 251 height 13
type input "**********"
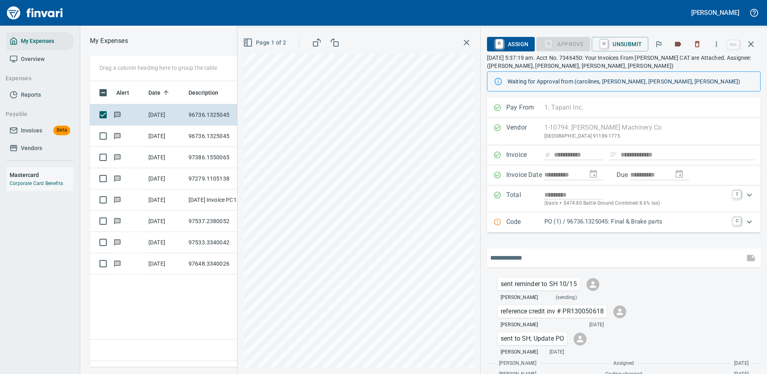
scroll to position [37, 0]
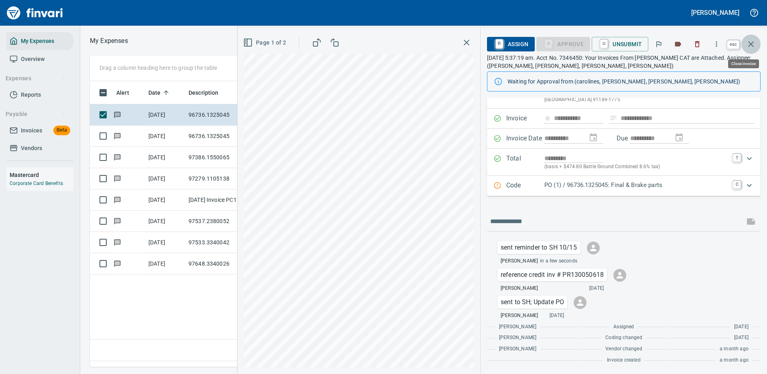
click at [752, 43] on icon "button" at bounding box center [751, 44] width 10 height 10
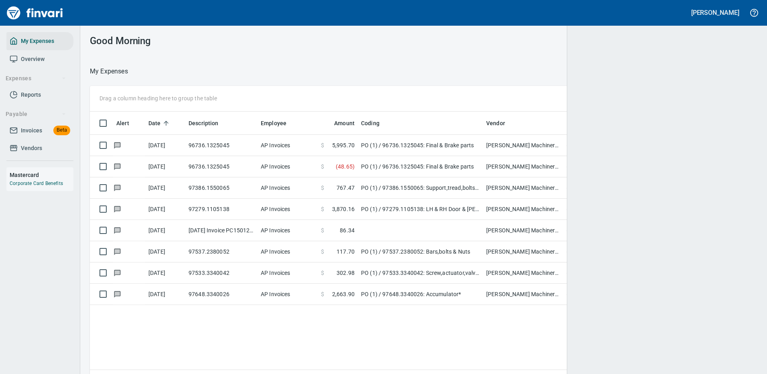
scroll to position [274, 655]
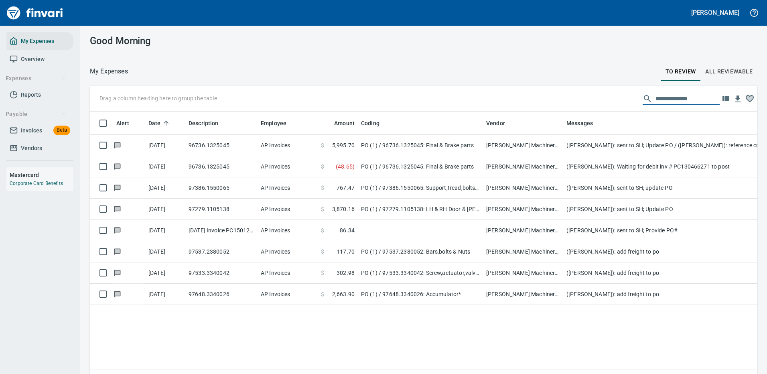
drag, startPoint x: 700, startPoint y: 97, endPoint x: 614, endPoint y: 100, distance: 85.9
click at [614, 100] on div "**********" at bounding box center [424, 99] width 668 height 26
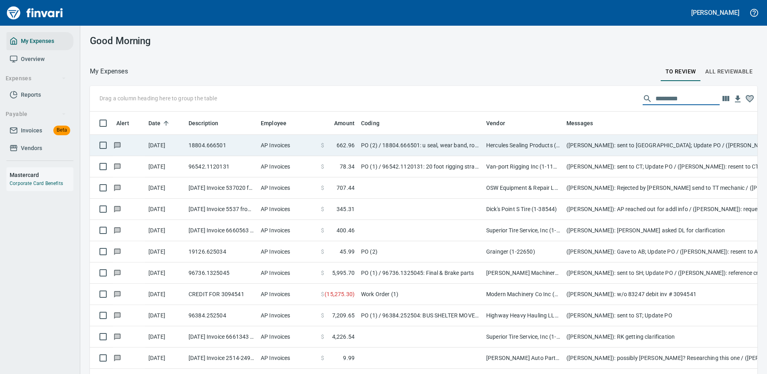
scroll to position [274, 650]
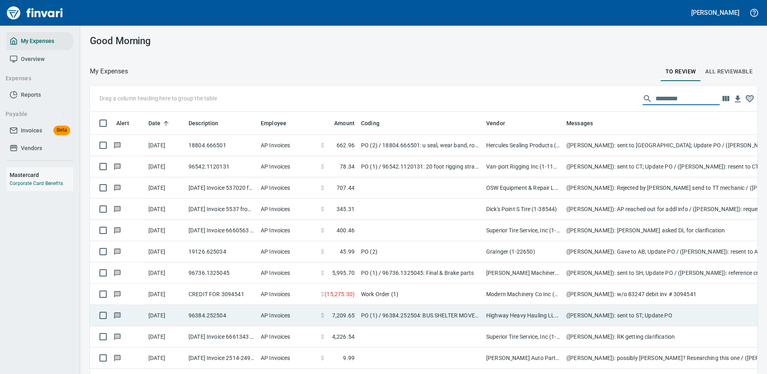
click at [526, 315] on td "Highway Heavy Hauling LLC (1-22471)" at bounding box center [523, 315] width 80 height 21
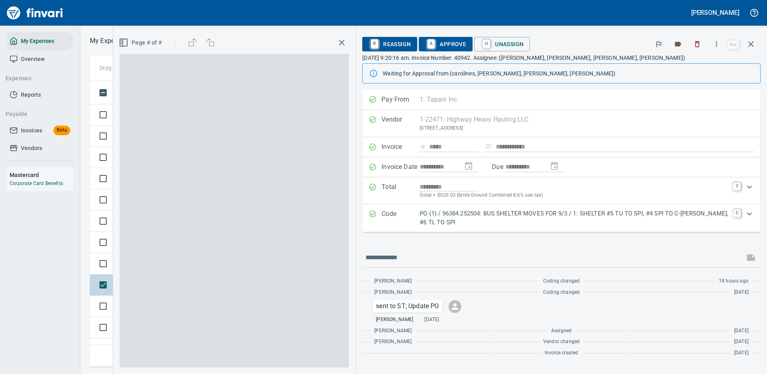
scroll to position [274, 455]
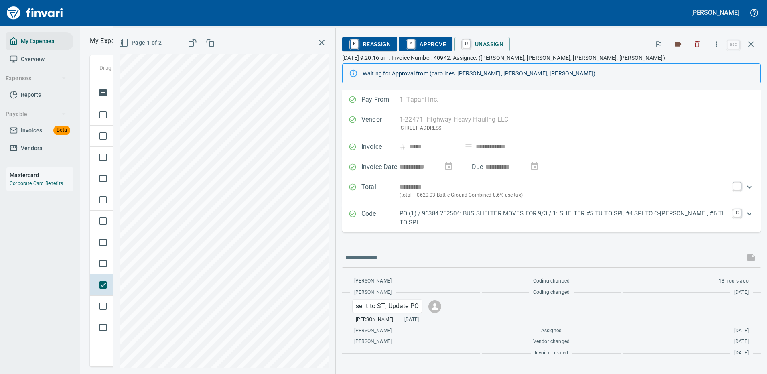
click at [496, 213] on p "PO (1) / 96384.252504: BUS SHELTER MOVES FOR 9/3 / 1: SHELTER #5 TU TO SPI, #4 …" at bounding box center [564, 218] width 329 height 18
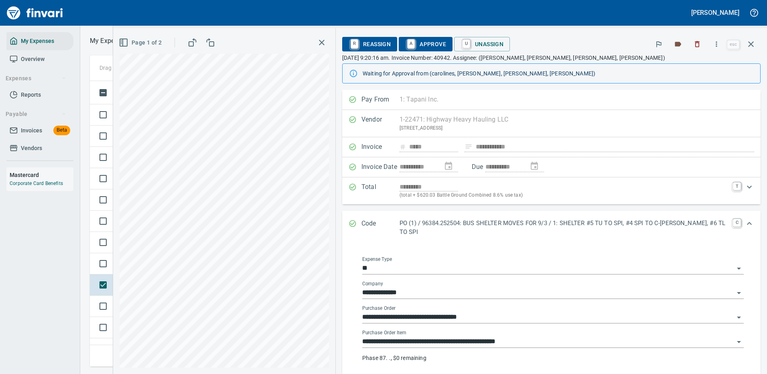
click at [453, 336] on input "**********" at bounding box center [548, 341] width 372 height 11
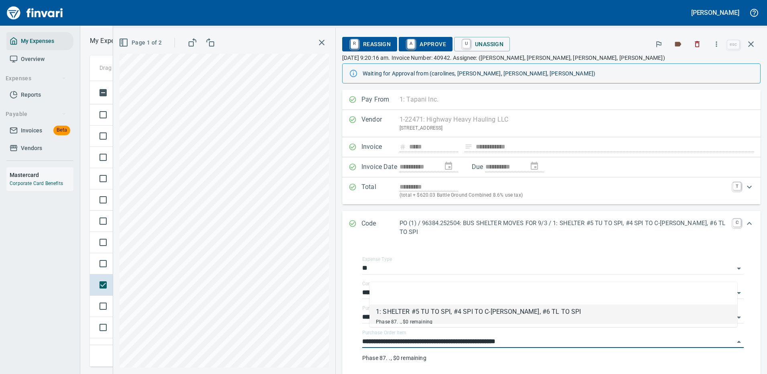
scroll to position [274, 455]
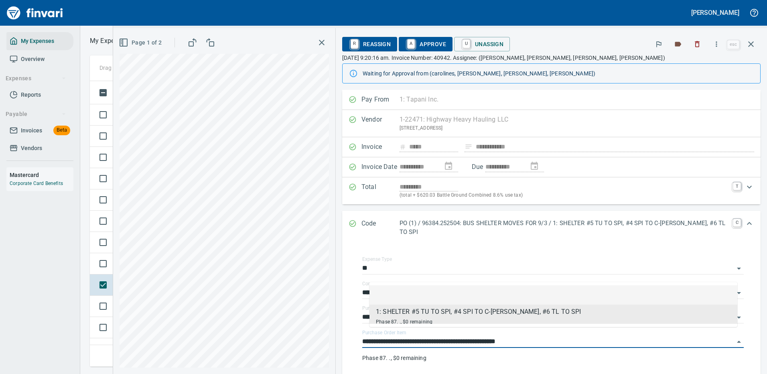
click at [585, 287] on li at bounding box center [554, 294] width 368 height 19
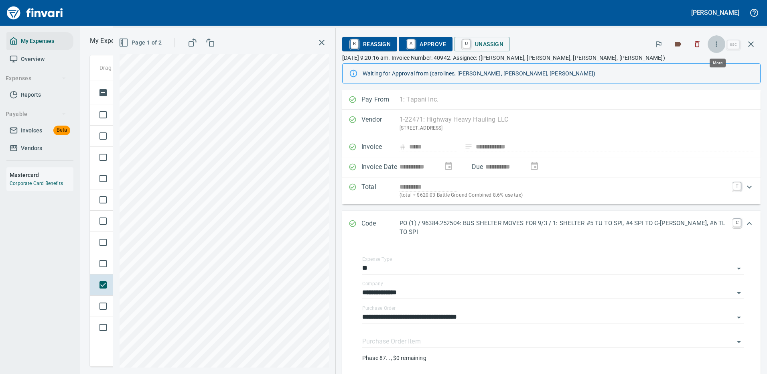
click at [717, 45] on icon "button" at bounding box center [717, 44] width 8 height 8
click at [692, 68] on span "Download" at bounding box center [715, 68] width 77 height 10
click at [752, 41] on icon "button" at bounding box center [751, 44] width 10 height 10
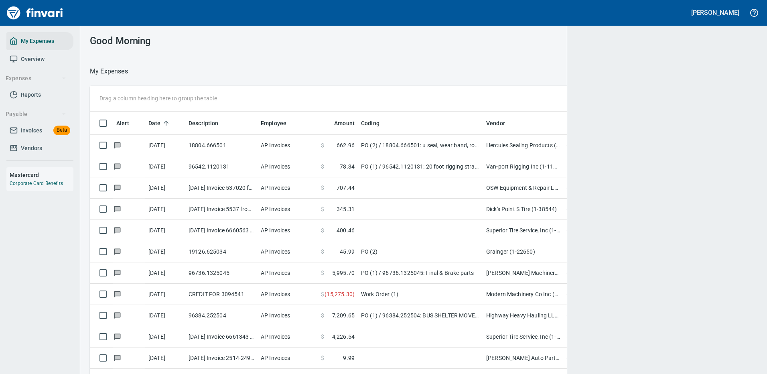
scroll to position [1, 1]
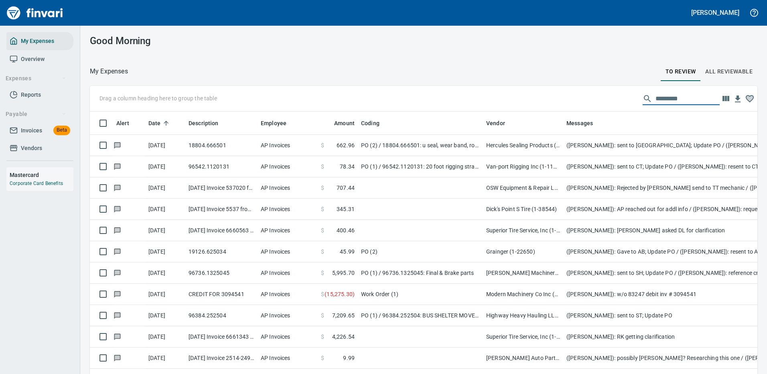
click at [666, 98] on input "text" at bounding box center [688, 98] width 64 height 13
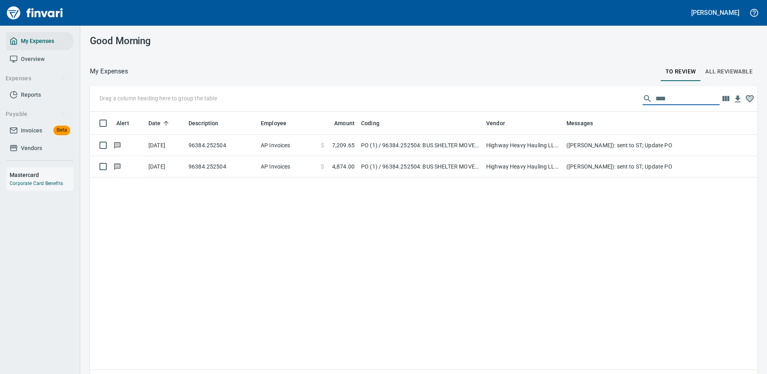
scroll to position [274, 656]
type input "*****"
drag, startPoint x: 259, startPoint y: 123, endPoint x: 244, endPoint y: 133, distance: 17.7
click at [244, 133] on body "[PERSON_NAME] My Expenses Overview Expenses Reports Payable Invoices Beta Vendo…" at bounding box center [383, 187] width 767 height 374
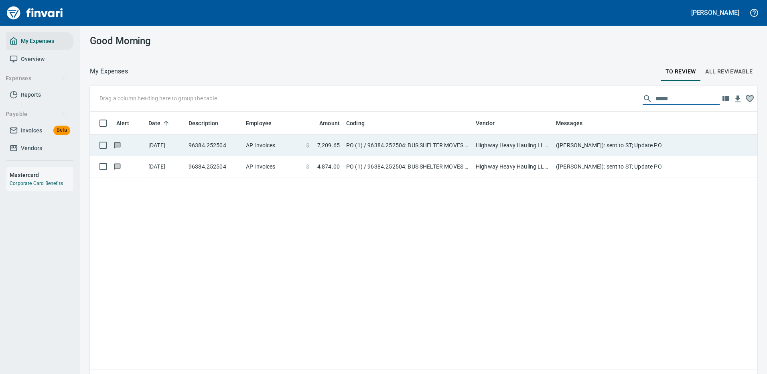
drag, startPoint x: 472, startPoint y: 121, endPoint x: 473, endPoint y: 135, distance: 14.1
click at [473, 135] on body "[PERSON_NAME] My Expenses Overview Expenses Reports Payable Invoices Beta Vendo…" at bounding box center [383, 187] width 767 height 374
click at [512, 143] on td "Highway Heavy Hauling LLC (1-22471)" at bounding box center [512, 145] width 80 height 21
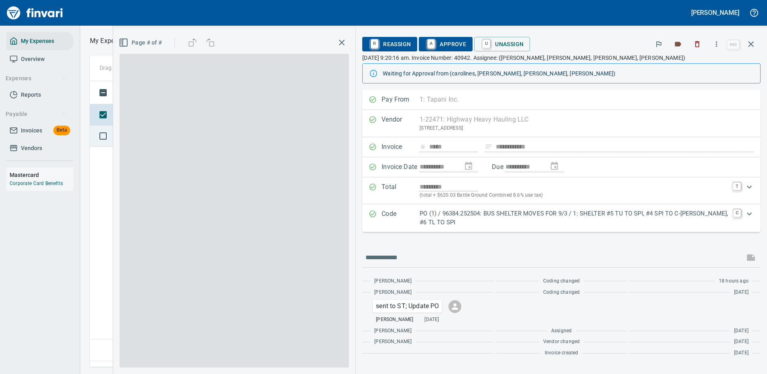
scroll to position [274, 461]
click at [542, 216] on p "PO (1) / 96384.252504: BUS SHELTER MOVES FOR 9/3 / 1: SHELTER #5 TU TO SPI, #4 …" at bounding box center [574, 218] width 309 height 18
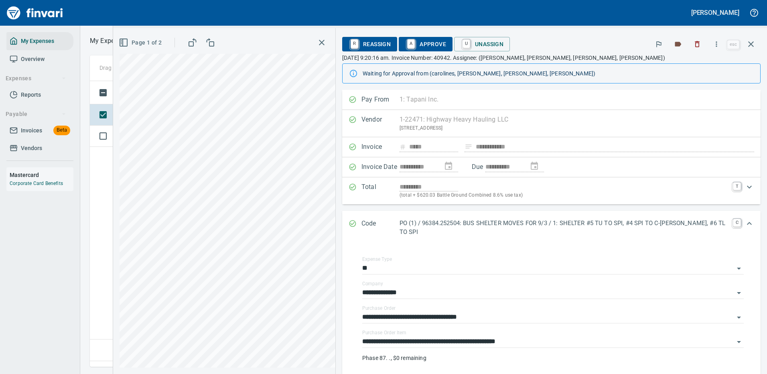
scroll to position [80, 0]
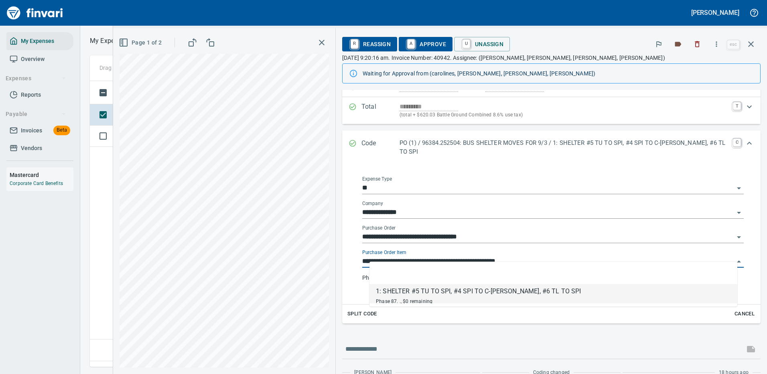
click at [498, 256] on input "**********" at bounding box center [548, 261] width 372 height 11
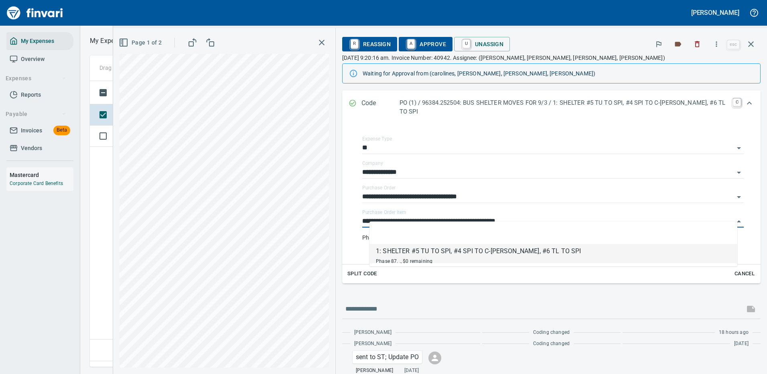
scroll to position [274, 461]
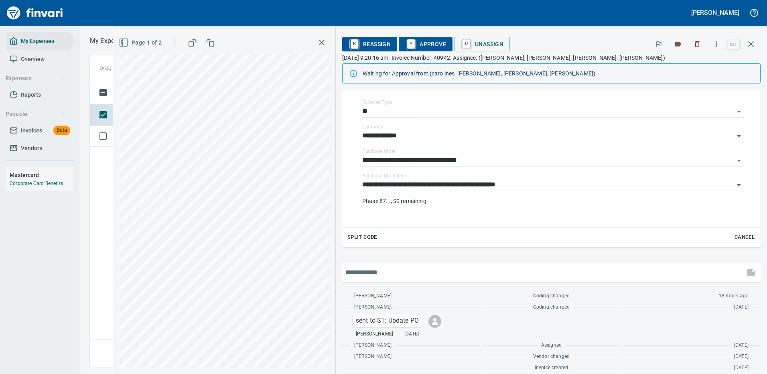
click at [400, 266] on input "text" at bounding box center [544, 272] width 396 height 13
type input "**********"
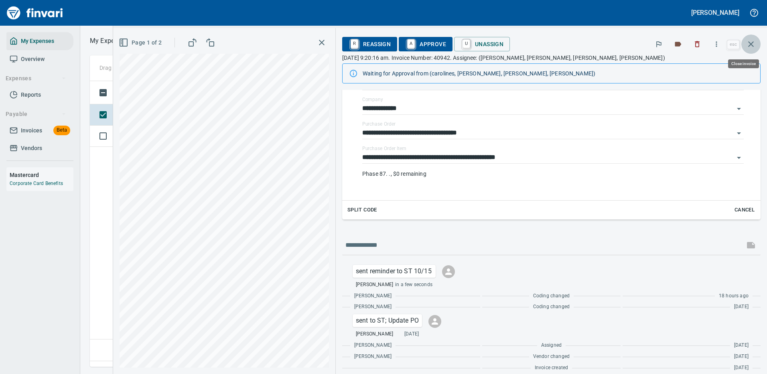
click at [754, 43] on icon "button" at bounding box center [751, 44] width 10 height 10
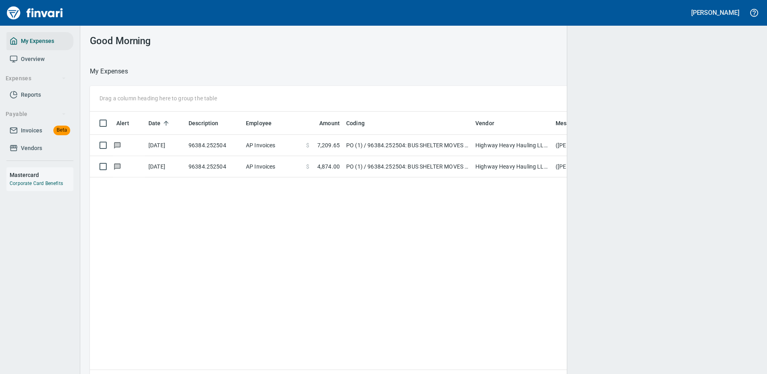
scroll to position [274, 651]
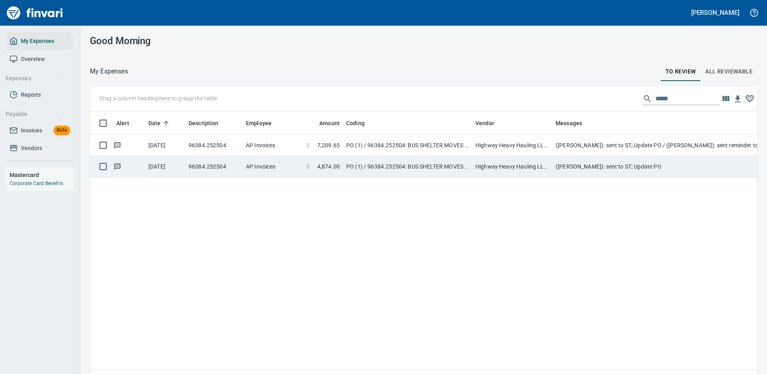
click at [670, 165] on td "([PERSON_NAME]): sent to ST; Update PO" at bounding box center [713, 166] width 321 height 21
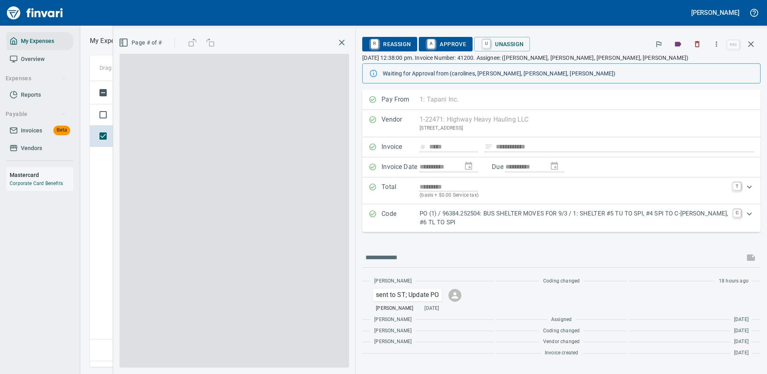
scroll to position [274, 461]
click at [410, 257] on input "text" at bounding box center [554, 257] width 376 height 13
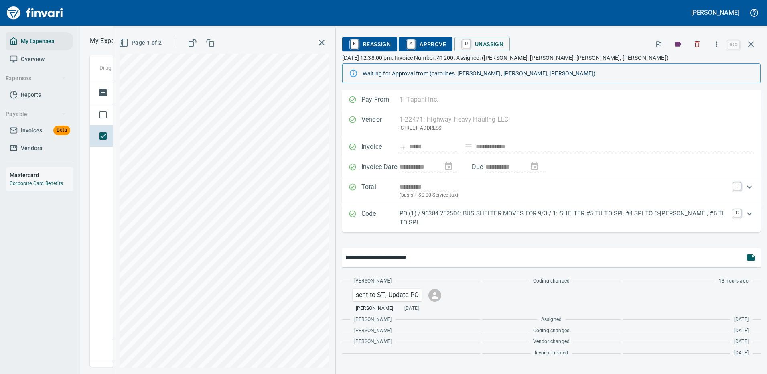
type input "**********"
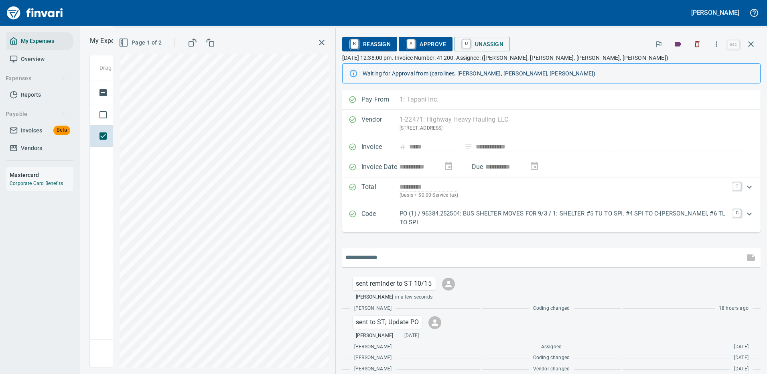
scroll to position [12, 0]
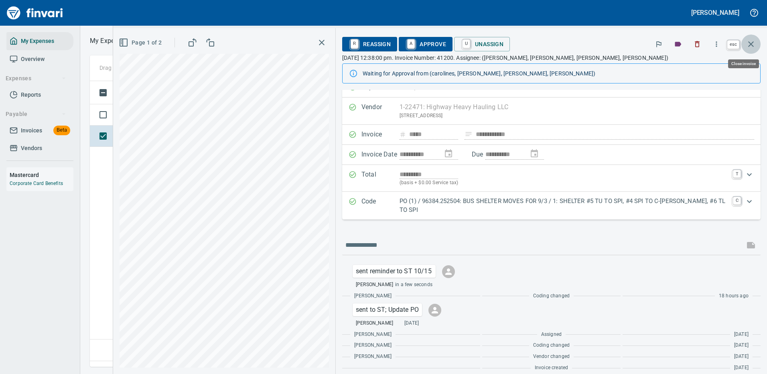
click at [751, 43] on icon "button" at bounding box center [751, 44] width 10 height 10
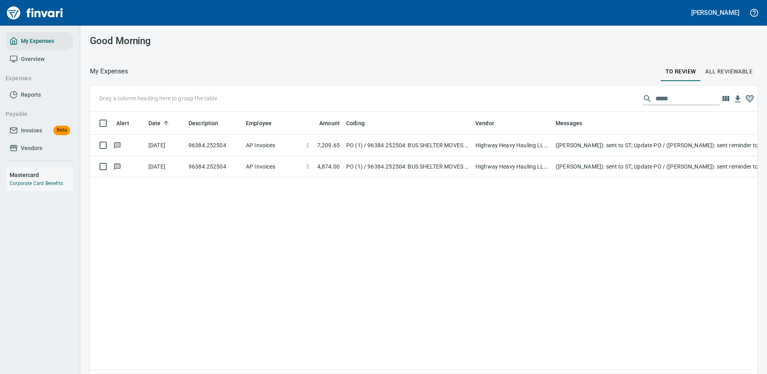
scroll to position [274, 656]
drag, startPoint x: 670, startPoint y: 97, endPoint x: 602, endPoint y: 91, distance: 68.9
click at [606, 90] on div "Drag a column heading here to group the table *****" at bounding box center [424, 99] width 668 height 26
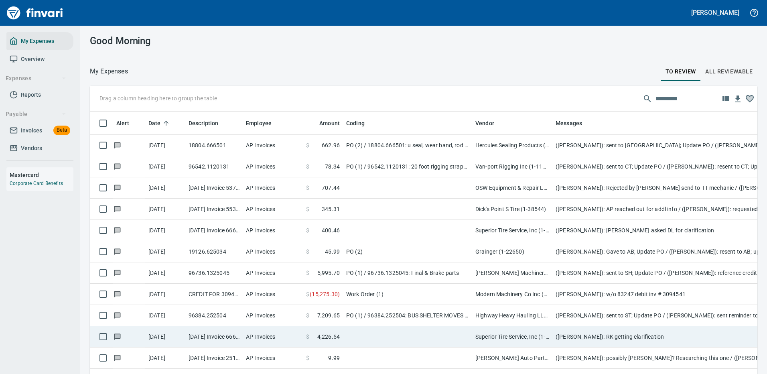
scroll to position [40, 0]
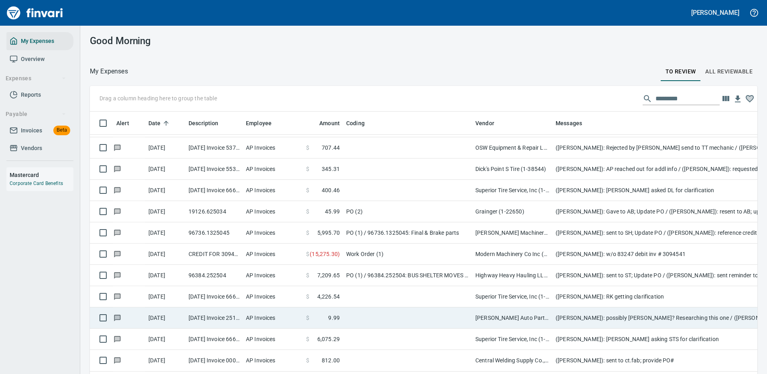
click at [626, 320] on td "([PERSON_NAME]): possibly [PERSON_NAME]? Researching this one / ([PERSON_NAME])…" at bounding box center [713, 317] width 321 height 21
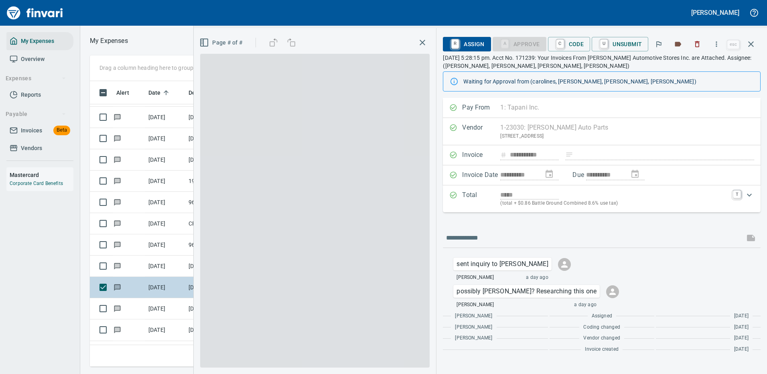
scroll to position [274, 455]
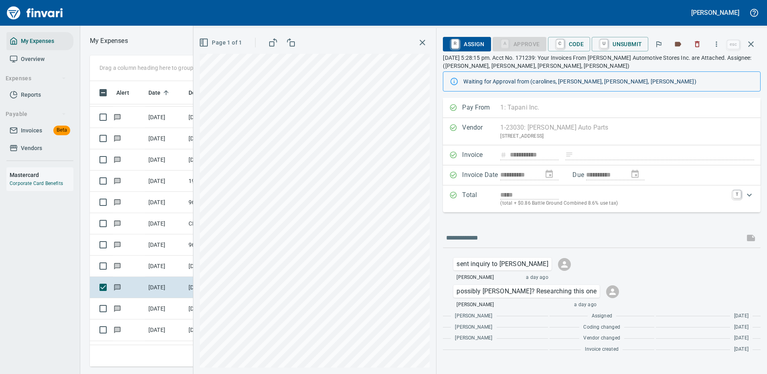
click at [468, 39] on span "R Assign" at bounding box center [466, 44] width 35 height 14
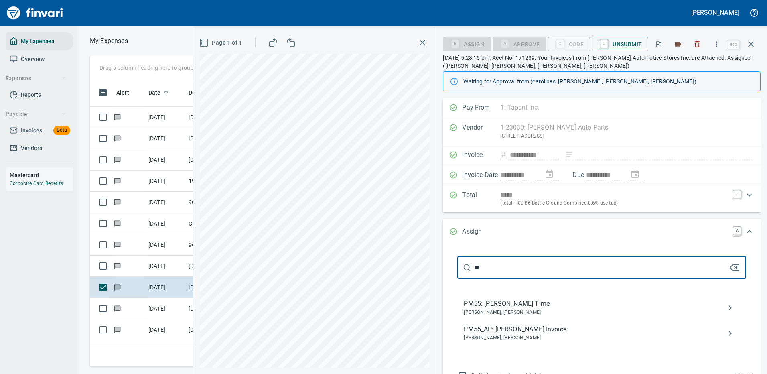
type input "*"
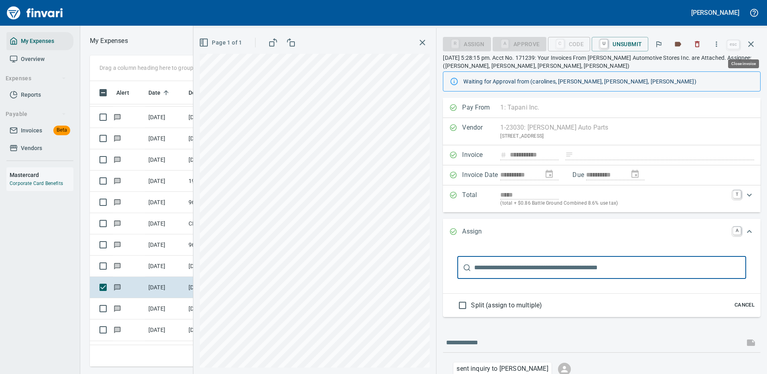
click at [752, 43] on icon "button" at bounding box center [751, 44] width 6 height 6
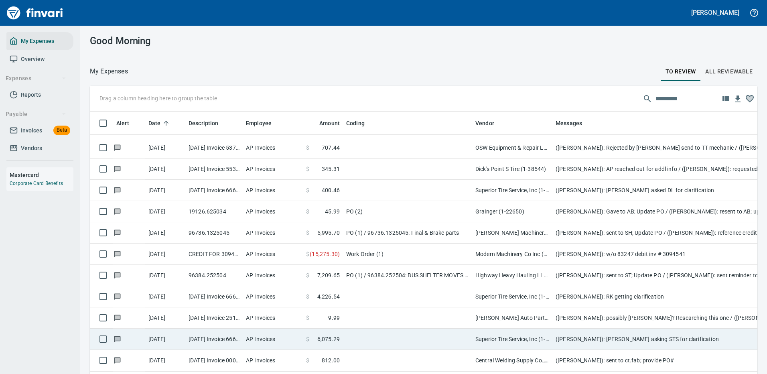
scroll to position [80, 0]
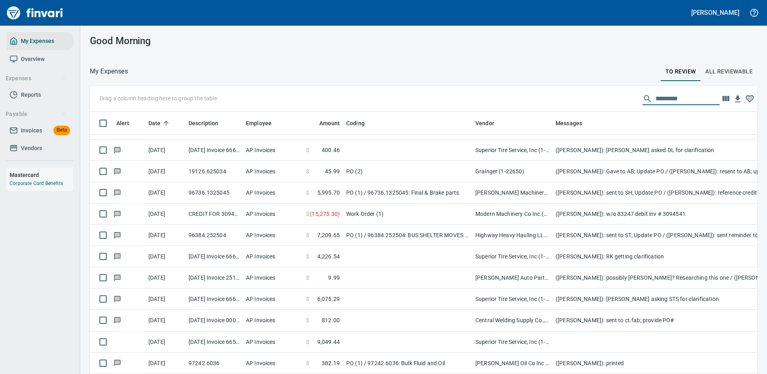
click at [661, 98] on input "text" at bounding box center [688, 98] width 64 height 13
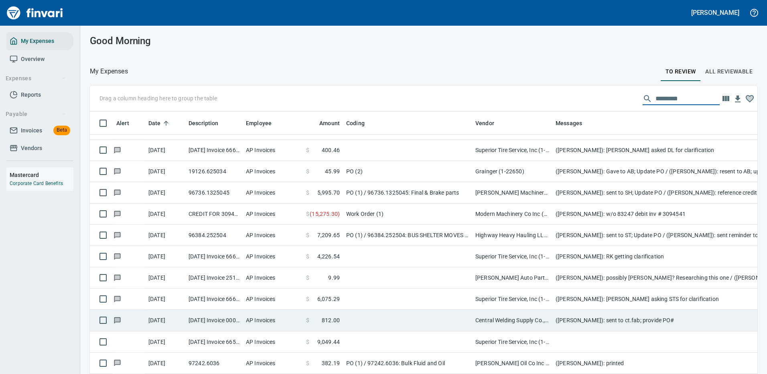
click at [634, 318] on td "([PERSON_NAME]): sent to ct.fab; provide PO#" at bounding box center [713, 320] width 321 height 21
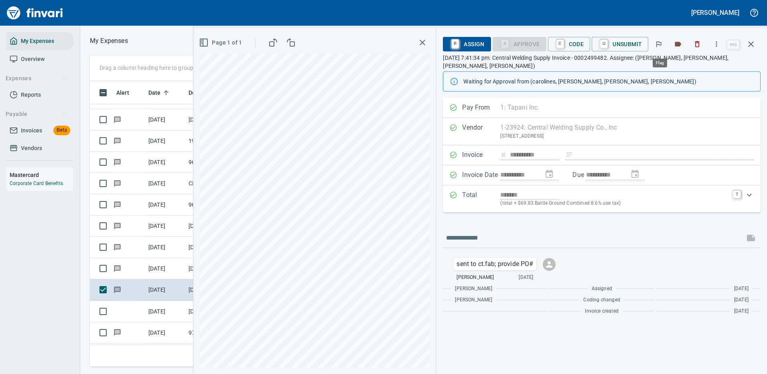
scroll to position [274, 455]
click at [751, 43] on icon "button" at bounding box center [751, 44] width 10 height 10
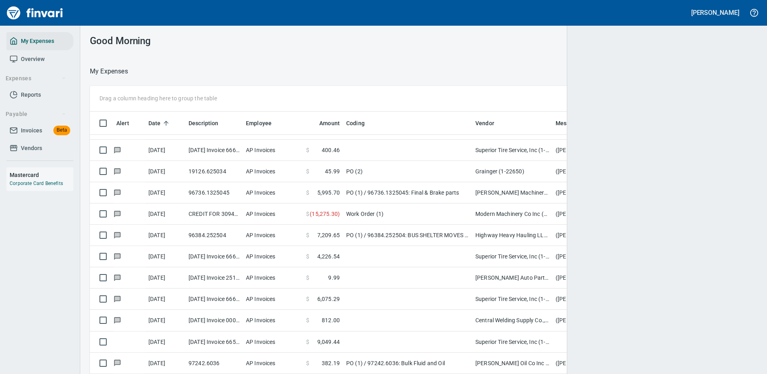
scroll to position [274, 644]
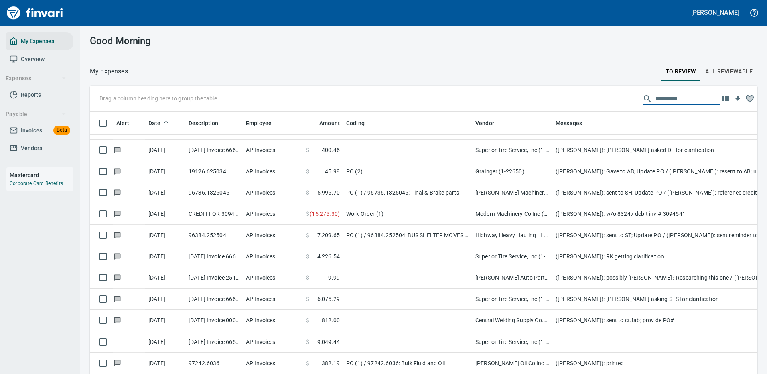
click at [663, 97] on input "text" at bounding box center [688, 98] width 64 height 13
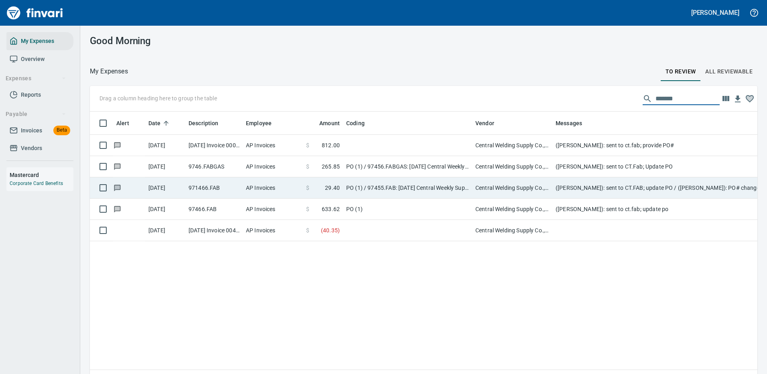
scroll to position [274, 656]
type input "*******"
click at [573, 187] on td "([PERSON_NAME]): sent to CT.FAB; update PO / ([PERSON_NAME]): PO# changed to 97…" at bounding box center [713, 187] width 321 height 21
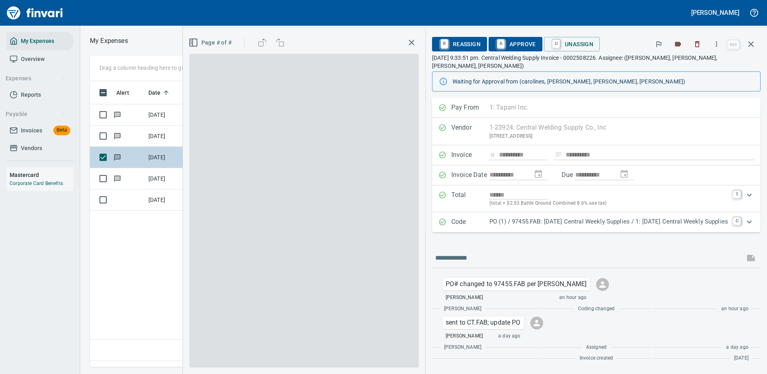
scroll to position [274, 461]
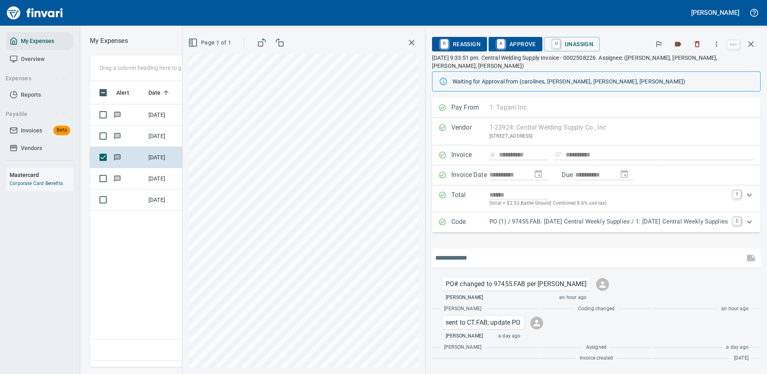
click at [466, 252] on input "text" at bounding box center [588, 258] width 306 height 13
type input "**********"
drag, startPoint x: 424, startPoint y: 248, endPoint x: 448, endPoint y: 246, distance: 24.6
click at [448, 252] on input "**********" at bounding box center [588, 258] width 306 height 13
click at [384, 253] on div "**********" at bounding box center [475, 201] width 585 height 346
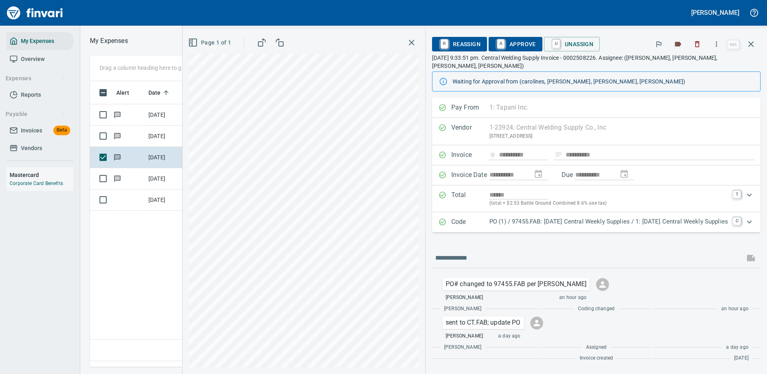
click at [558, 217] on p "PO (1) / 97455.FAB: [DATE] Central Weekly Supplies / 1: [DATE] Central Weekly S…" at bounding box center [609, 221] width 239 height 9
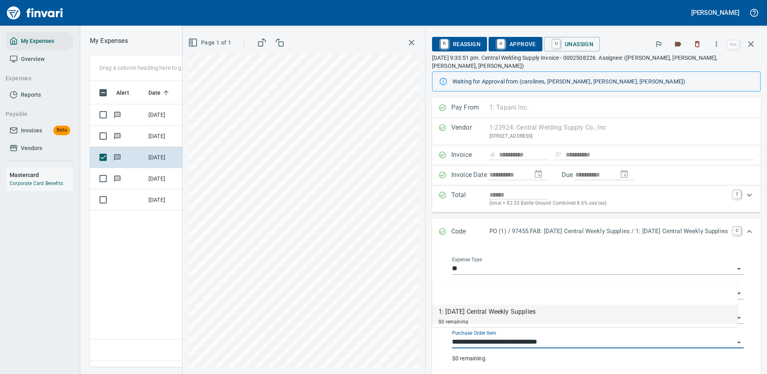
click at [480, 337] on input "**********" at bounding box center [593, 342] width 282 height 11
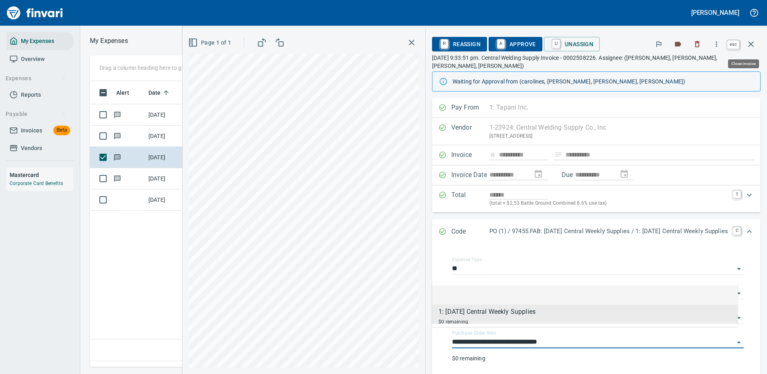
click at [752, 42] on icon "button" at bounding box center [751, 44] width 10 height 10
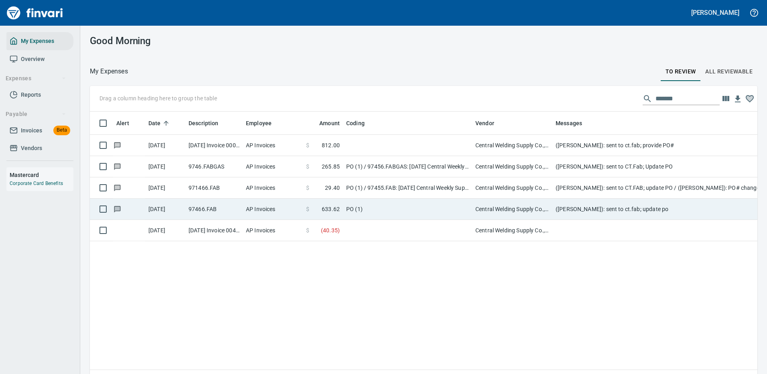
scroll to position [274, 656]
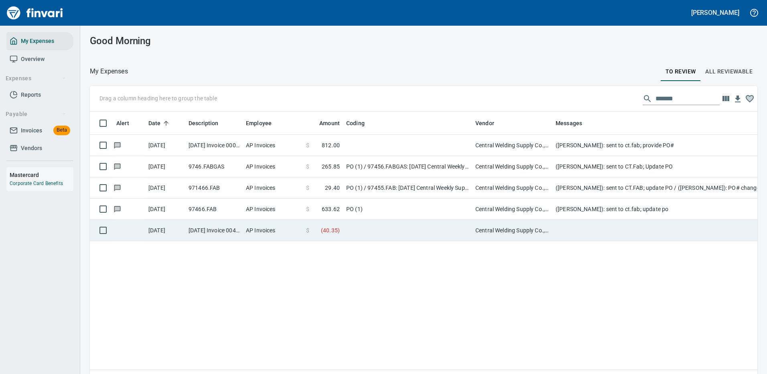
click at [426, 229] on td at bounding box center [407, 230] width 129 height 21
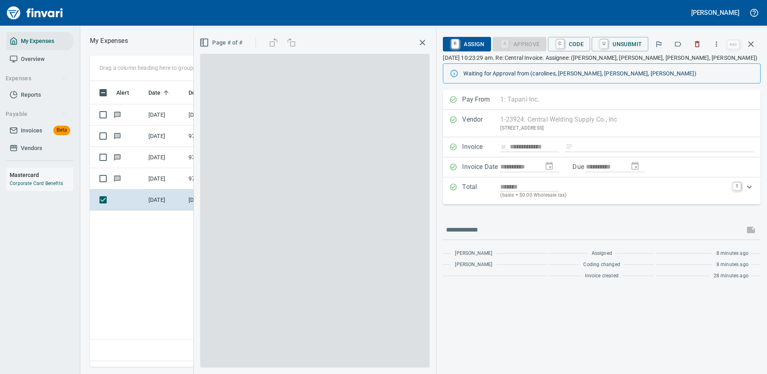
scroll to position [274, 461]
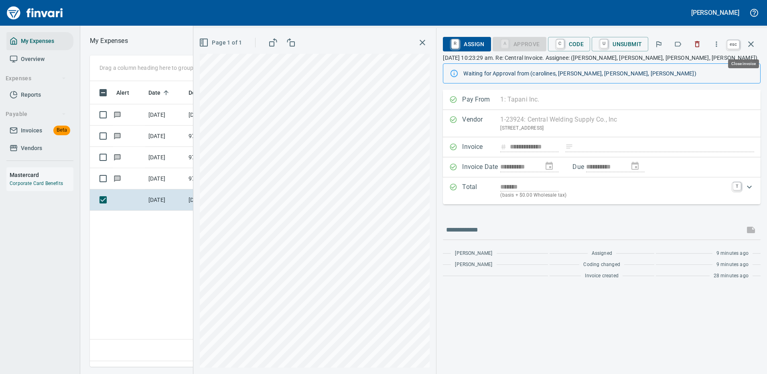
click at [752, 43] on icon "button" at bounding box center [751, 44] width 10 height 10
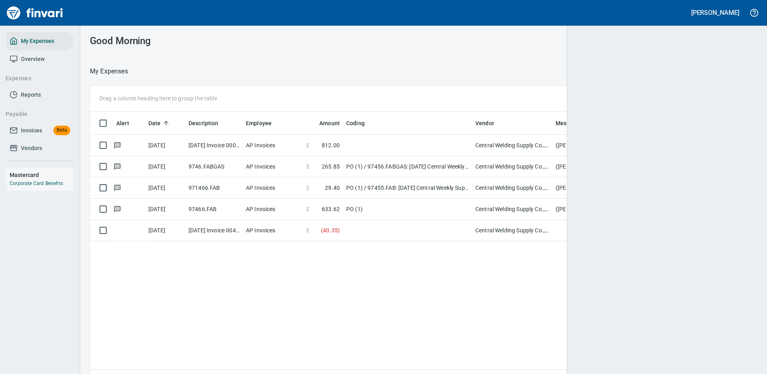
scroll to position [274, 651]
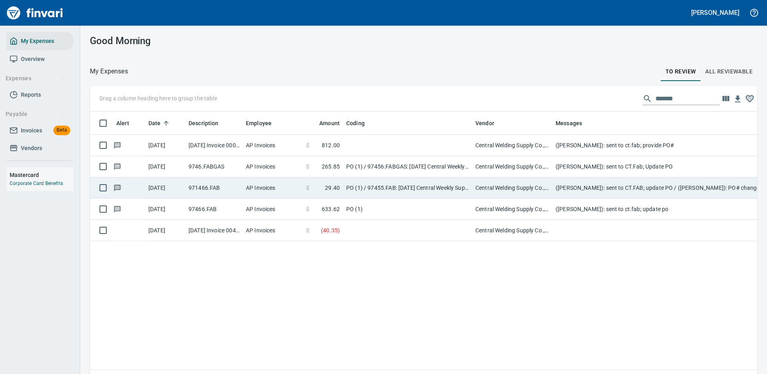
click at [378, 186] on td "PO (1) / 97455.FAB: [DATE] Central Weekly Supplies / 1: [DATE] Central Weekly S…" at bounding box center [407, 187] width 129 height 21
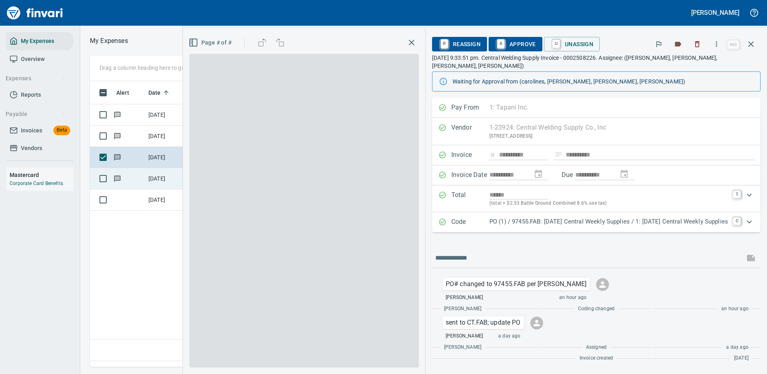
scroll to position [274, 461]
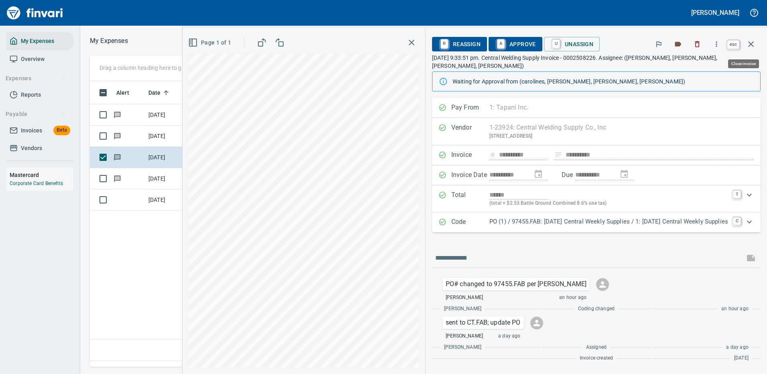
click at [754, 43] on icon "button" at bounding box center [751, 44] width 10 height 10
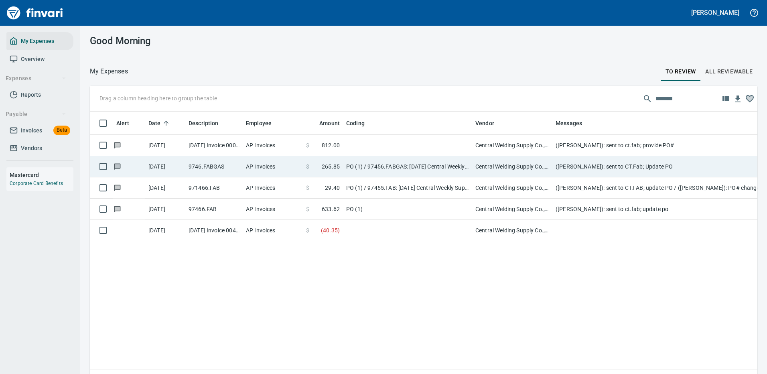
scroll to position [274, 656]
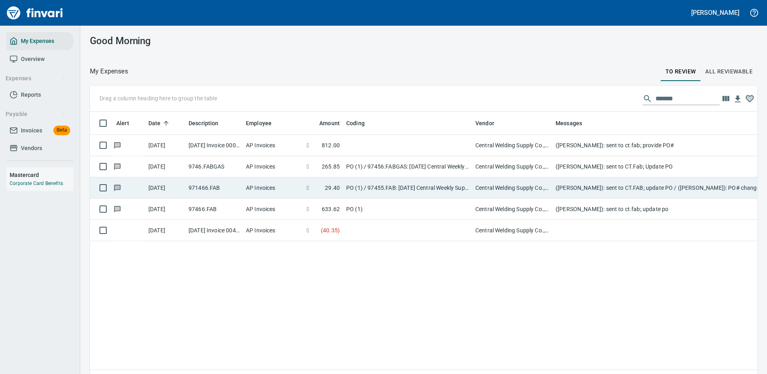
click at [405, 185] on td "PO (1) / 97455.FAB: [DATE] Central Weekly Supplies / 1: [DATE] Central Weekly S…" at bounding box center [407, 187] width 129 height 21
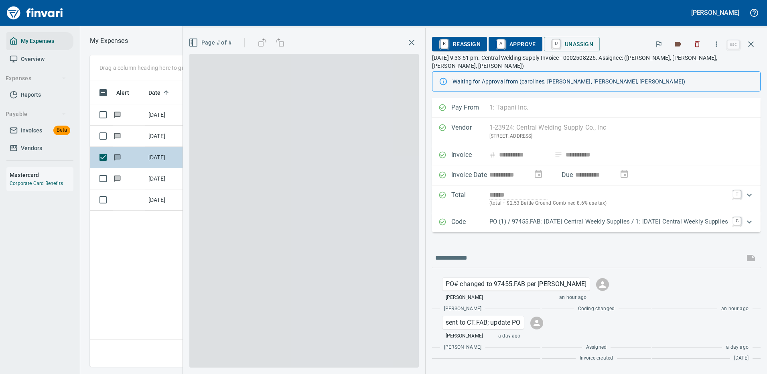
scroll to position [274, 461]
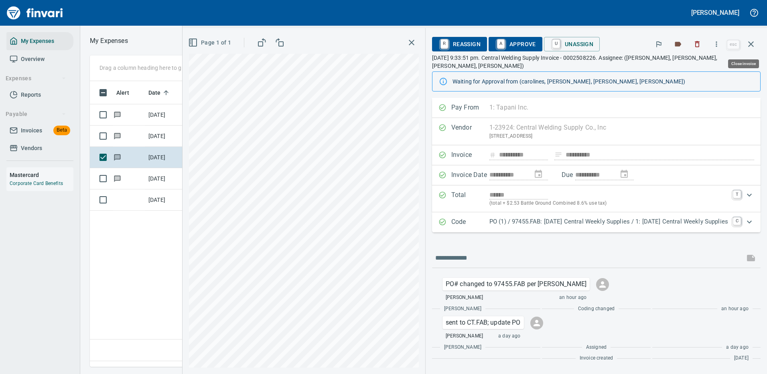
click at [751, 41] on icon "button" at bounding box center [751, 44] width 10 height 10
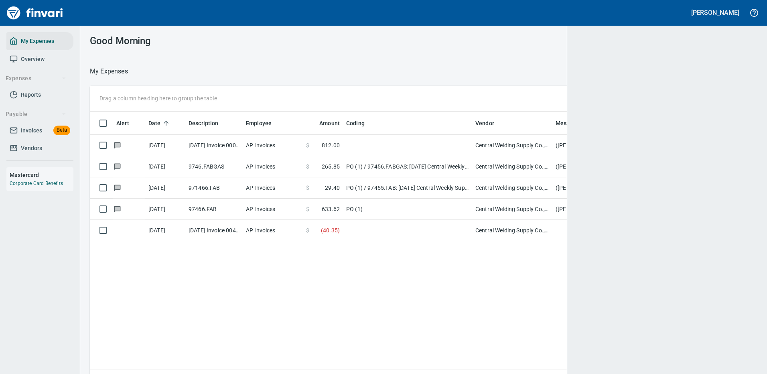
scroll to position [1, 1]
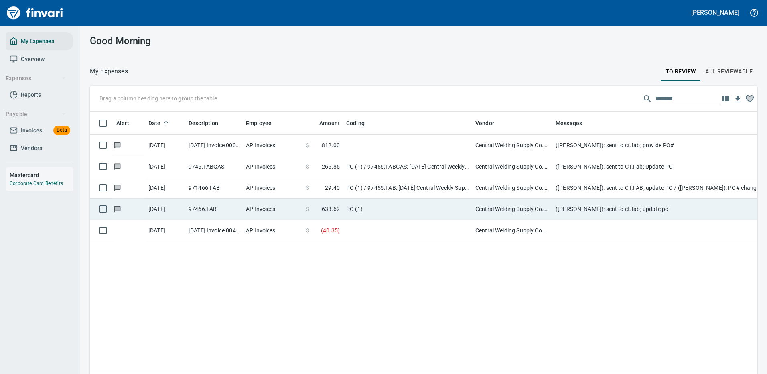
click at [393, 207] on td "PO (1)" at bounding box center [407, 209] width 129 height 21
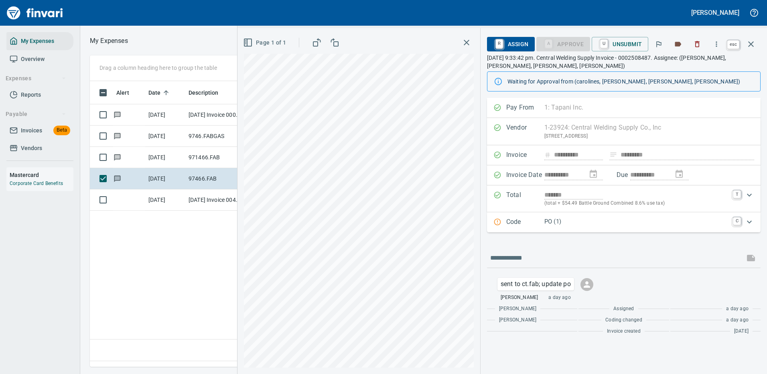
scroll to position [274, 461]
click at [751, 42] on icon "button" at bounding box center [751, 44] width 10 height 10
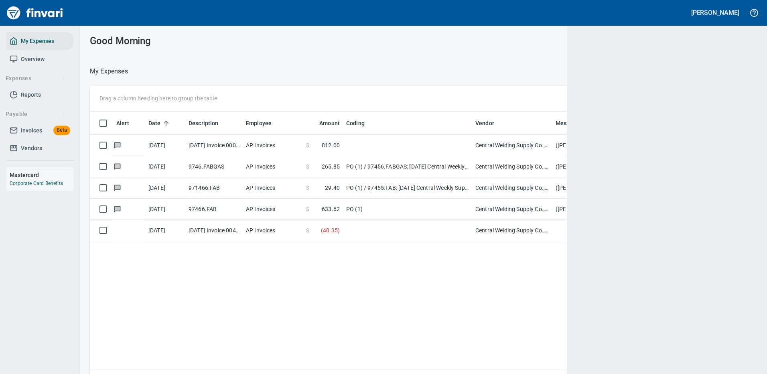
scroll to position [274, 655]
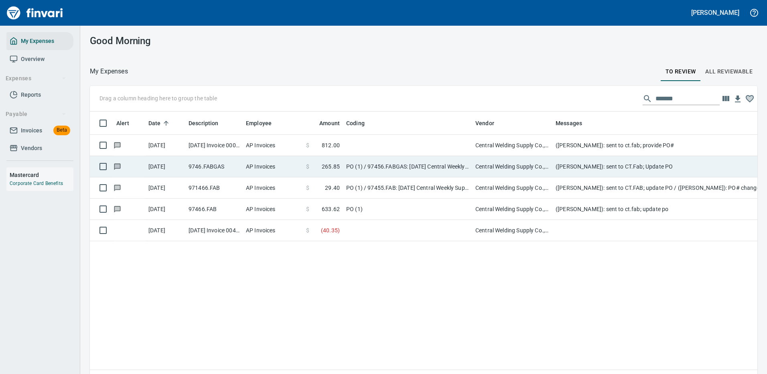
click at [391, 163] on td "PO (1) / 97456.FABGAS: [DATE] Central Weekly GAS / 1: [DATE] Central Weekly GAS" at bounding box center [407, 166] width 129 height 21
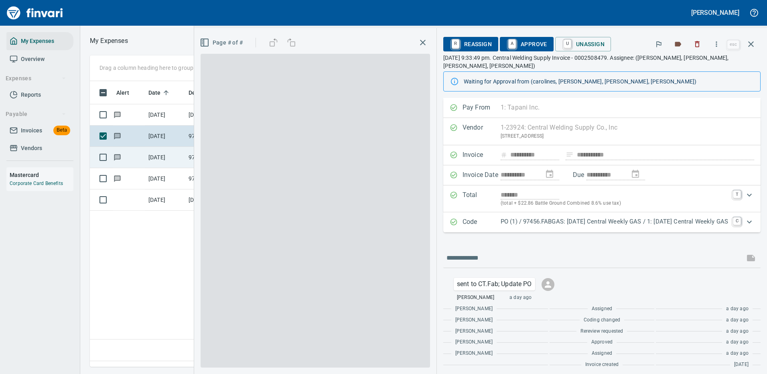
scroll to position [274, 461]
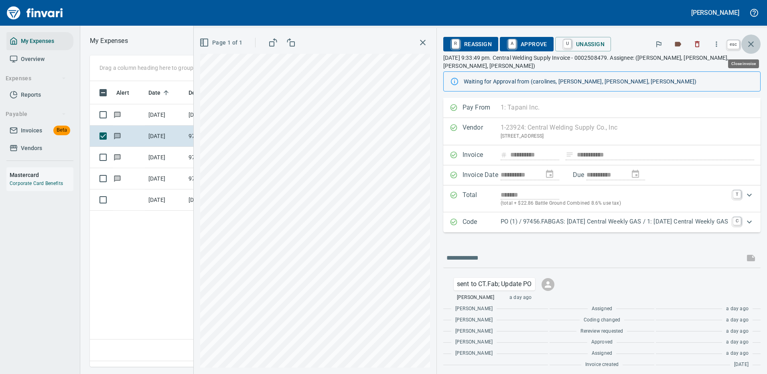
click at [750, 41] on icon "button" at bounding box center [751, 44] width 10 height 10
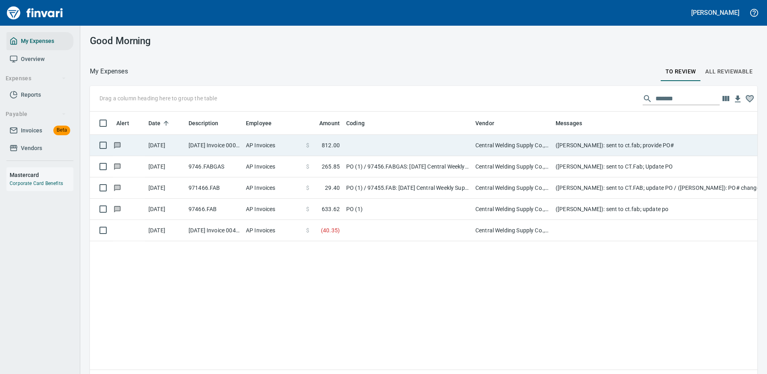
scroll to position [274, 656]
click at [387, 143] on td at bounding box center [407, 145] width 129 height 21
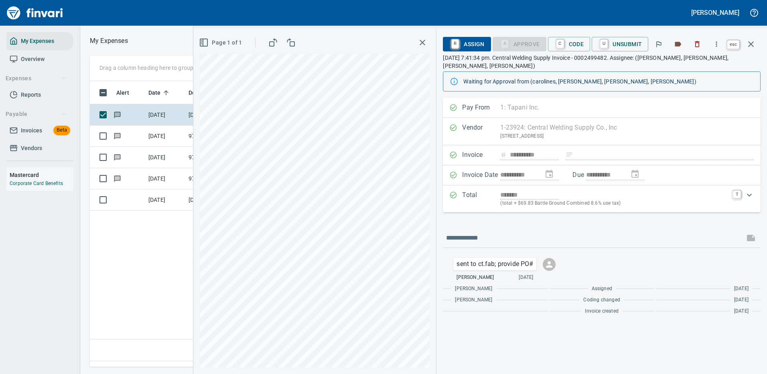
scroll to position [274, 461]
click at [752, 41] on icon "button" at bounding box center [751, 44] width 10 height 10
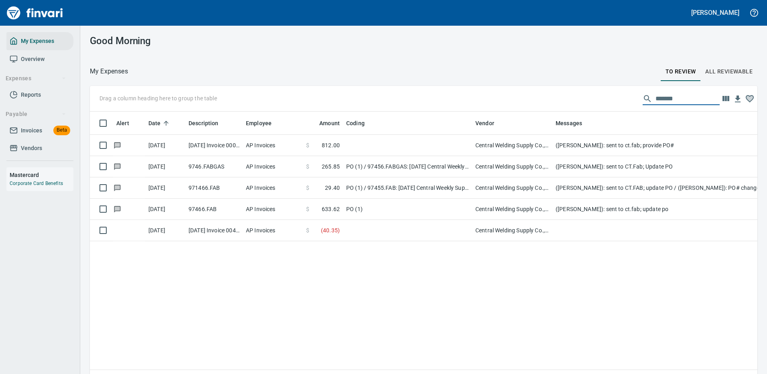
drag, startPoint x: 671, startPoint y: 95, endPoint x: 578, endPoint y: 96, distance: 92.3
click at [579, 96] on div "Drag a column heading here to group the table *******" at bounding box center [424, 99] width 668 height 26
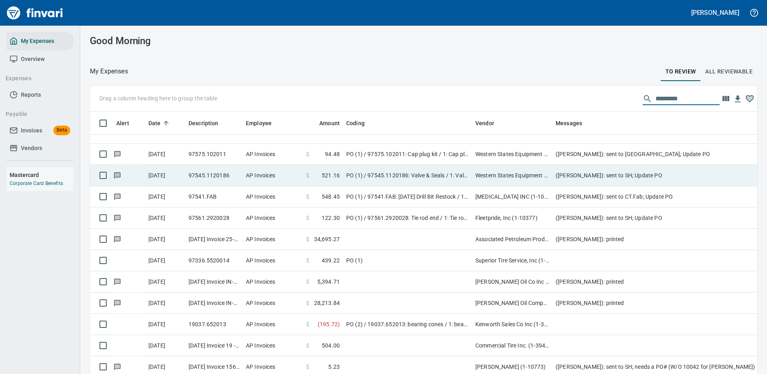
scroll to position [1284, 0]
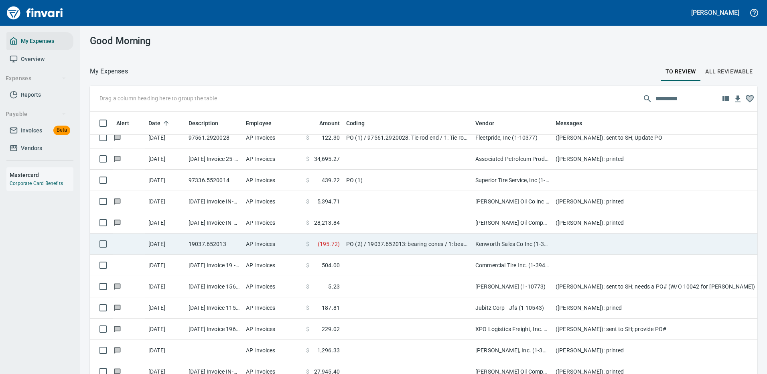
click at [407, 242] on td "PO (2) / 19037.652013: bearing cones / 1: bearing cones" at bounding box center [407, 244] width 129 height 21
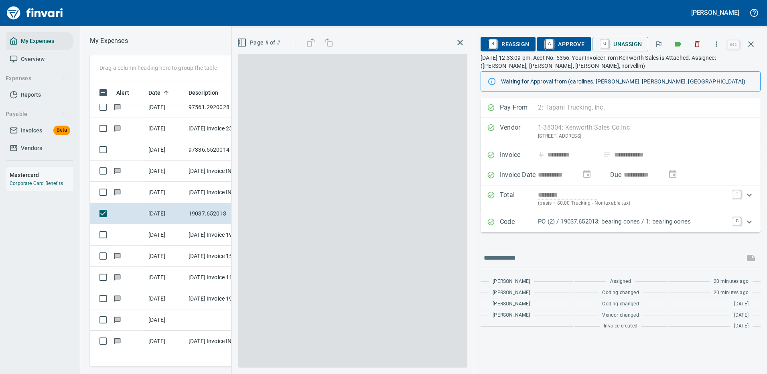
scroll to position [274, 455]
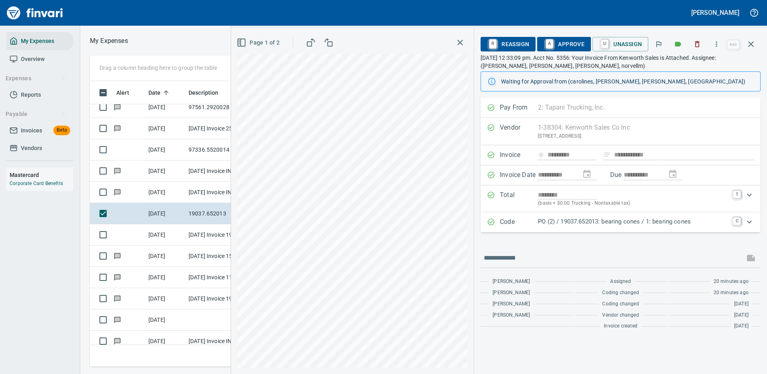
click at [577, 222] on p "PO (2) / 19037.652013: bearing cones / 1: bearing cones" at bounding box center [633, 221] width 190 height 9
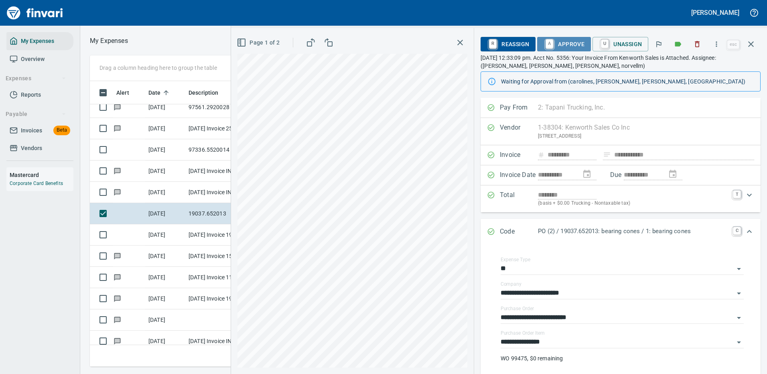
click at [575, 42] on span "A Approve" at bounding box center [564, 44] width 41 height 14
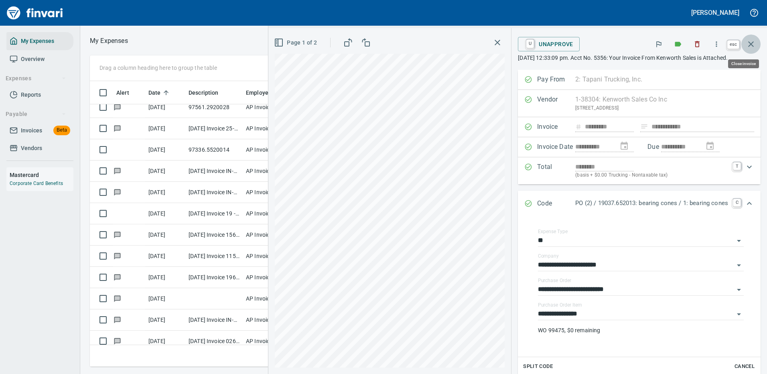
click at [751, 41] on icon "button" at bounding box center [751, 44] width 10 height 10
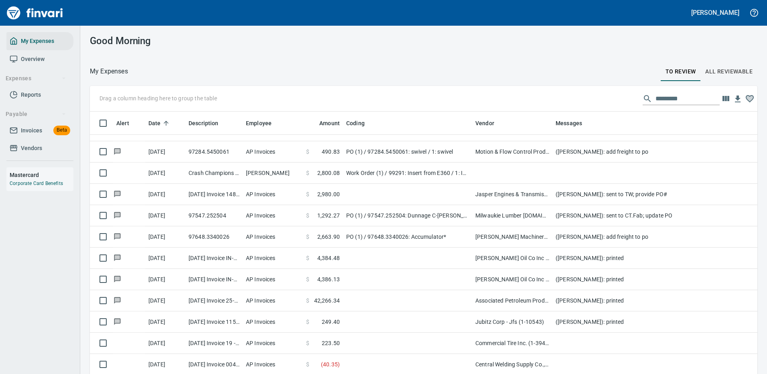
scroll to position [23, 0]
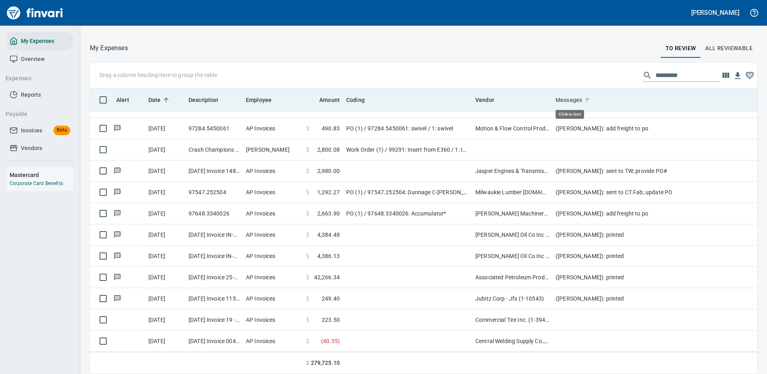
click at [582, 98] on span "Messages" at bounding box center [574, 100] width 37 height 10
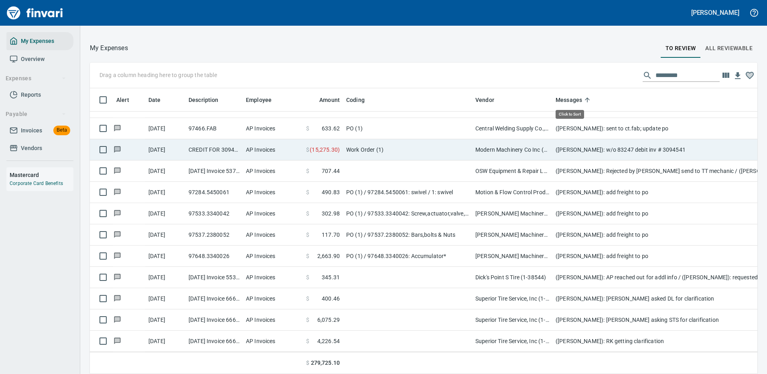
scroll to position [274, 650]
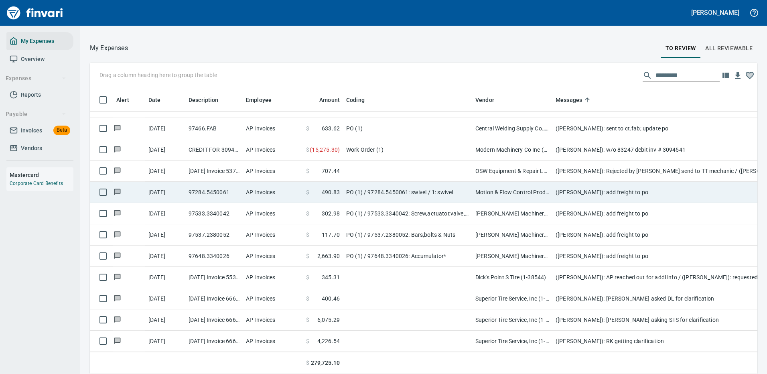
click at [582, 189] on td "([PERSON_NAME]): add freight to po" at bounding box center [713, 192] width 321 height 21
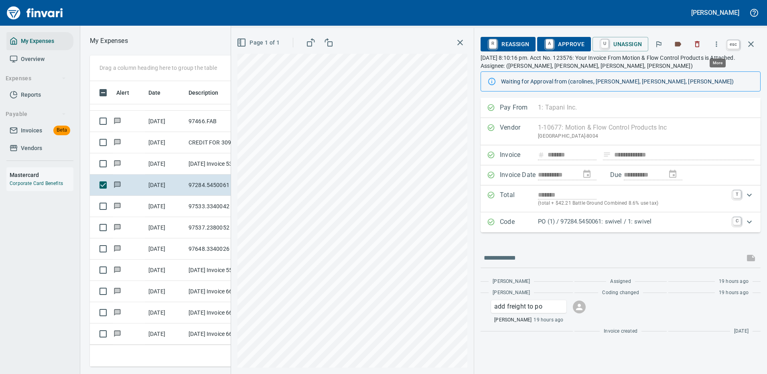
scroll to position [274, 455]
click at [586, 219] on p "PO (1) / 97284.5450061: swivel / 1: swivel" at bounding box center [633, 221] width 190 height 9
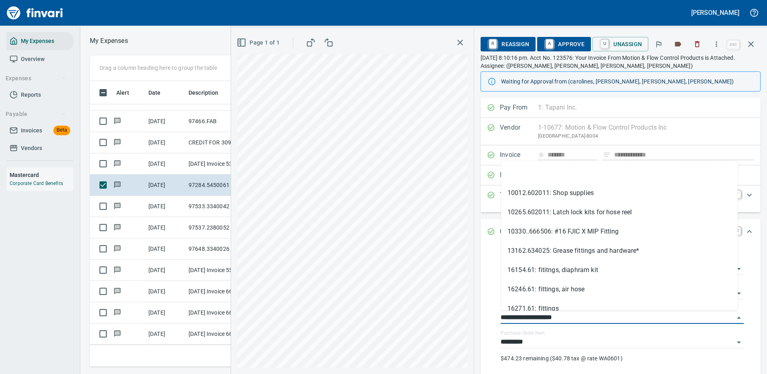
drag, startPoint x: 547, startPoint y: 317, endPoint x: 485, endPoint y: 321, distance: 62.3
click at [485, 321] on div "**********" at bounding box center [621, 315] width 280 height 140
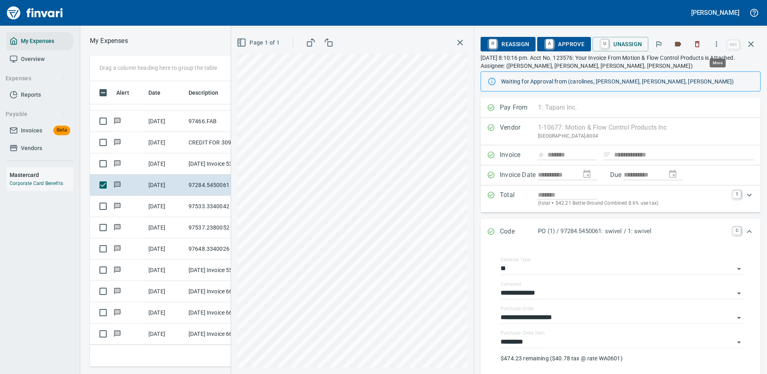
click at [717, 43] on icon "button" at bounding box center [717, 44] width 8 height 8
click at [688, 68] on span "Download" at bounding box center [715, 68] width 77 height 10
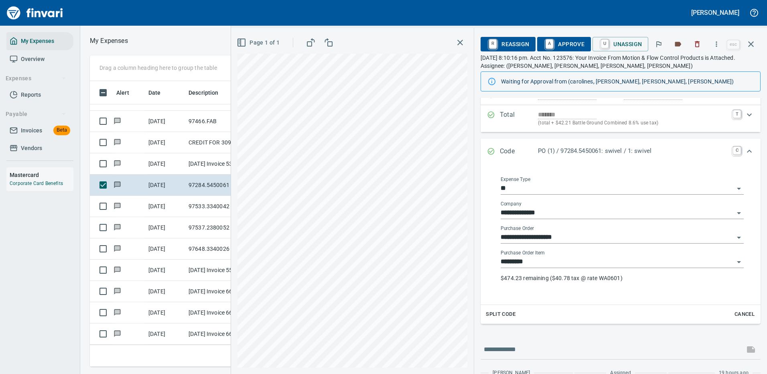
scroll to position [120, 0]
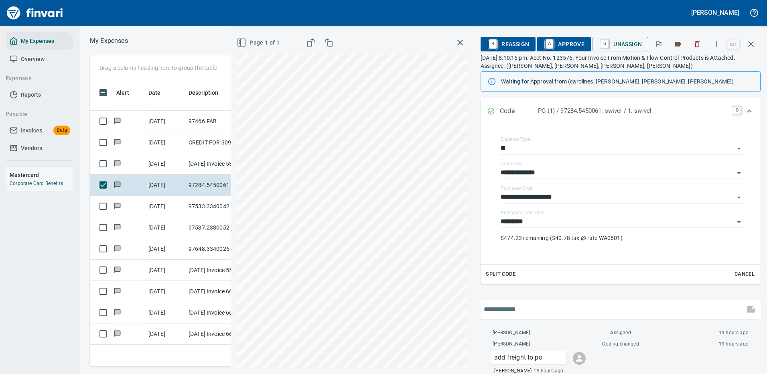
click at [539, 313] on input "text" at bounding box center [613, 309] width 258 height 13
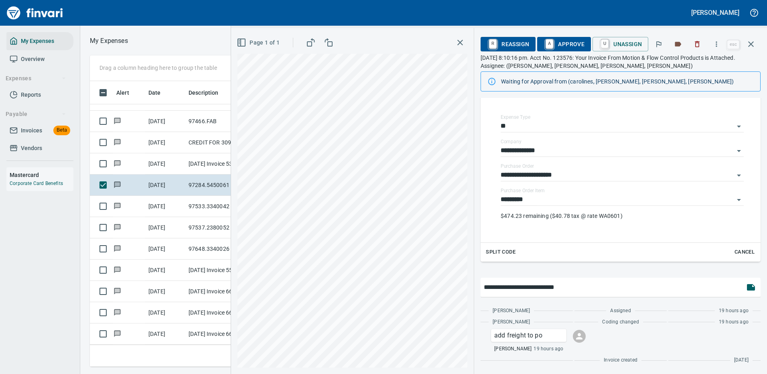
type input "**********"
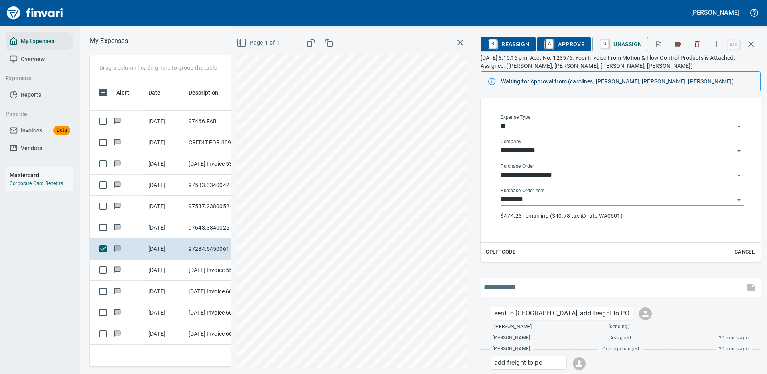
scroll to position [170, 0]
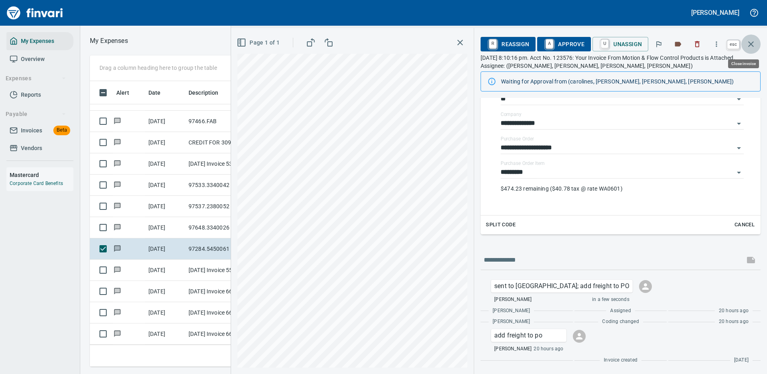
click at [749, 41] on icon "button" at bounding box center [751, 44] width 10 height 10
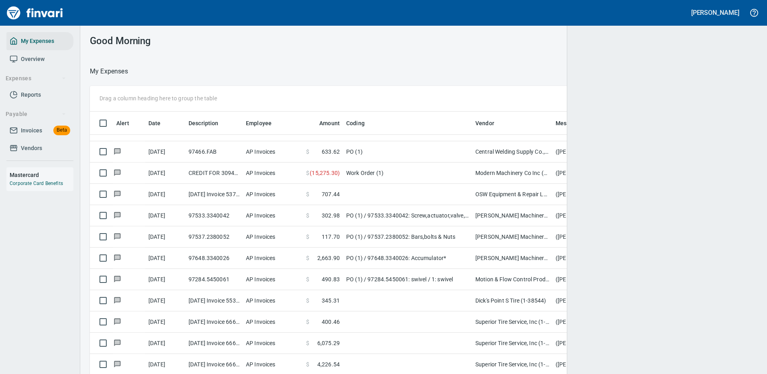
scroll to position [274, 644]
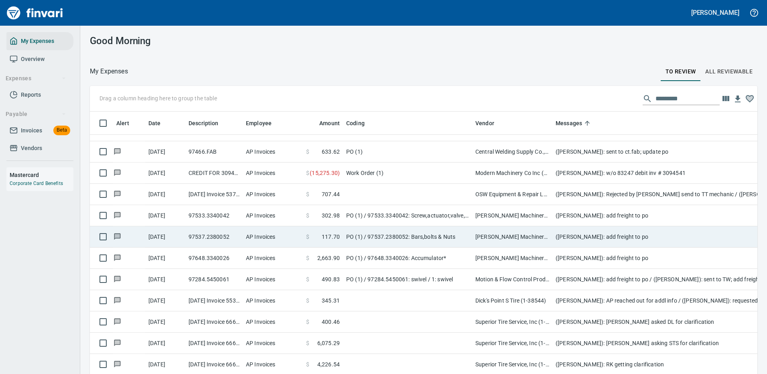
click at [517, 208] on td "[PERSON_NAME] Machinery Co (1-10794)" at bounding box center [512, 215] width 80 height 21
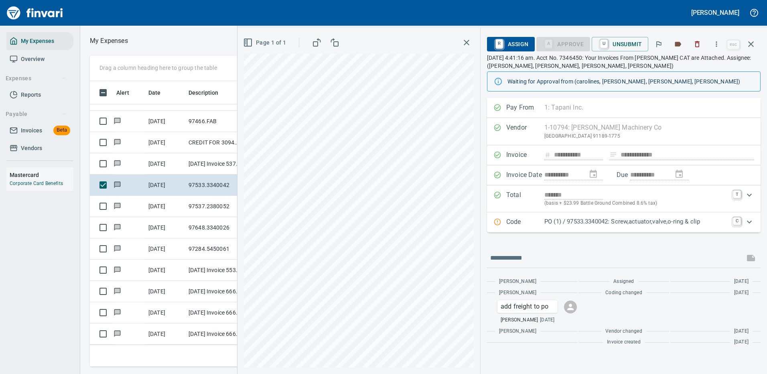
scroll to position [274, 455]
click at [717, 43] on icon "button" at bounding box center [717, 44] width 8 height 8
click at [697, 67] on span "Download" at bounding box center [715, 68] width 77 height 10
click at [557, 223] on p "PO (1) / 97533.3340042: Screw,actuator,valve,o-ring & clip" at bounding box center [637, 221] width 184 height 9
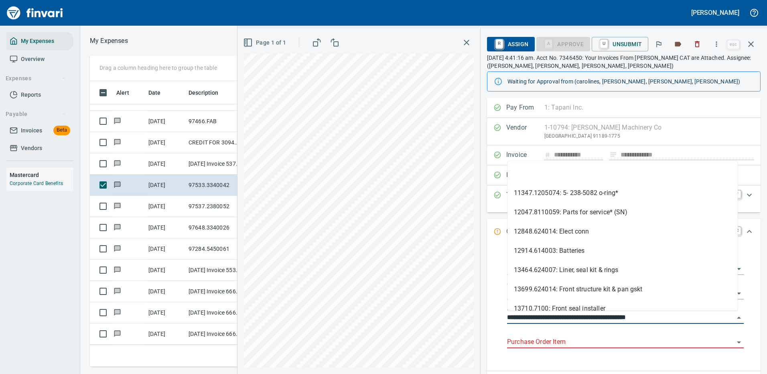
drag, startPoint x: 554, startPoint y: 315, endPoint x: 506, endPoint y: 319, distance: 48.7
click at [506, 319] on div "**********" at bounding box center [626, 307] width 250 height 114
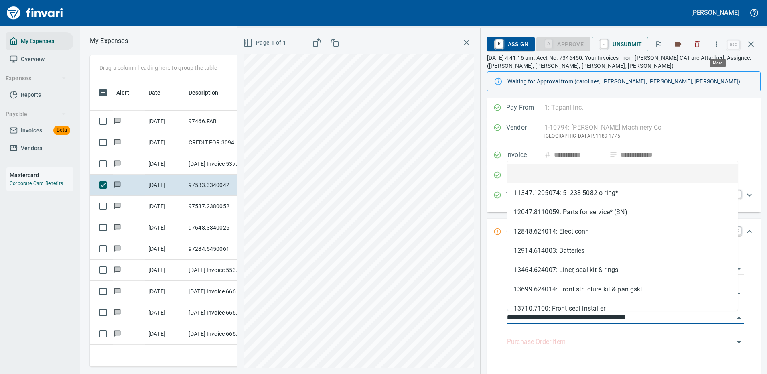
click at [718, 43] on icon "button" at bounding box center [717, 44] width 8 height 8
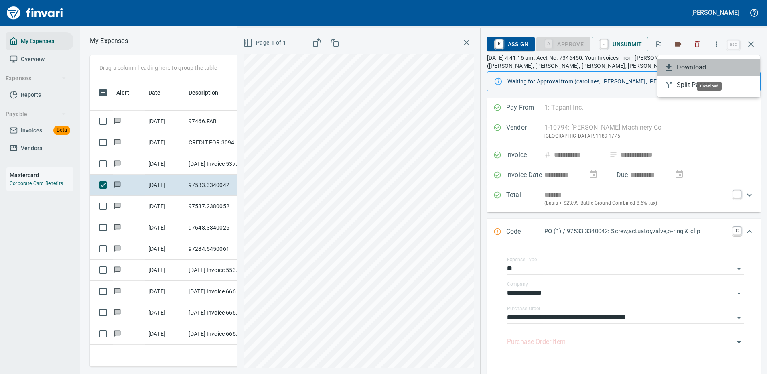
click at [697, 67] on span "Download" at bounding box center [715, 68] width 77 height 10
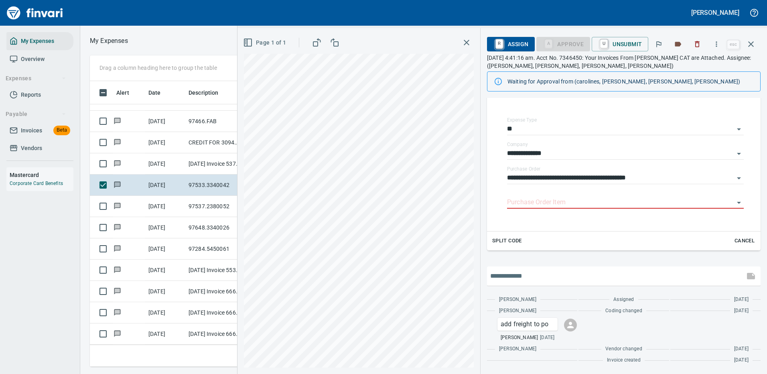
click at [528, 271] on input "text" at bounding box center [615, 276] width 251 height 13
type input "**********"
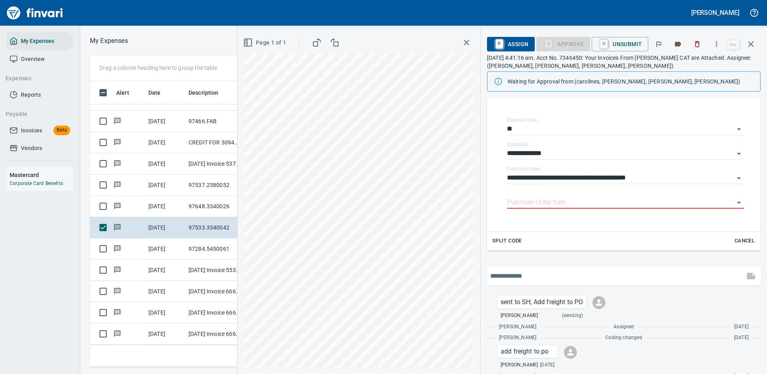
scroll to position [167, 0]
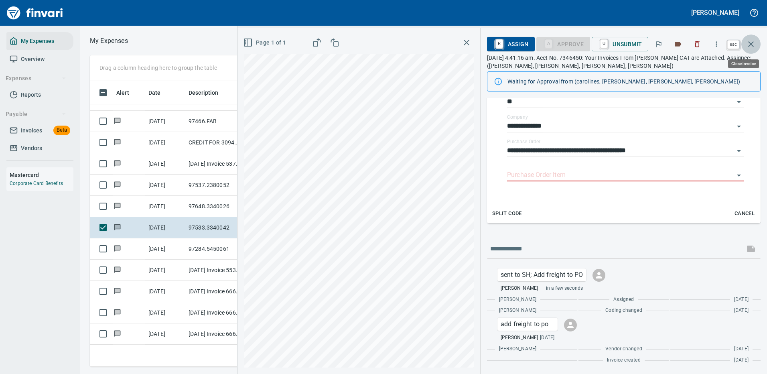
click at [753, 40] on icon "button" at bounding box center [751, 44] width 10 height 10
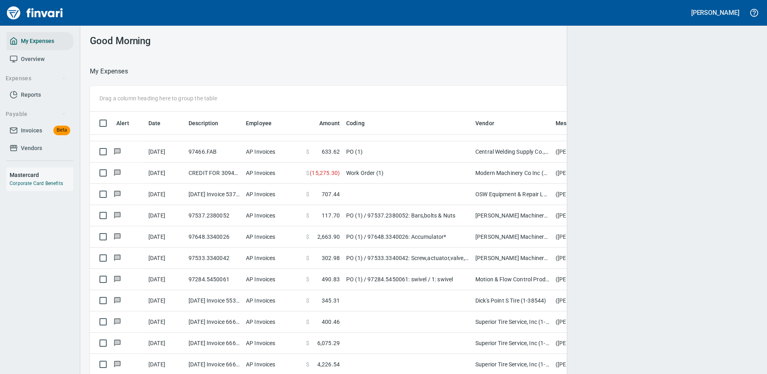
scroll to position [274, 644]
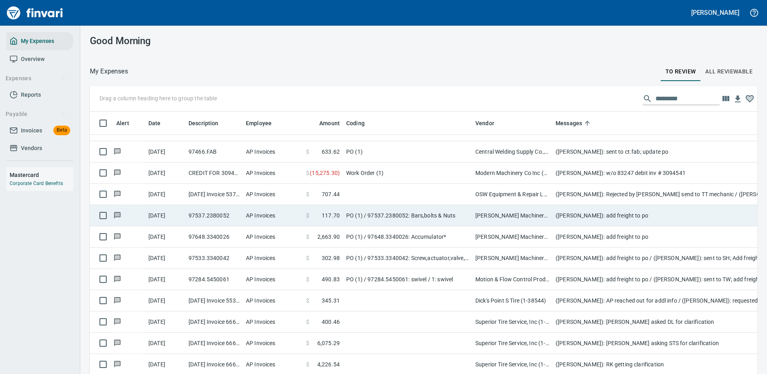
click at [583, 207] on td "([PERSON_NAME]): add freight to po" at bounding box center [713, 215] width 321 height 21
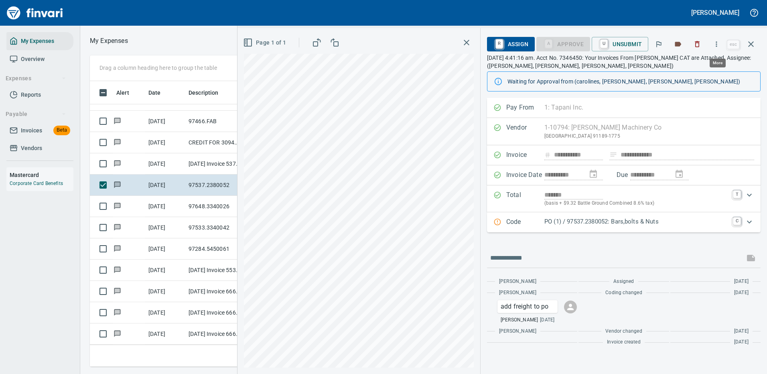
scroll to position [274, 455]
click at [718, 43] on icon "button" at bounding box center [717, 44] width 8 height 8
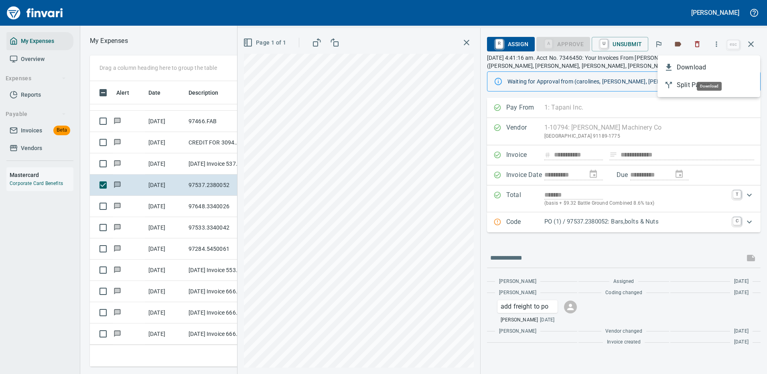
click at [694, 65] on span "Download" at bounding box center [715, 68] width 77 height 10
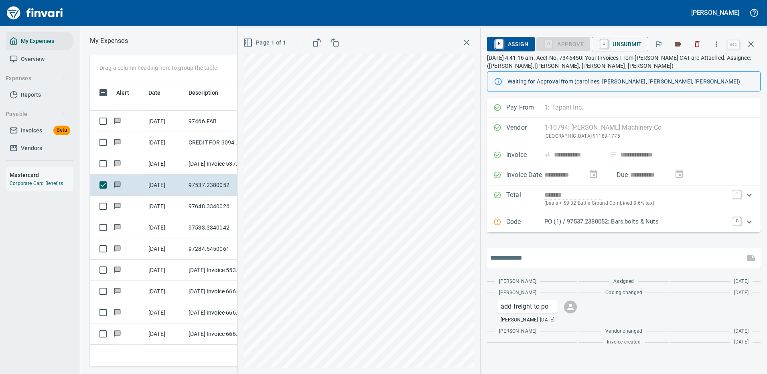
click at [527, 256] on input "text" at bounding box center [615, 258] width 251 height 13
type input "**********"
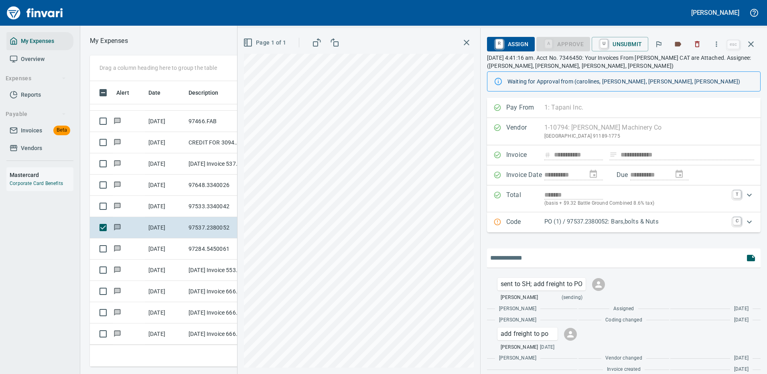
scroll to position [9, 0]
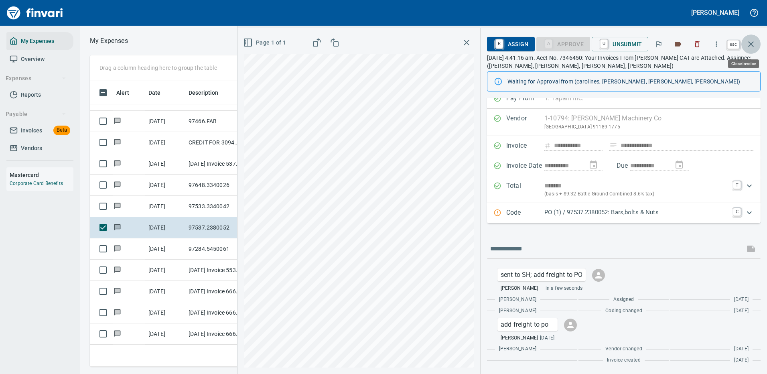
click at [749, 40] on icon "button" at bounding box center [751, 44] width 10 height 10
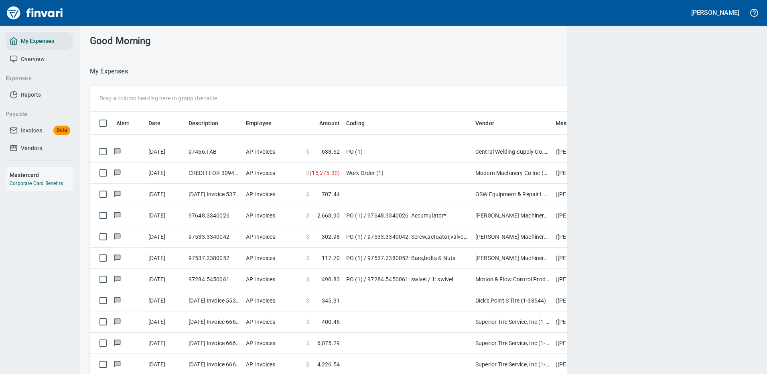
scroll to position [274, 649]
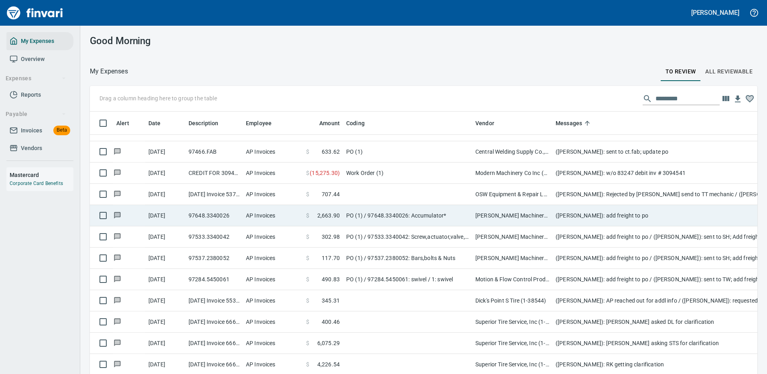
click at [420, 209] on td "PO (1) / 97648.3340026: Accumulator*" at bounding box center [407, 215] width 129 height 21
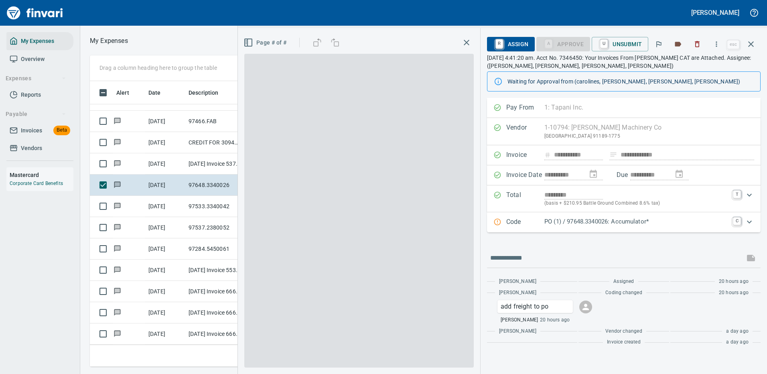
scroll to position [274, 455]
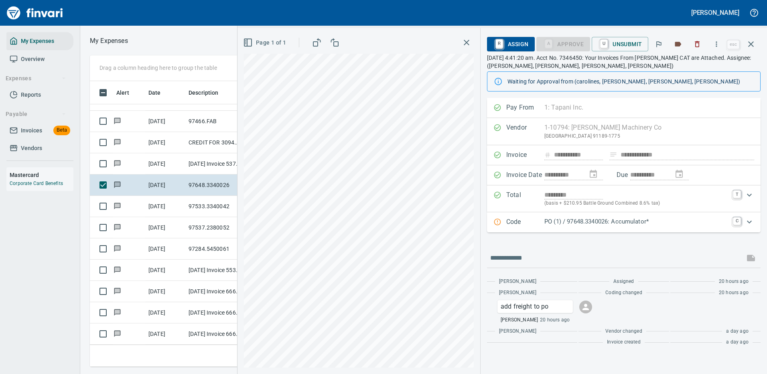
click at [599, 222] on p "PO (1) / 97648.3340026: Accumulator*" at bounding box center [637, 221] width 184 height 9
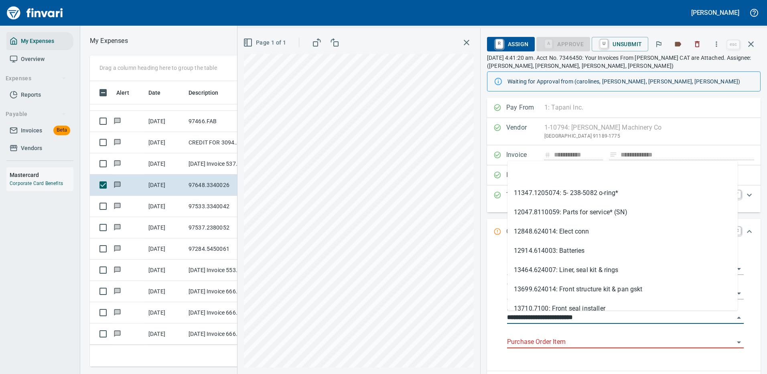
drag, startPoint x: 551, startPoint y: 316, endPoint x: 502, endPoint y: 318, distance: 48.6
click at [502, 318] on div "**********" at bounding box center [626, 307] width 250 height 114
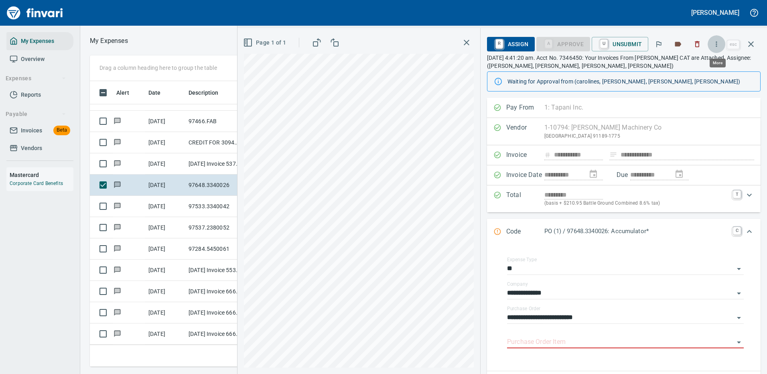
click at [718, 42] on icon "button" at bounding box center [716, 43] width 1 height 5
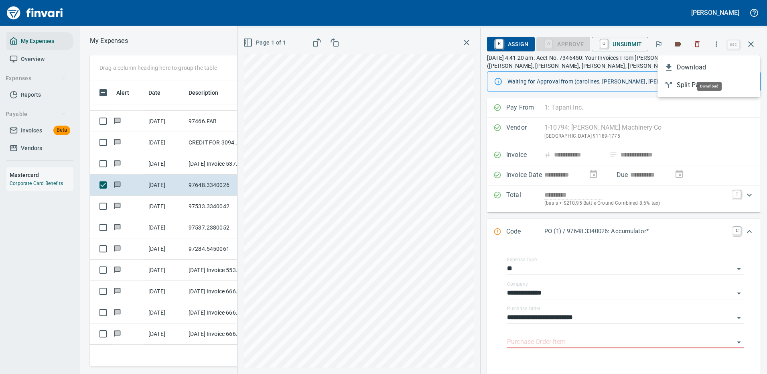
click at [703, 69] on span "Download" at bounding box center [715, 68] width 77 height 10
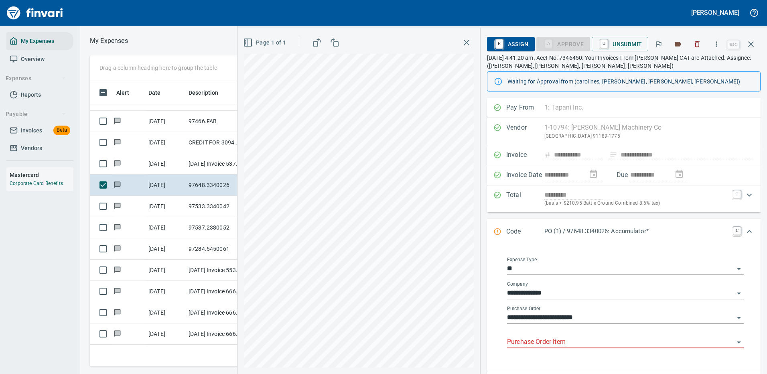
scroll to position [120, 0]
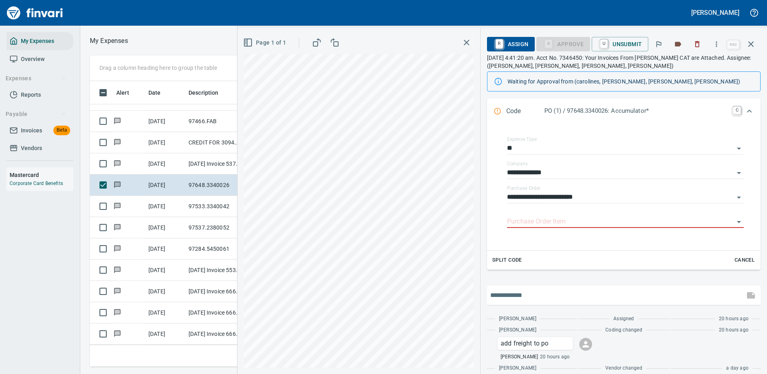
click at [512, 298] on input "text" at bounding box center [615, 295] width 251 height 13
type input "**********"
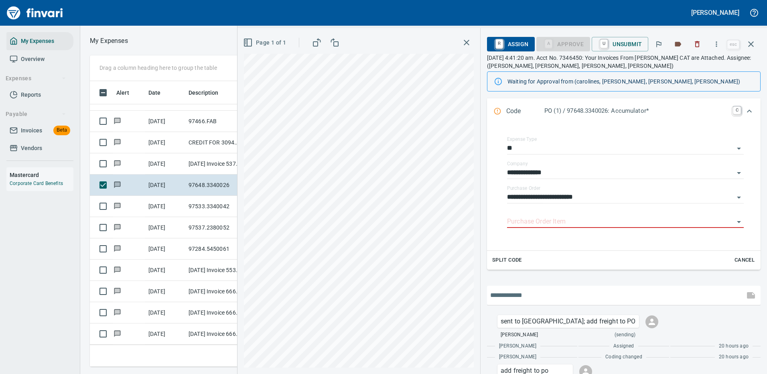
scroll to position [167, 0]
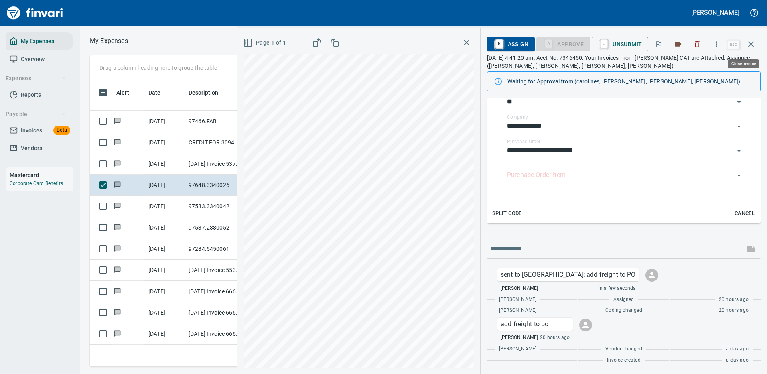
click at [752, 43] on icon "button" at bounding box center [751, 44] width 10 height 10
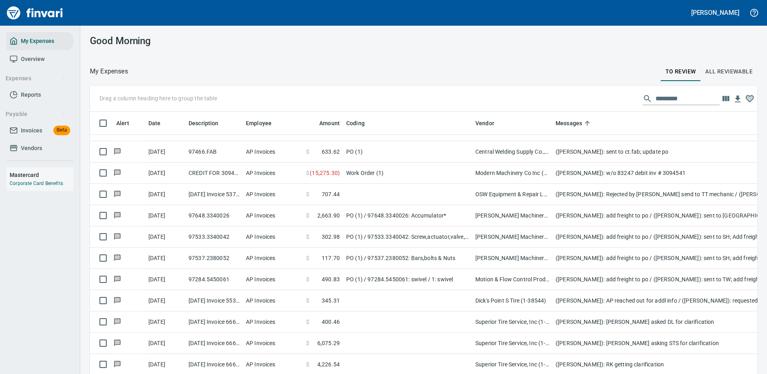
scroll to position [1765, 0]
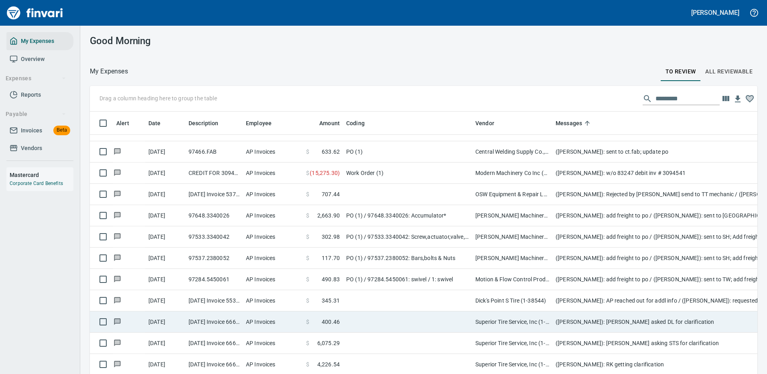
click at [405, 295] on td at bounding box center [407, 300] width 129 height 21
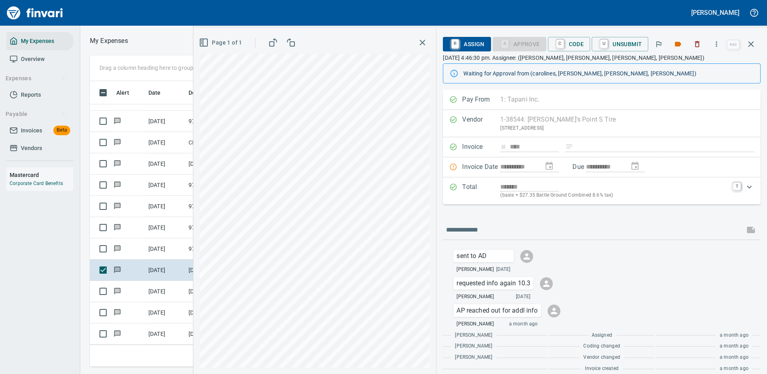
scroll to position [274, 455]
click at [751, 43] on icon "button" at bounding box center [751, 44] width 10 height 10
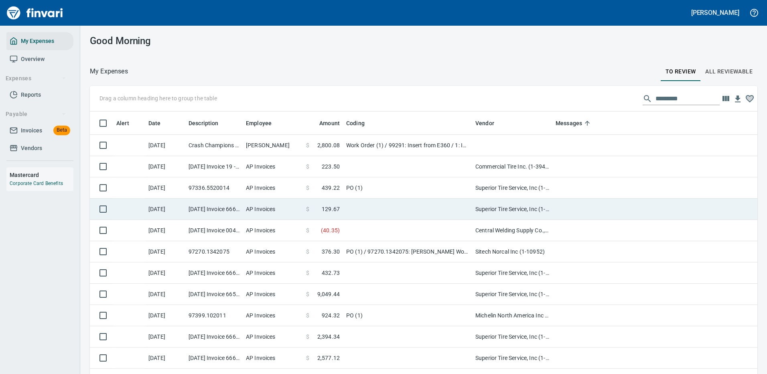
click at [558, 217] on td at bounding box center [713, 209] width 321 height 21
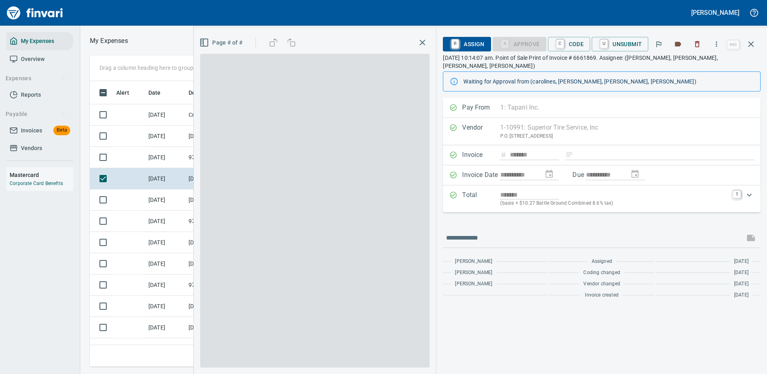
scroll to position [274, 455]
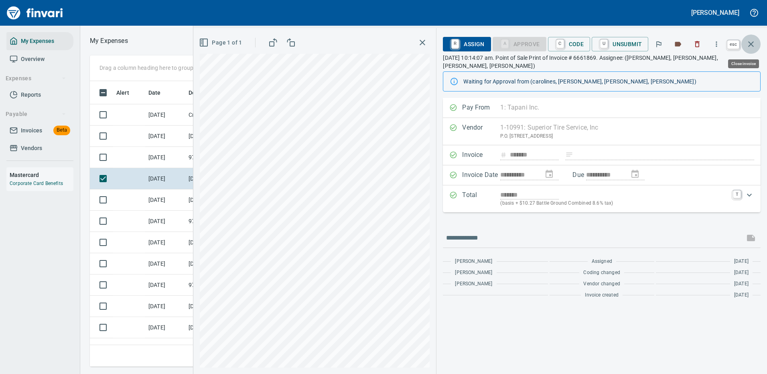
click at [749, 39] on button "button" at bounding box center [751, 44] width 19 height 19
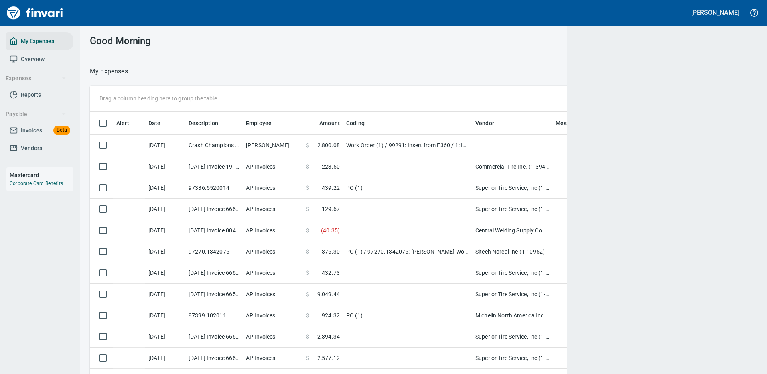
scroll to position [1, 1]
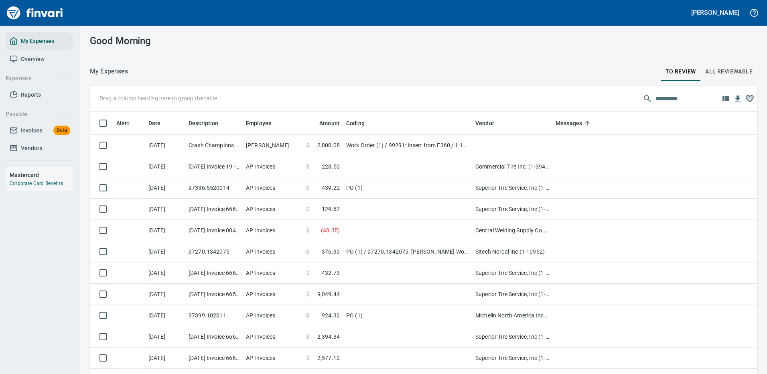
click at [665, 94] on input "text" at bounding box center [688, 98] width 64 height 13
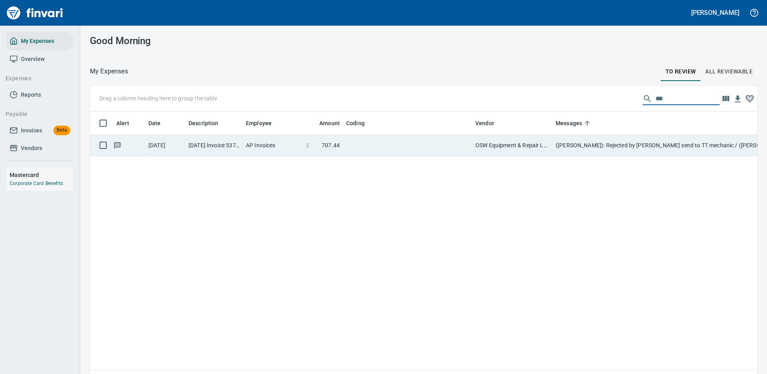
type input "***"
click at [376, 144] on td at bounding box center [407, 145] width 129 height 21
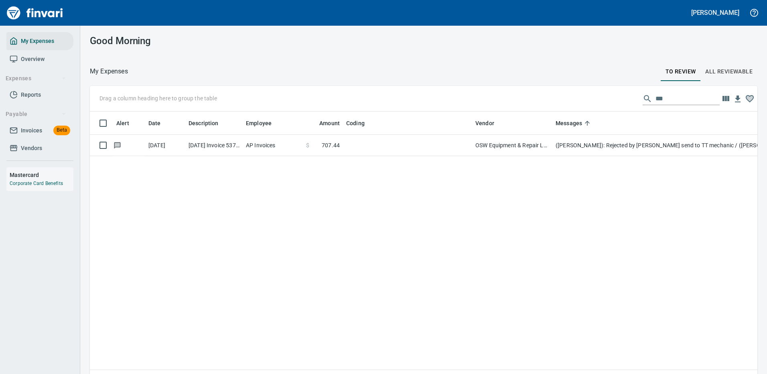
click at [376, 144] on div "Alert Date Description Employee Amount Coding Vendor Messages [DATE] [DATE] Inv…" at bounding box center [424, 252] width 668 height 280
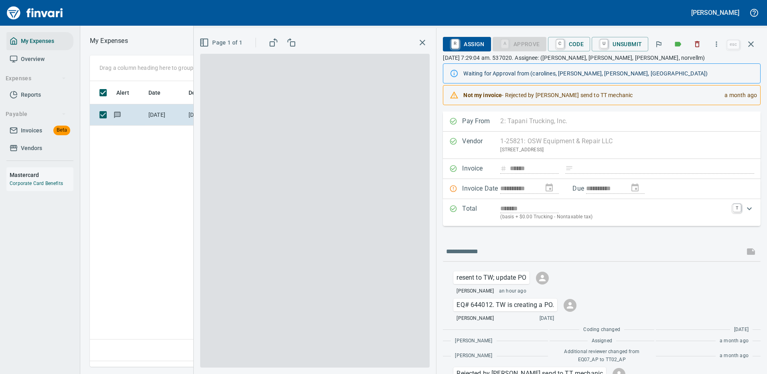
scroll to position [274, 461]
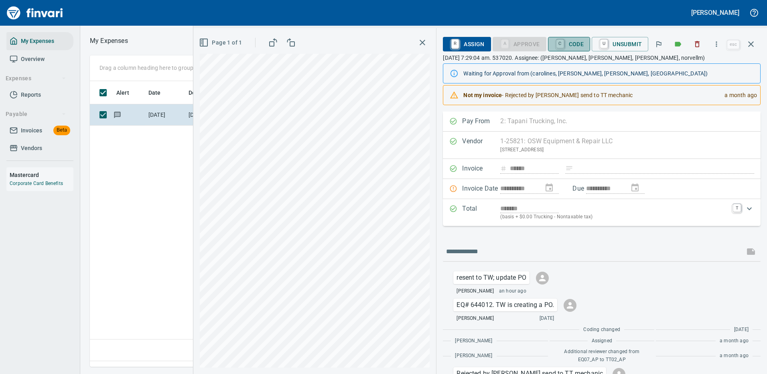
click at [579, 43] on span "C Code" at bounding box center [570, 44] width 30 height 14
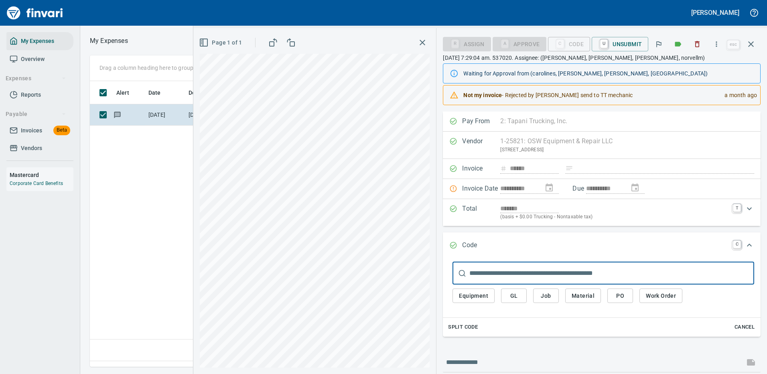
click at [620, 295] on span "PO" at bounding box center [620, 296] width 13 height 10
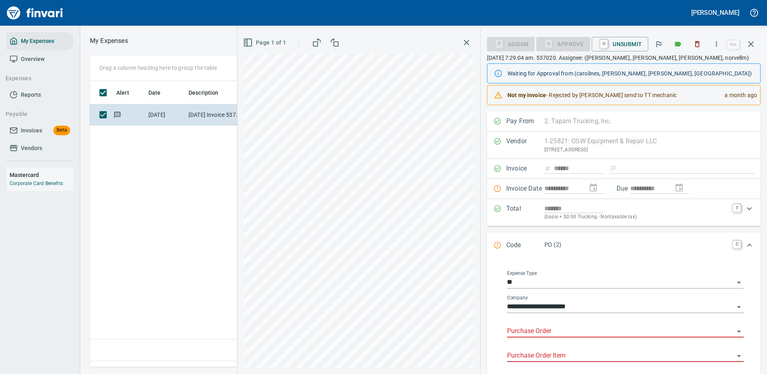
click at [535, 328] on input "Purchase Order" at bounding box center [620, 331] width 227 height 11
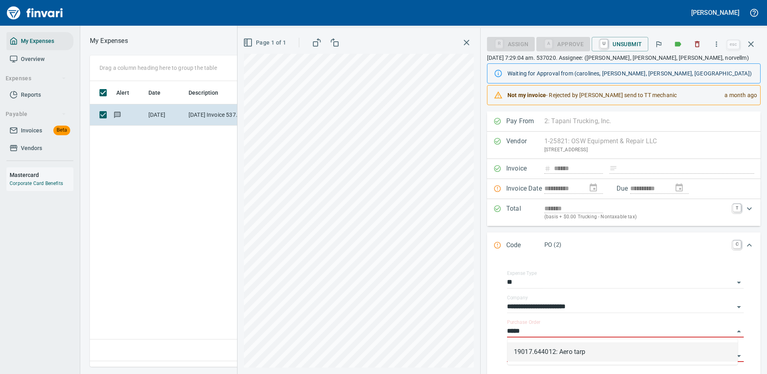
click at [562, 351] on li "19017.644012: Aero tarp" at bounding box center [623, 351] width 230 height 19
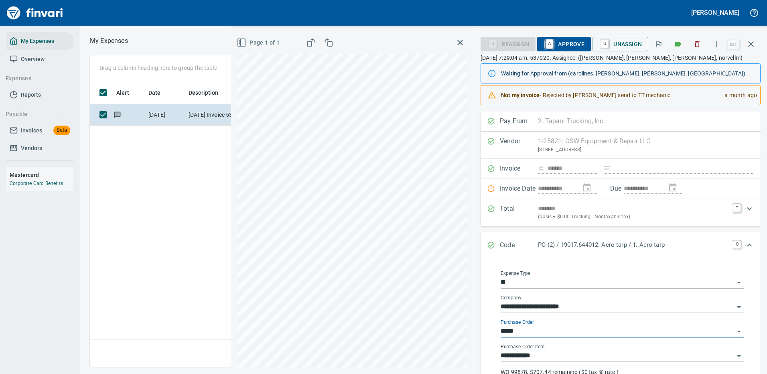
type input "**********"
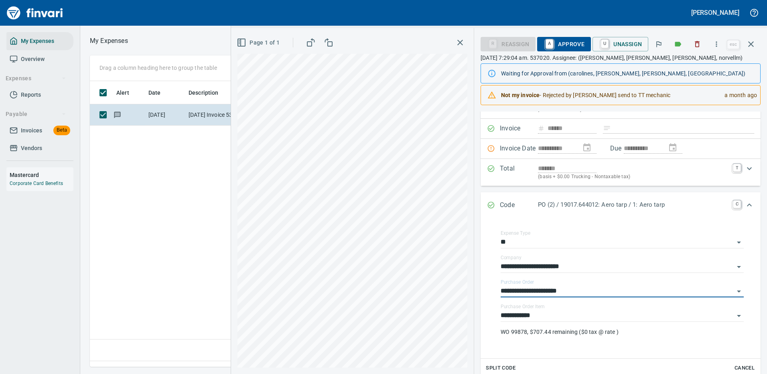
type input "**********"
drag, startPoint x: 565, startPoint y: 43, endPoint x: 747, endPoint y: 38, distance: 181.9
click at [565, 43] on span "A Approve" at bounding box center [564, 44] width 41 height 14
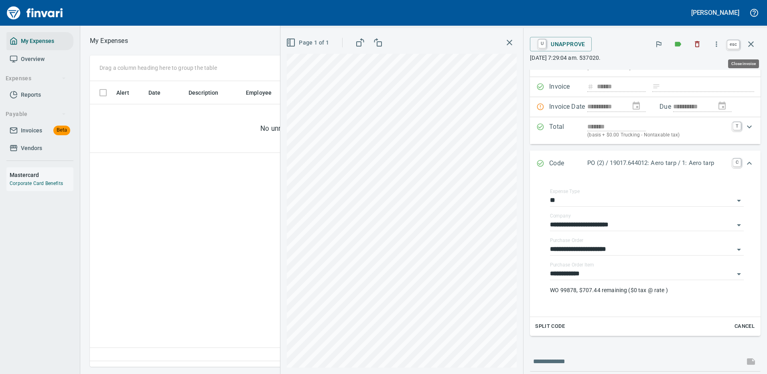
click at [748, 44] on icon "button" at bounding box center [751, 44] width 10 height 10
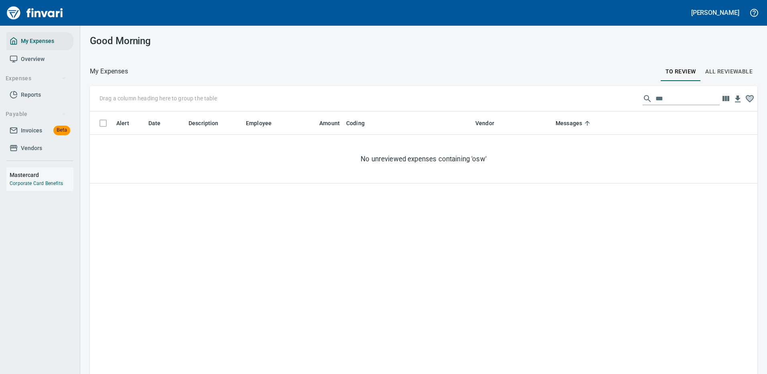
scroll to position [274, 656]
drag, startPoint x: 665, startPoint y: 99, endPoint x: 615, endPoint y: 101, distance: 49.4
click at [620, 101] on div "Drag a column heading here to group the table ***" at bounding box center [424, 99] width 668 height 26
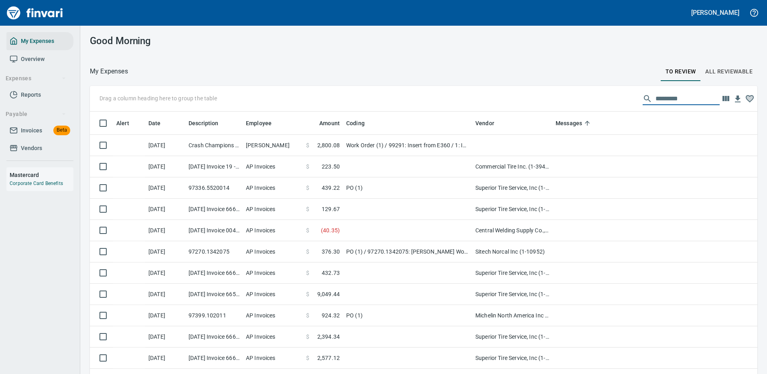
scroll to position [274, 650]
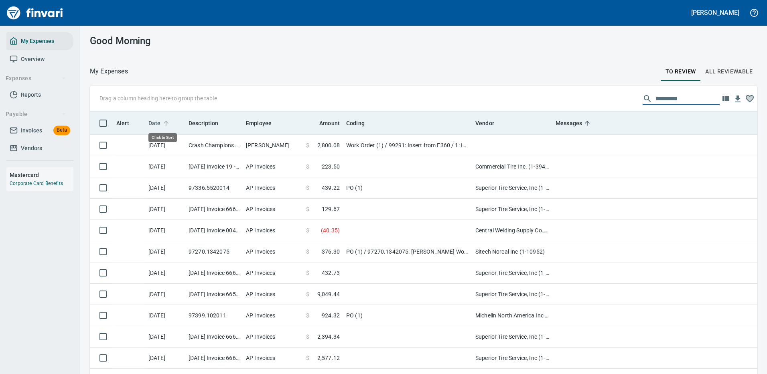
click at [156, 120] on span "Date" at bounding box center [154, 123] width 12 height 10
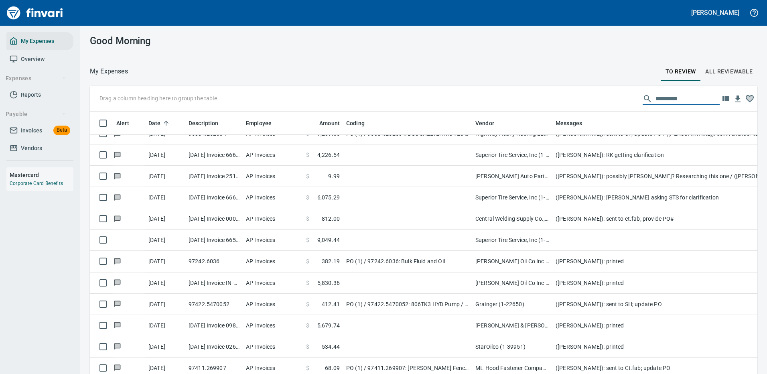
scroll to position [40, 0]
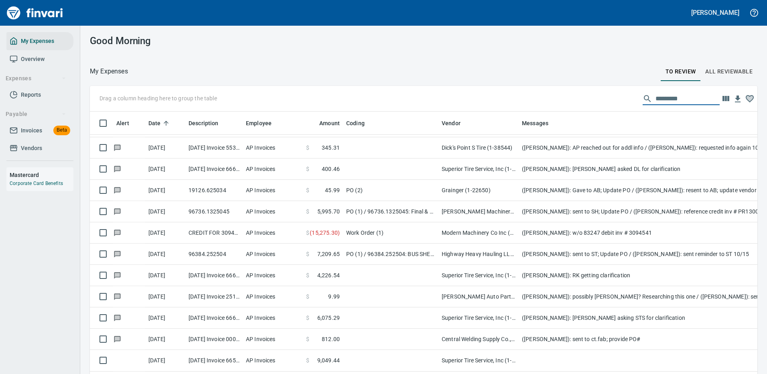
drag, startPoint x: 473, startPoint y: 120, endPoint x: 439, endPoint y: 123, distance: 33.9
click at [439, 123] on body "[PERSON_NAME] My Expenses Overview Expenses Reports Payable Invoices Beta Vendo…" at bounding box center [383, 187] width 767 height 374
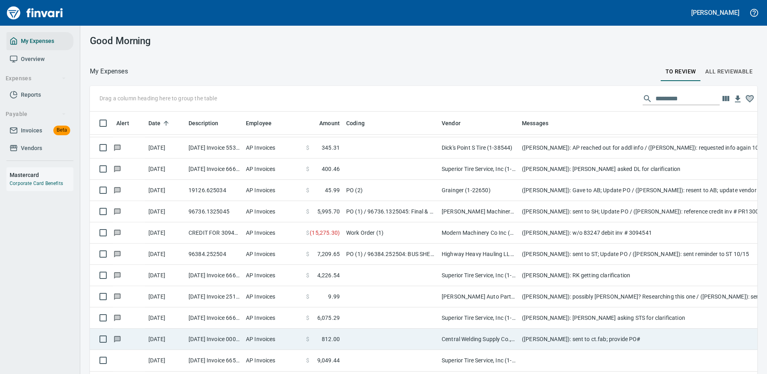
click at [458, 333] on td "Central Welding Supply Co., Inc (1-23924)" at bounding box center [479, 339] width 80 height 21
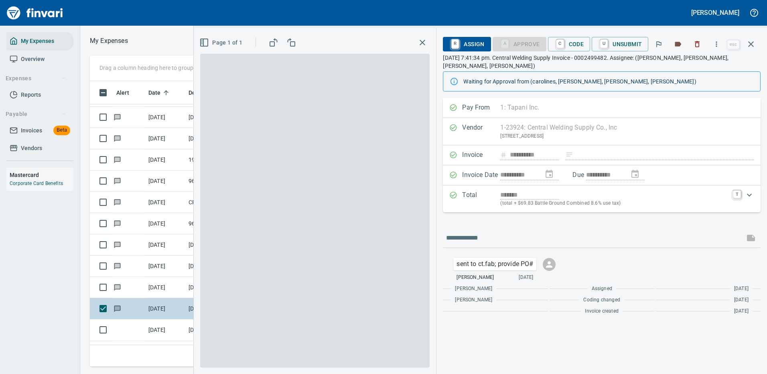
scroll to position [274, 455]
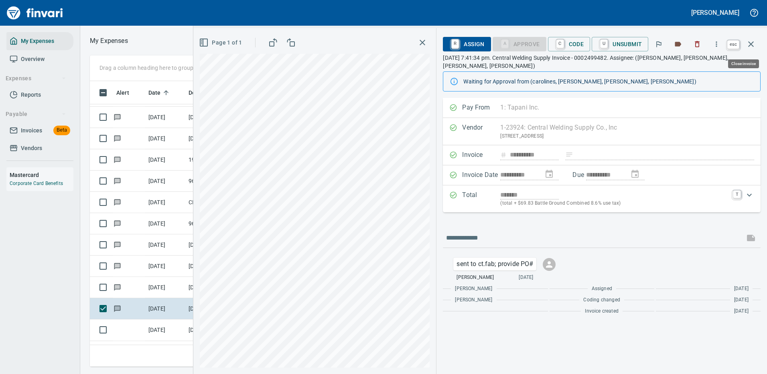
click at [750, 42] on icon "button" at bounding box center [751, 44] width 10 height 10
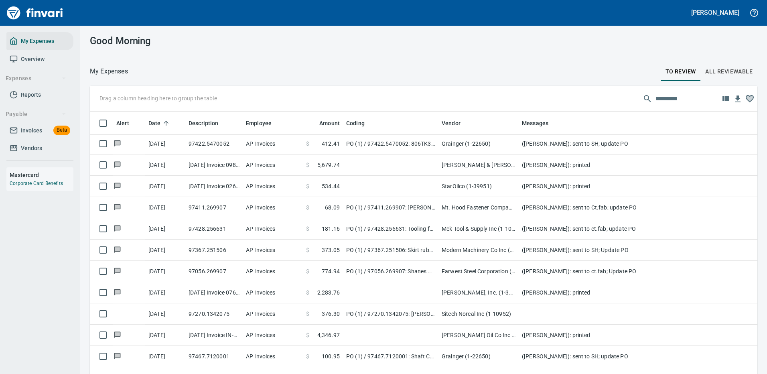
scroll to position [361, 0]
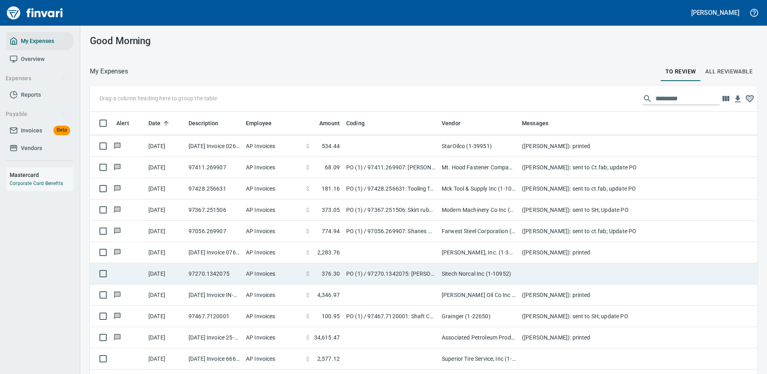
click at [394, 271] on td "PO (1) / 97270.1342075: [PERSON_NAME] WorksManager License / 1: Annual WorksMan…" at bounding box center [391, 273] width 96 height 21
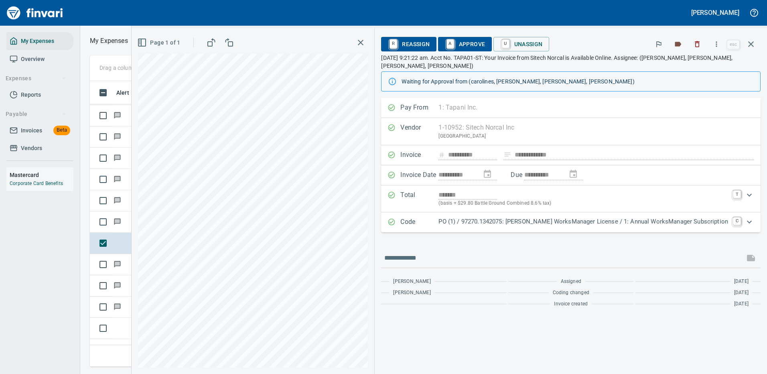
scroll to position [274, 455]
click at [718, 43] on icon "button" at bounding box center [717, 44] width 8 height 8
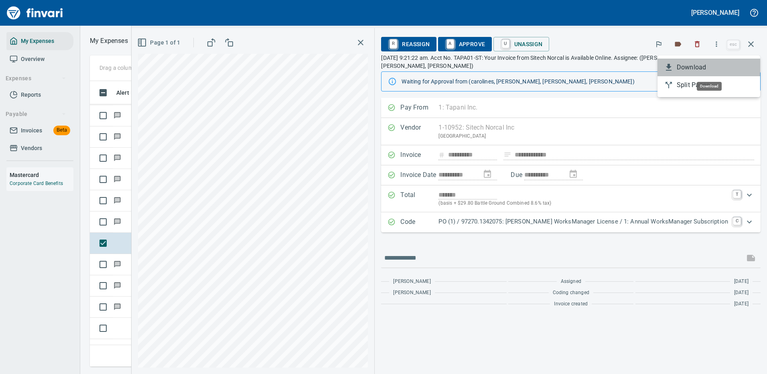
click at [692, 68] on span "Download" at bounding box center [715, 68] width 77 height 10
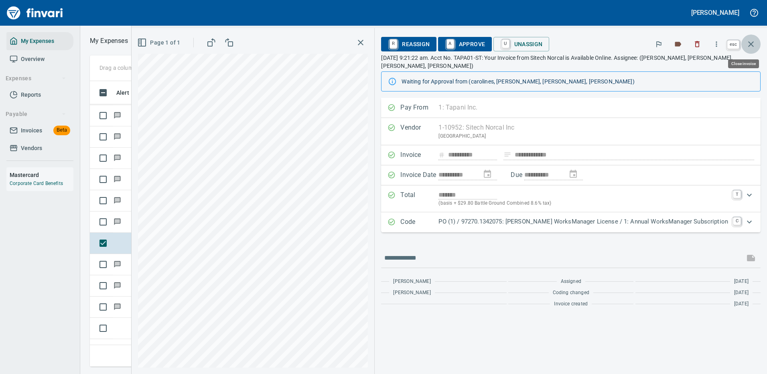
click at [752, 41] on icon "button" at bounding box center [751, 44] width 10 height 10
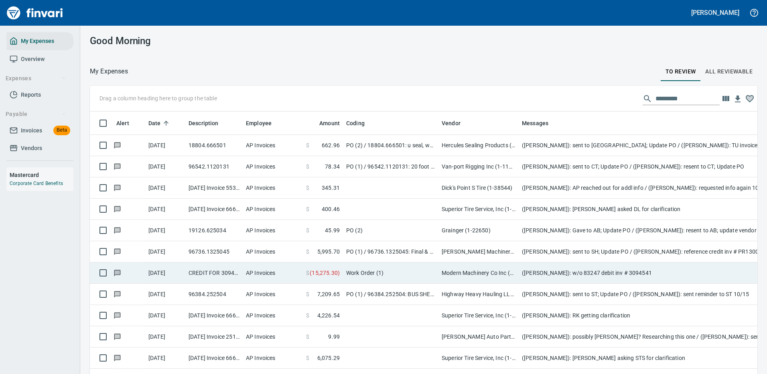
click at [560, 272] on td "([PERSON_NAME]): w/o 83247 debit inv # 3094541" at bounding box center [679, 272] width 321 height 21
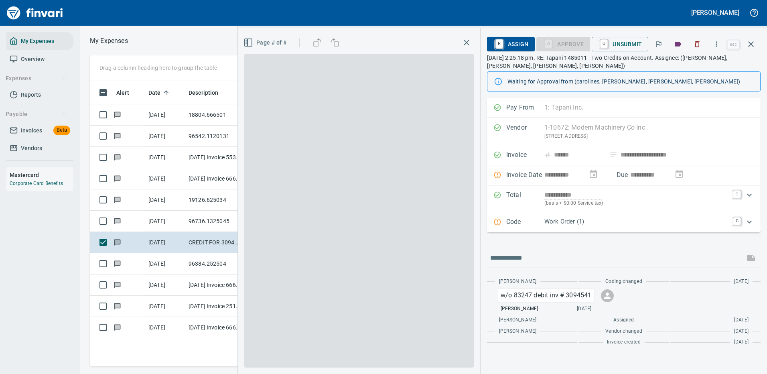
scroll to position [274, 455]
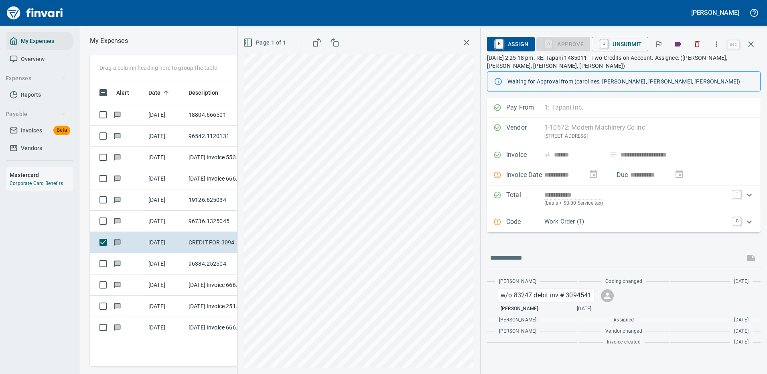
click at [573, 220] on p "Work Order (1)" at bounding box center [637, 221] width 184 height 9
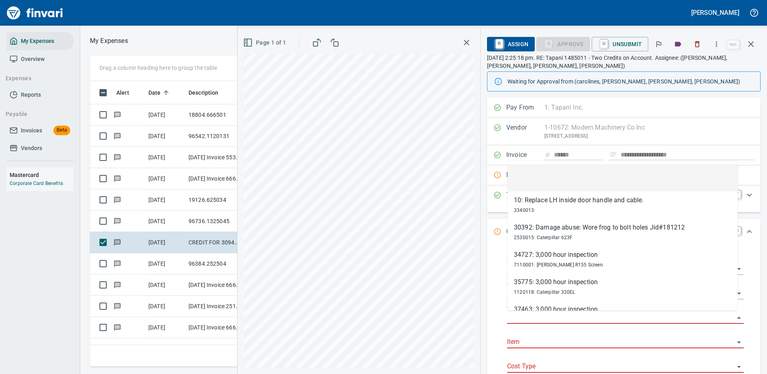
click at [537, 314] on input "Work Order" at bounding box center [620, 317] width 227 height 11
type input "*"
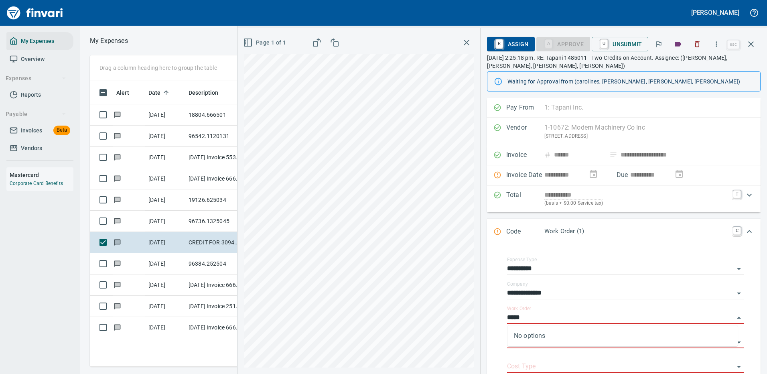
type input "*****"
click at [750, 44] on icon "button" at bounding box center [751, 44] width 10 height 10
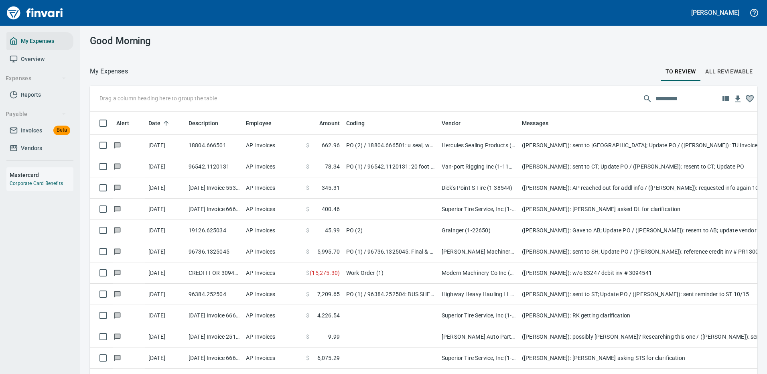
scroll to position [1, 1]
click at [492, 49] on div "Good Morning" at bounding box center [423, 41] width 687 height 30
click at [547, 87] on div "Drag a column heading here to group the table" at bounding box center [424, 99] width 668 height 26
click at [666, 98] on input "text" at bounding box center [688, 98] width 64 height 13
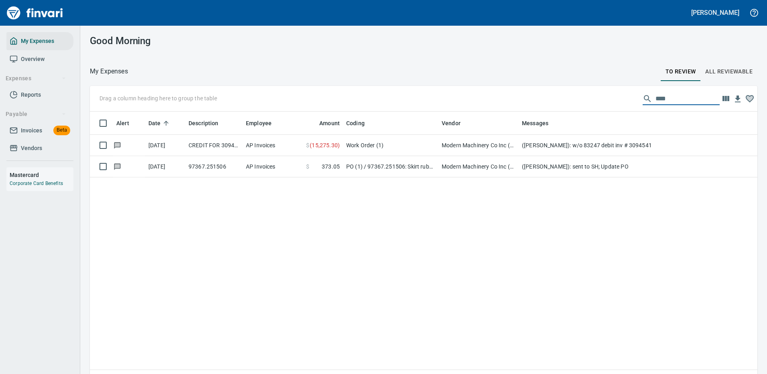
scroll to position [274, 656]
type input "******"
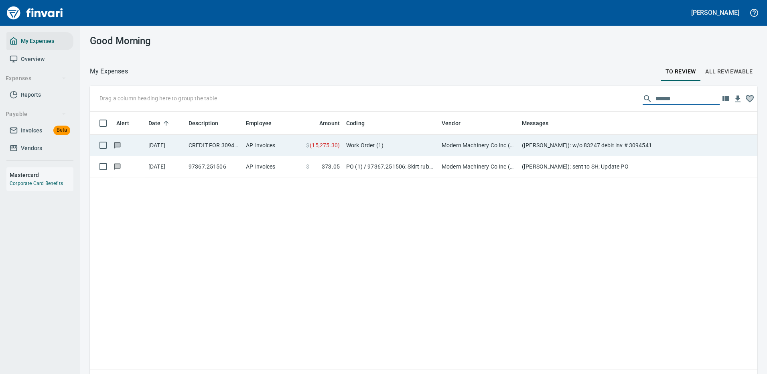
click at [415, 145] on td "Work Order (1)" at bounding box center [391, 145] width 96 height 21
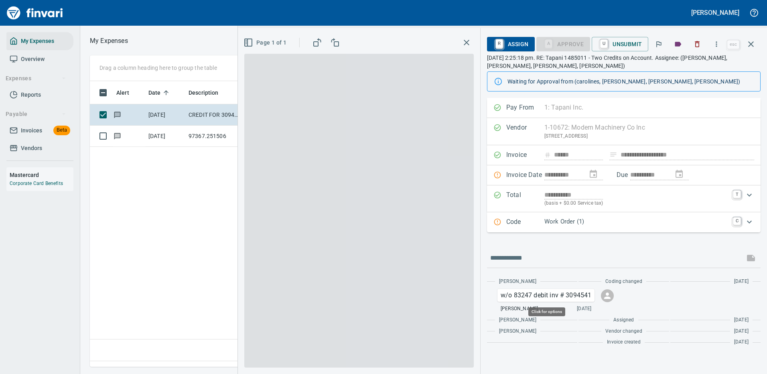
scroll to position [274, 461]
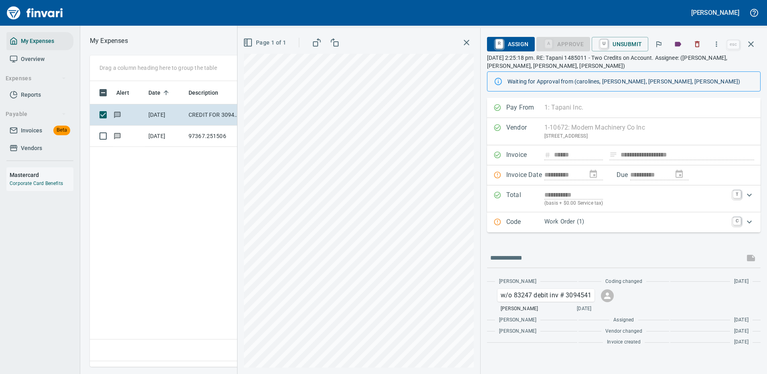
click at [559, 223] on p "Work Order (1)" at bounding box center [637, 221] width 184 height 9
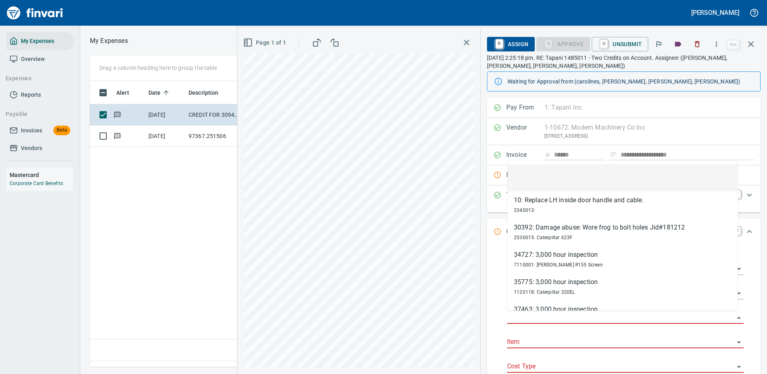
click at [525, 315] on input "Work Order" at bounding box center [620, 317] width 227 height 11
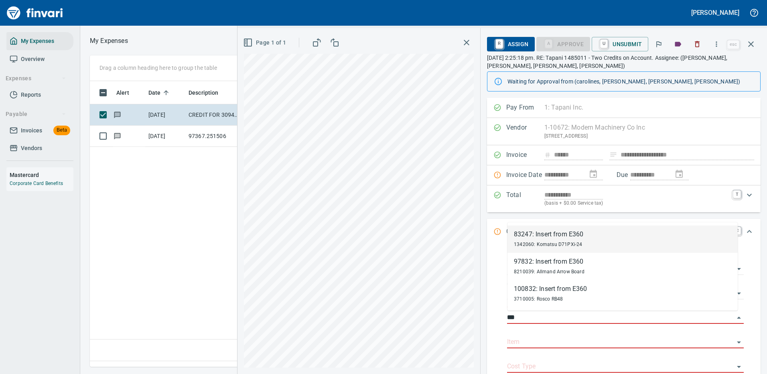
click at [546, 242] on span "1342060: Komatsu D71PXi-24" at bounding box center [548, 245] width 68 height 6
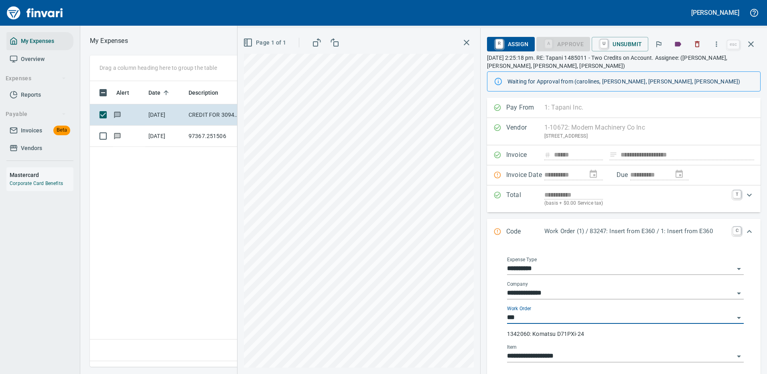
type input "**********"
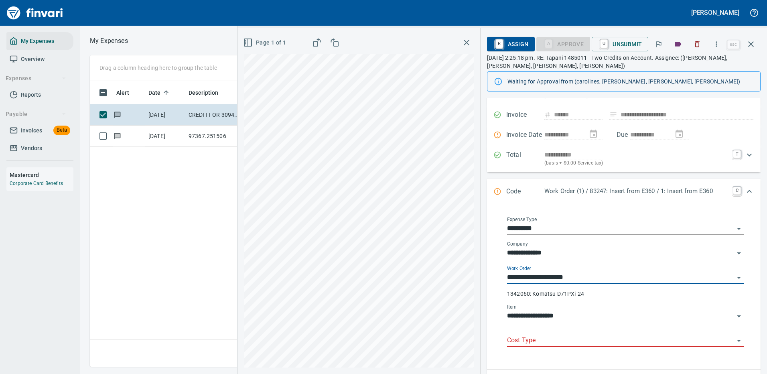
scroll to position [80, 0]
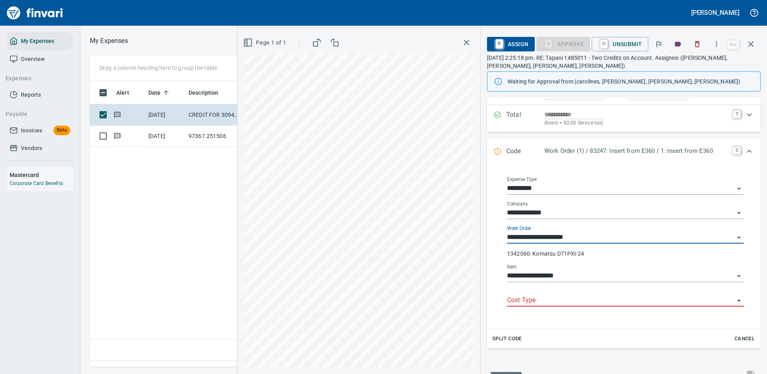
type input "**********"
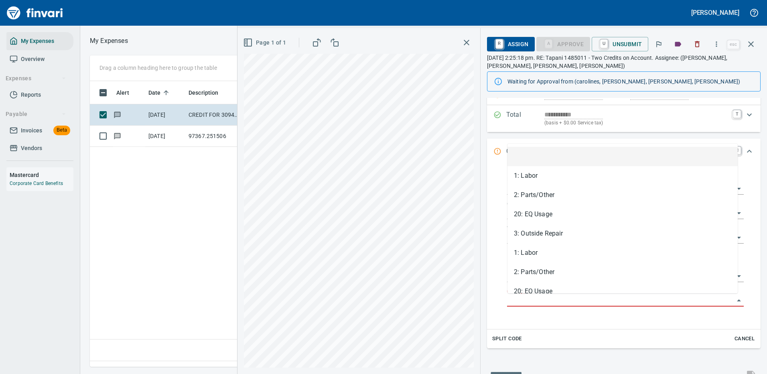
click at [550, 301] on input "Cost Type" at bounding box center [620, 300] width 227 height 11
click at [541, 232] on li "3: Outside Repair" at bounding box center [623, 233] width 230 height 19
type input "**********"
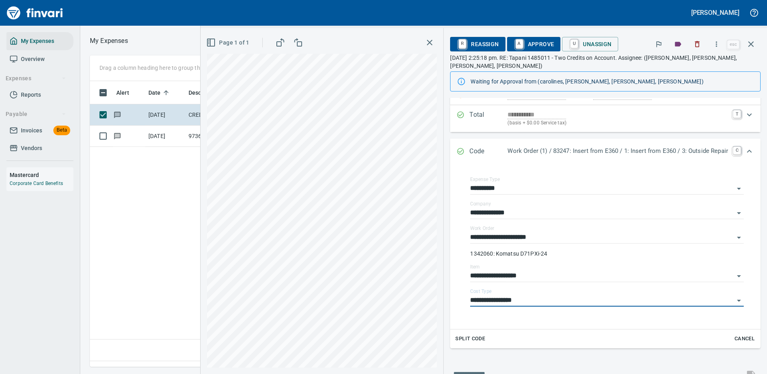
click at [524, 42] on span "A Approve" at bounding box center [534, 44] width 41 height 14
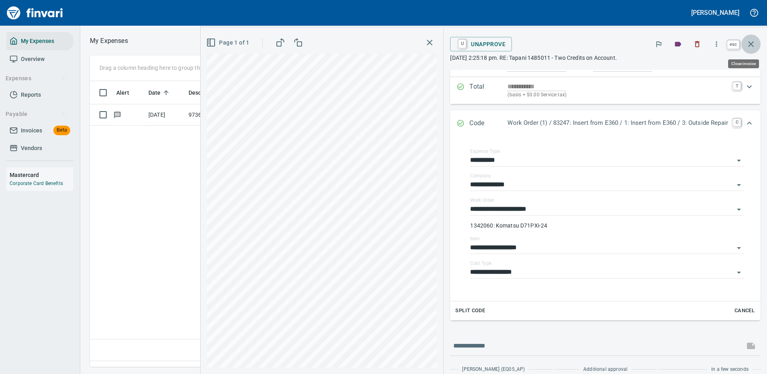
click at [752, 42] on icon "button" at bounding box center [751, 44] width 10 height 10
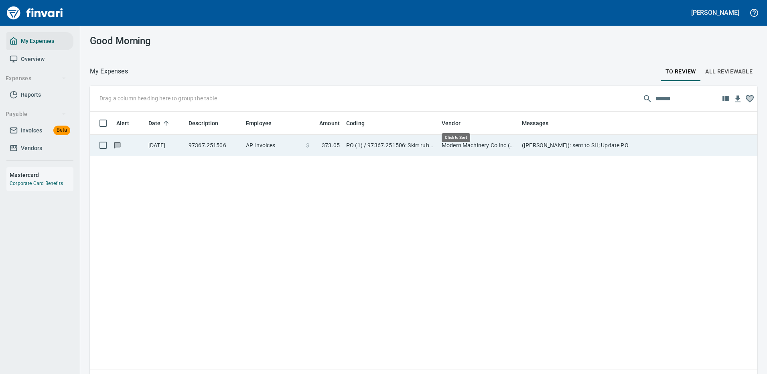
scroll to position [274, 656]
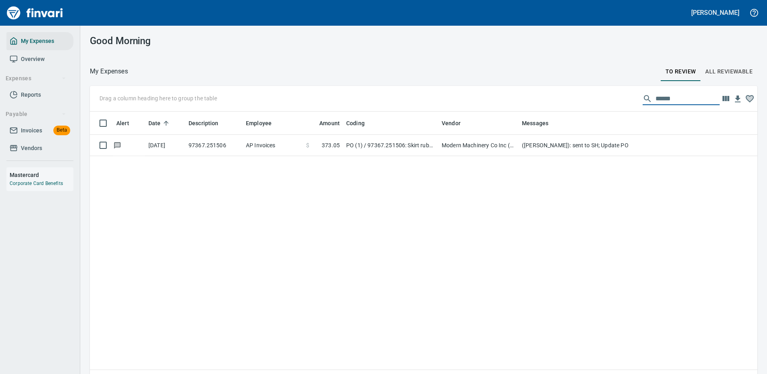
drag, startPoint x: 669, startPoint y: 97, endPoint x: 619, endPoint y: 92, distance: 49.6
click at [619, 91] on div "Drag a column heading here to group the table ******" at bounding box center [424, 99] width 668 height 26
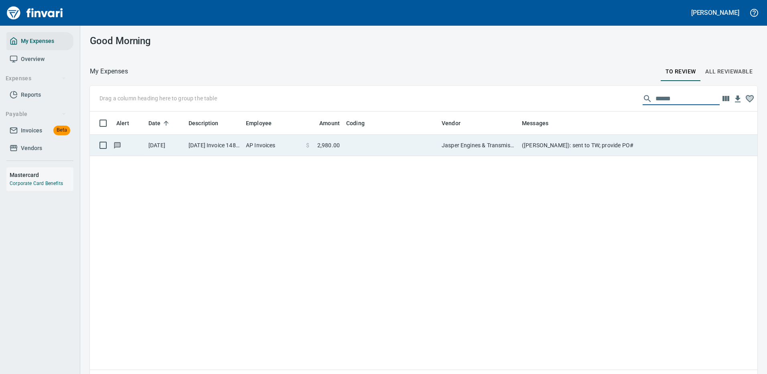
type input "******"
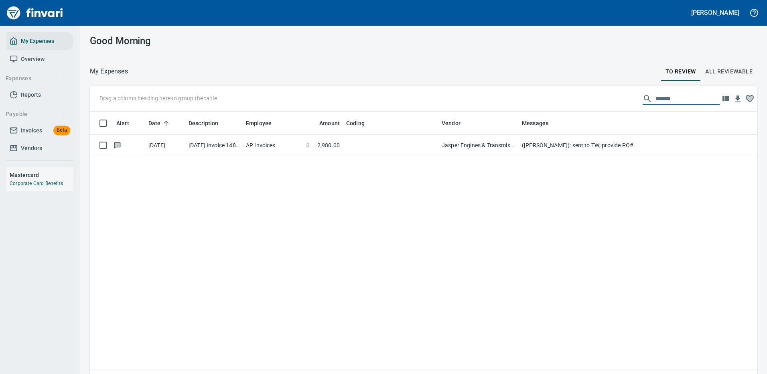
click at [511, 143] on td "Jasper Engines & Transmissions (1-29852)" at bounding box center [479, 145] width 80 height 21
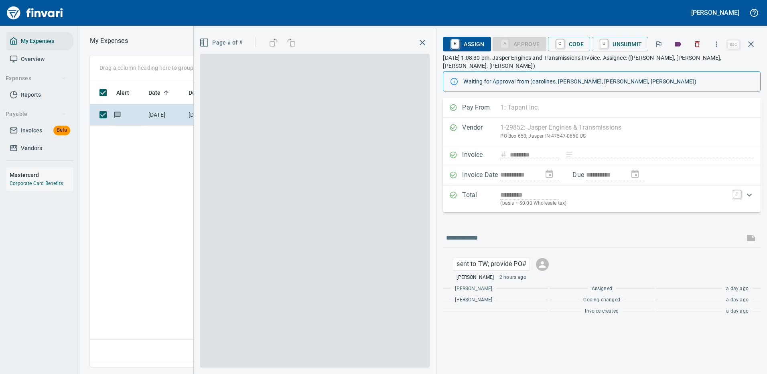
scroll to position [274, 461]
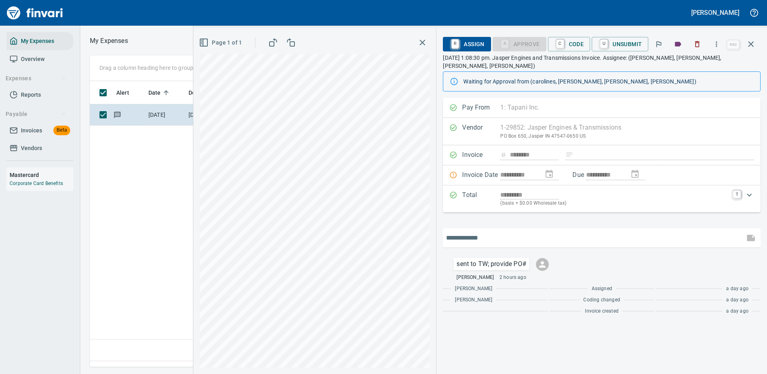
click at [475, 232] on input "text" at bounding box center [593, 238] width 295 height 13
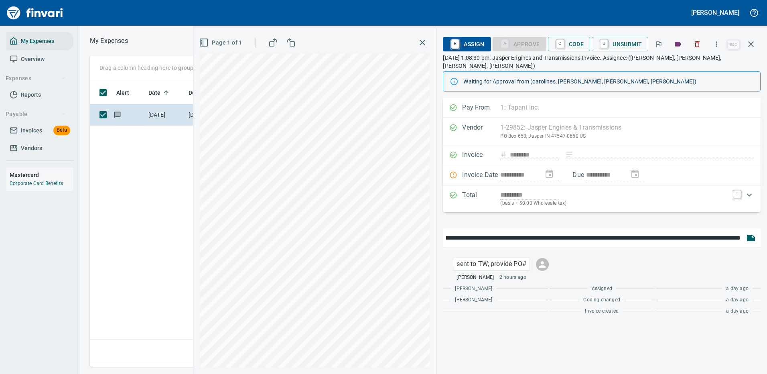
scroll to position [0, 133]
type input "**********"
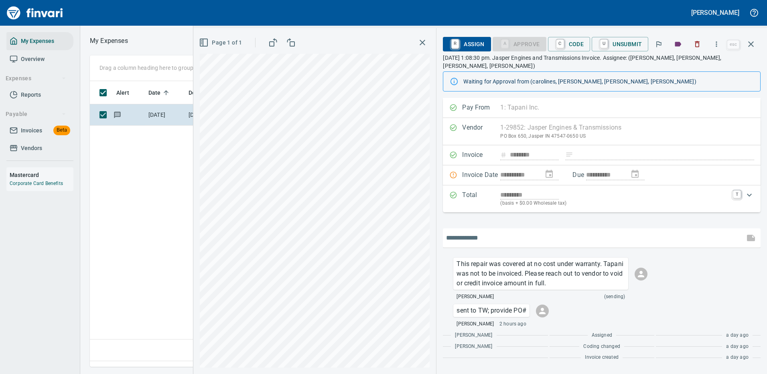
scroll to position [0, 0]
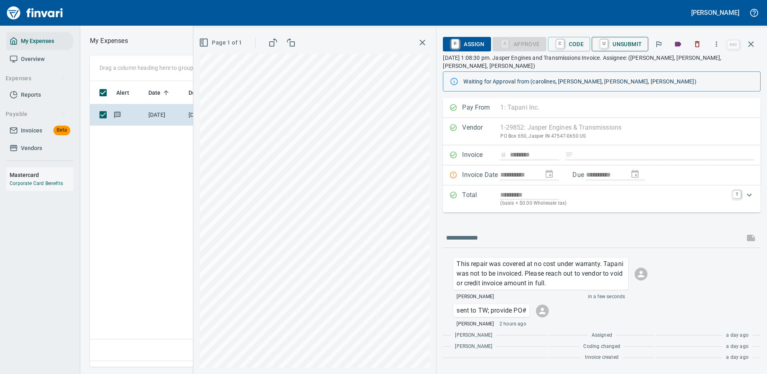
click at [632, 43] on span "U Unsubmit" at bounding box center [620, 44] width 44 height 14
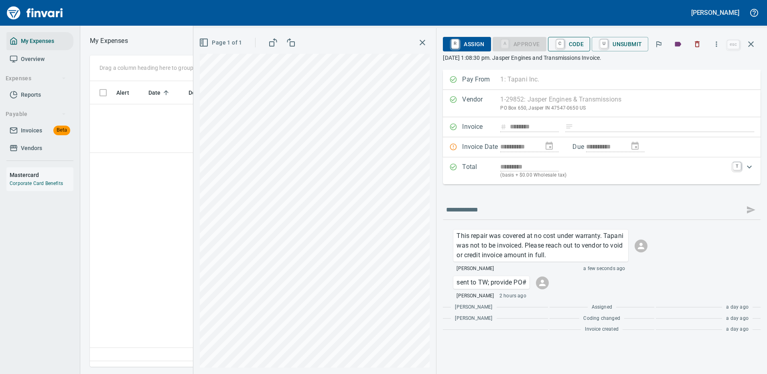
scroll to position [274, 461]
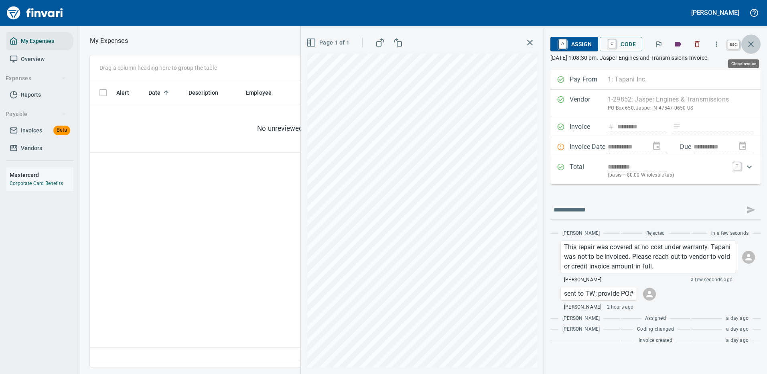
click at [749, 41] on icon "button" at bounding box center [751, 44] width 10 height 10
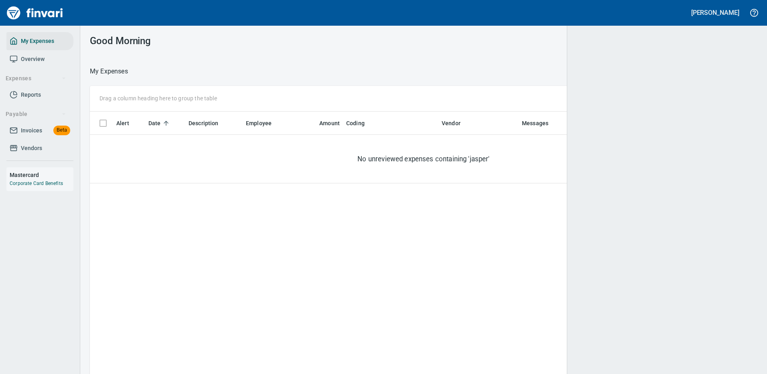
scroll to position [1, 1]
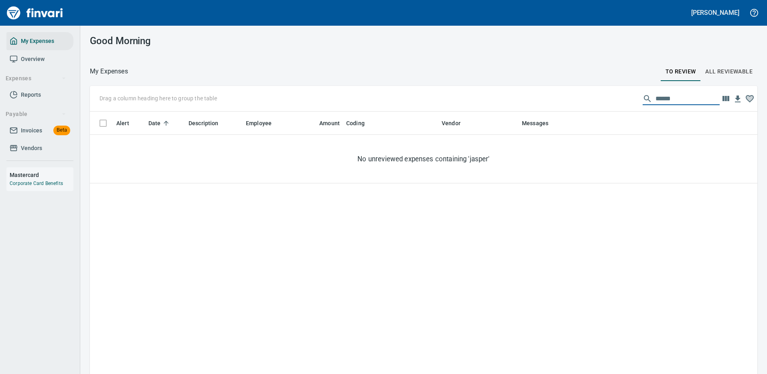
drag, startPoint x: 669, startPoint y: 98, endPoint x: 636, endPoint y: 97, distance: 32.9
click at [643, 97] on div "******" at bounding box center [681, 98] width 77 height 13
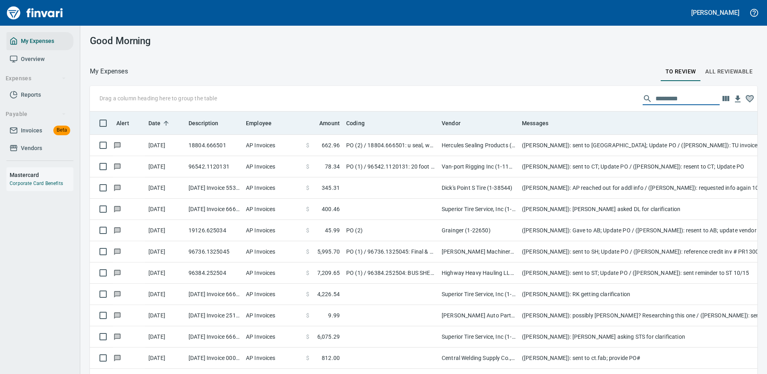
scroll to position [274, 650]
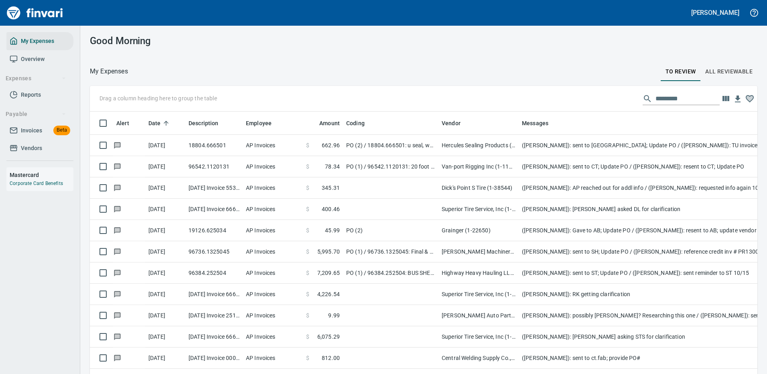
click at [665, 100] on input "text" at bounding box center [688, 98] width 64 height 13
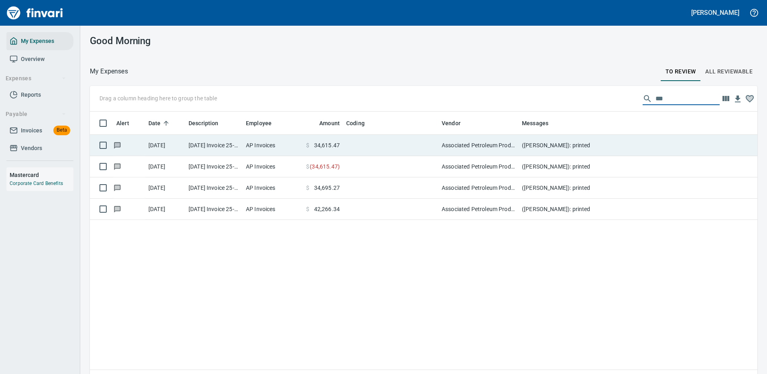
type input "***"
click at [360, 144] on td at bounding box center [391, 145] width 96 height 21
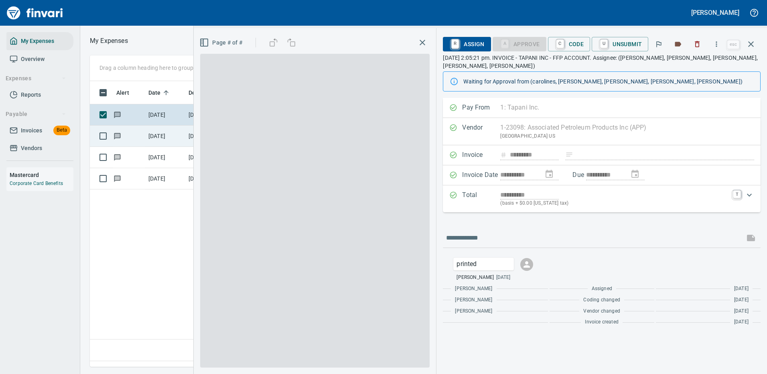
scroll to position [274, 461]
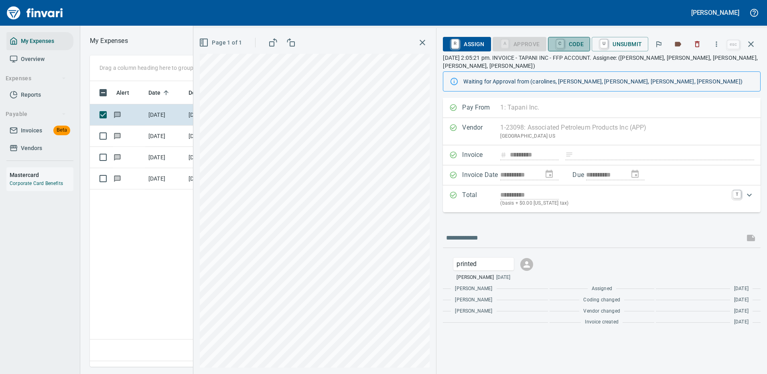
click at [574, 45] on span "C Code" at bounding box center [570, 44] width 30 height 14
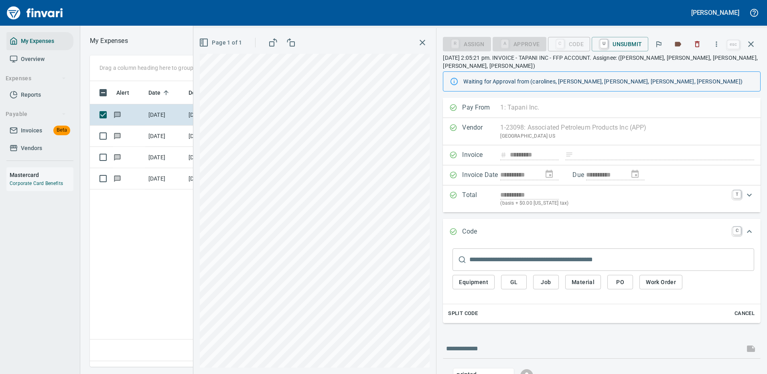
click at [697, 274] on div "Equipment GL Job Material PO Work Order" at bounding box center [604, 284] width 302 height 27
click at [423, 39] on icon "button" at bounding box center [423, 43] width 10 height 10
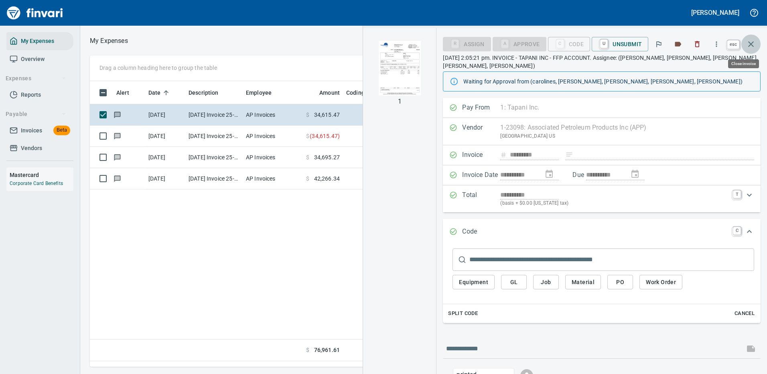
click at [752, 44] on icon "button" at bounding box center [751, 44] width 6 height 6
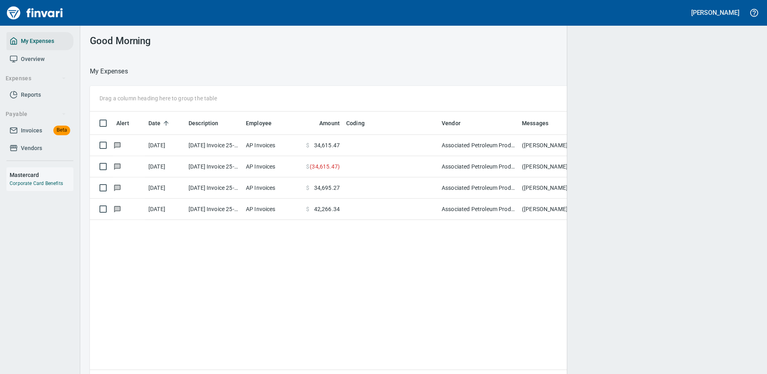
scroll to position [1, 1]
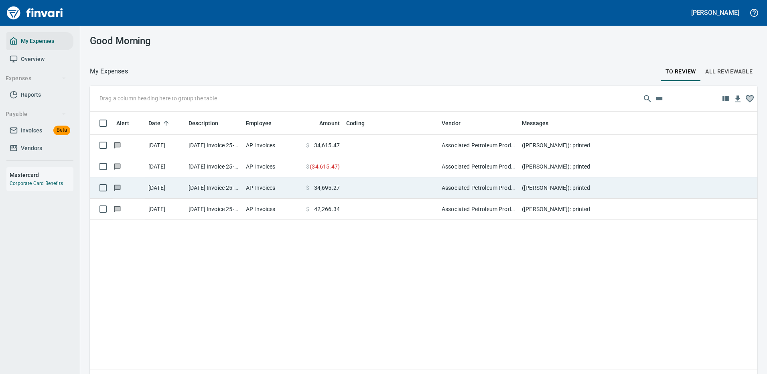
click at [332, 186] on span "34,695.27" at bounding box center [327, 188] width 26 height 8
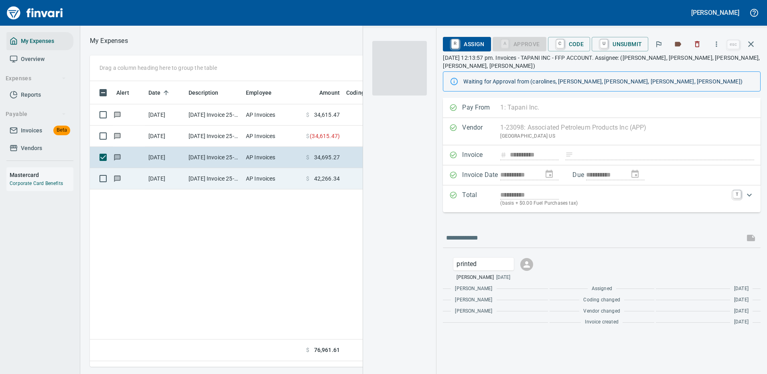
scroll to position [274, 461]
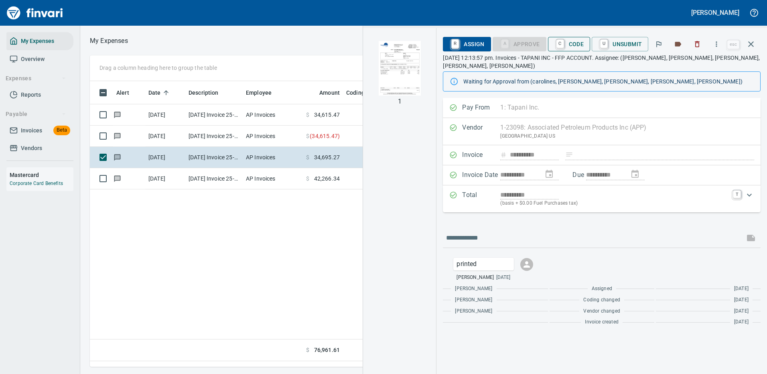
click at [575, 41] on span "C Code" at bounding box center [570, 44] width 30 height 14
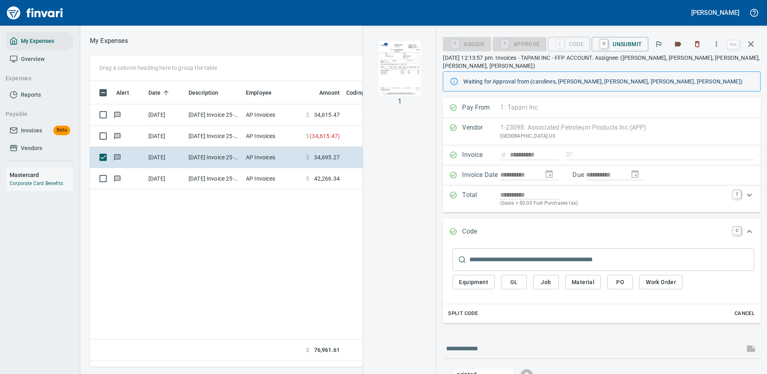
click at [538, 284] on div "Equipment GL Job Material PO Work Order" at bounding box center [604, 284] width 302 height 27
click at [472, 277] on span "Equipment" at bounding box center [473, 282] width 29 height 10
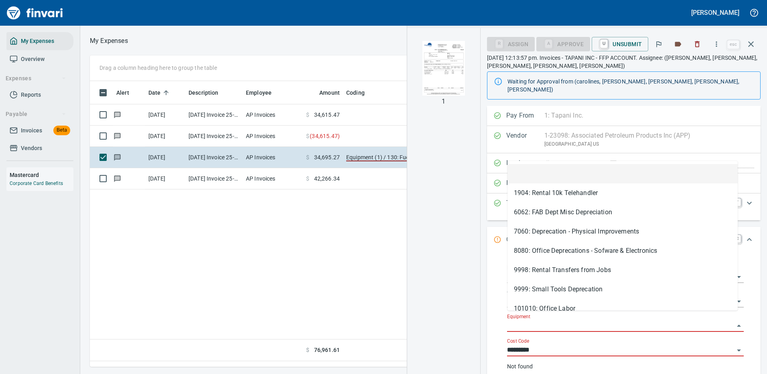
click at [543, 320] on input "Equipment" at bounding box center [620, 325] width 227 height 11
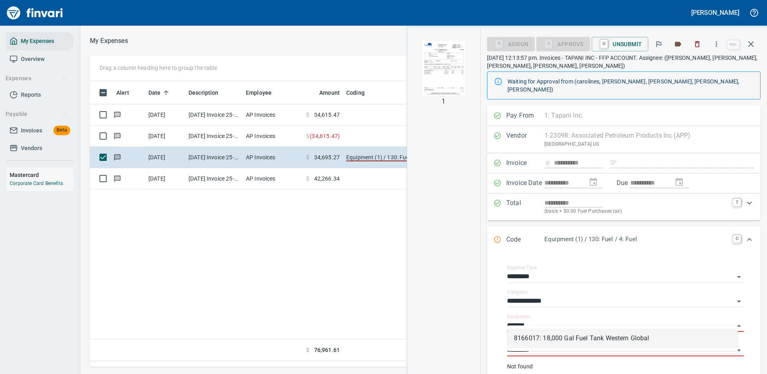
click at [576, 337] on li "8166017: 18,000 Gal Fuel Tank Western Global" at bounding box center [623, 338] width 230 height 19
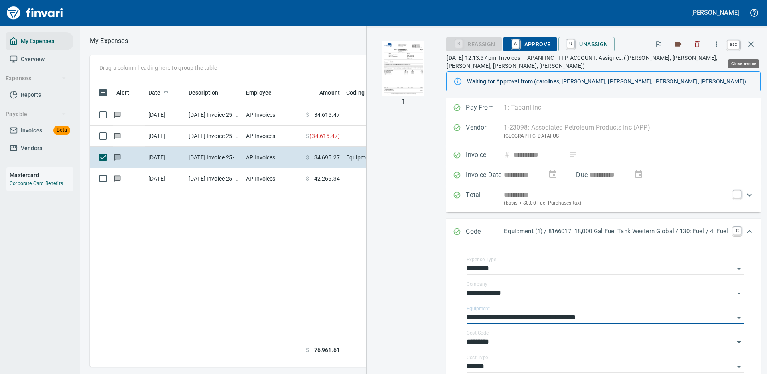
type input "**********"
click at [752, 43] on icon "button" at bounding box center [751, 44] width 6 height 6
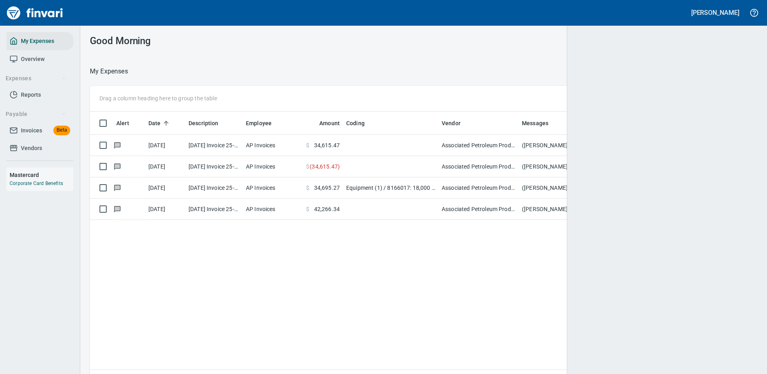
scroll to position [1, 0]
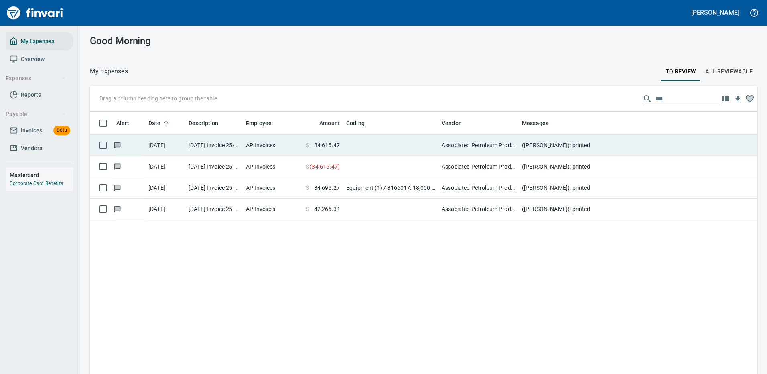
scroll to position [274, 656]
click at [376, 141] on td at bounding box center [391, 145] width 96 height 21
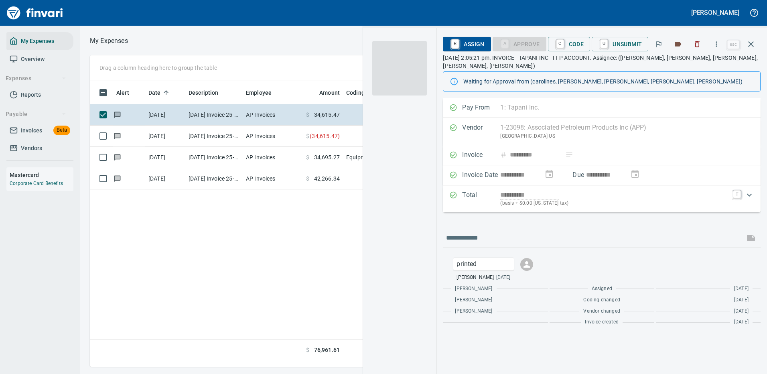
scroll to position [274, 461]
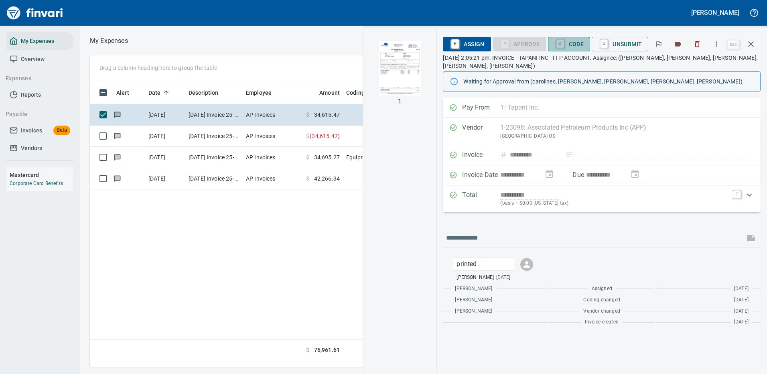
click at [569, 44] on span "C Code" at bounding box center [570, 44] width 30 height 14
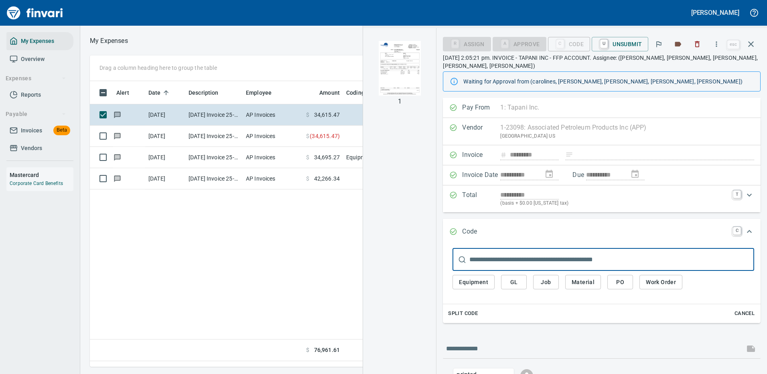
click at [585, 277] on span "Material" at bounding box center [583, 282] width 23 height 10
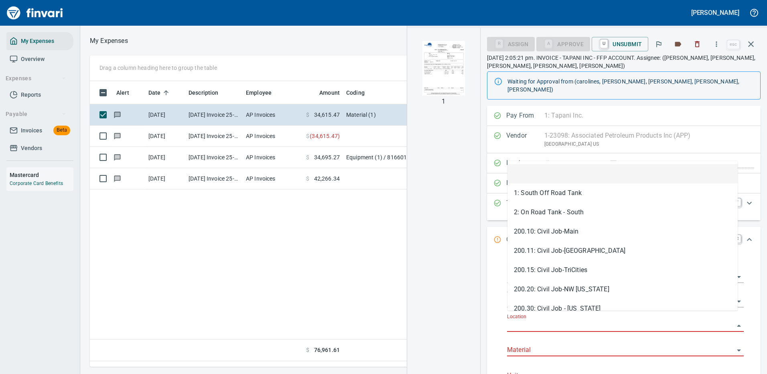
click at [544, 320] on input "Location" at bounding box center [620, 325] width 227 height 11
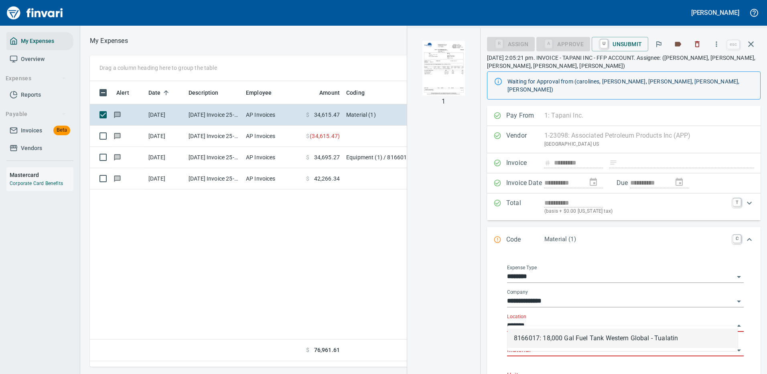
click at [565, 334] on li "8166017: 18,000 Gal Fuel Tank Western Global - Tualatin" at bounding box center [623, 338] width 230 height 19
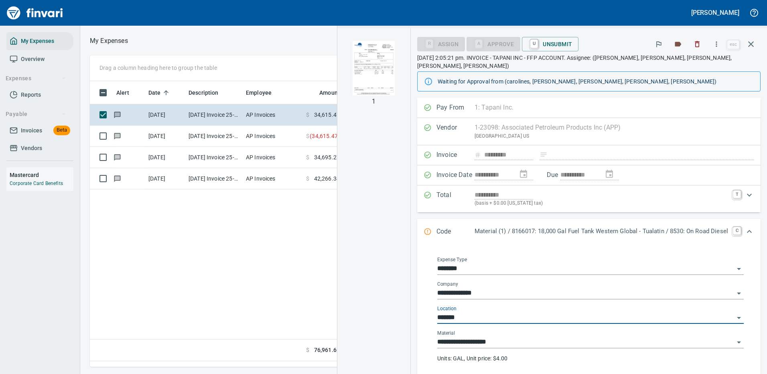
type input "**********"
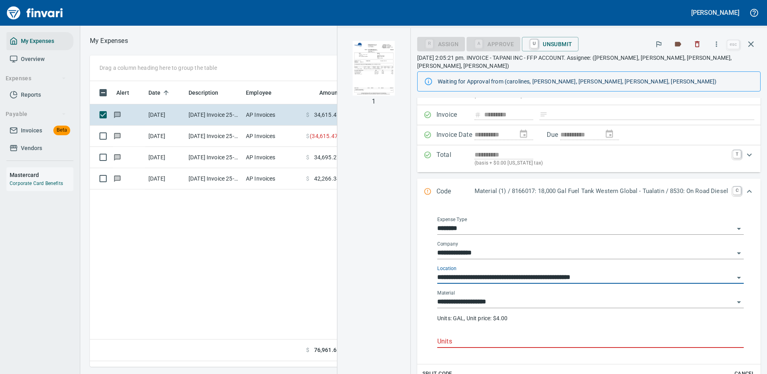
scroll to position [80, 0]
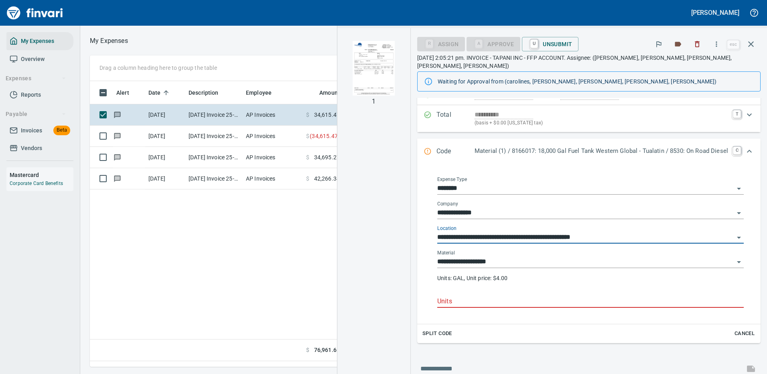
type input "**********"
click at [459, 295] on input "Units" at bounding box center [590, 301] width 307 height 13
type input "*"
type input "****"
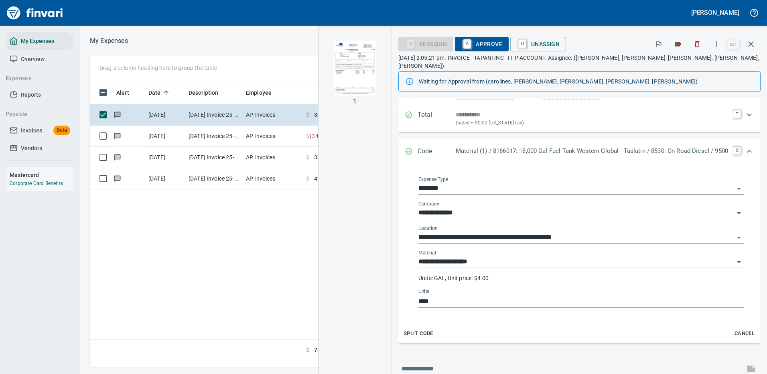
scroll to position [274, 461]
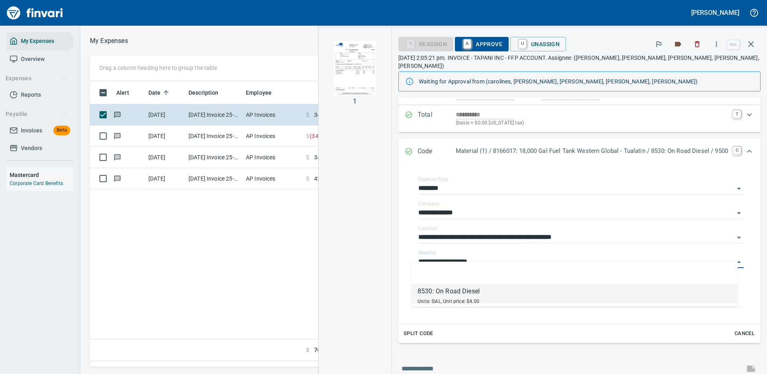
drag, startPoint x: 478, startPoint y: 252, endPoint x: 374, endPoint y: 258, distance: 104.1
click at [384, 256] on div "**********" at bounding box center [543, 201] width 449 height 346
type input "**********"
click at [754, 42] on icon "button" at bounding box center [751, 44] width 10 height 10
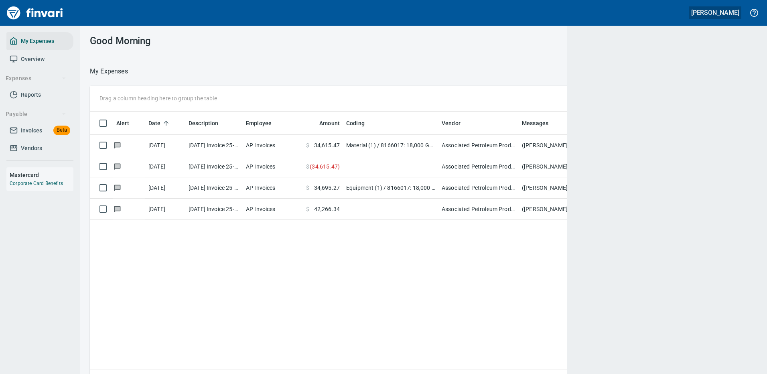
scroll to position [274, 651]
